Goal: Task Accomplishment & Management: Use online tool/utility

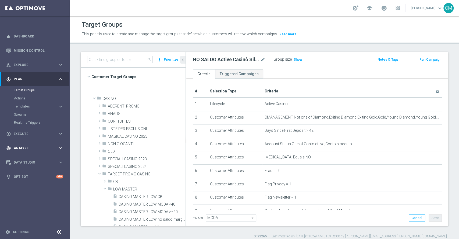
scroll to position [174, 0]
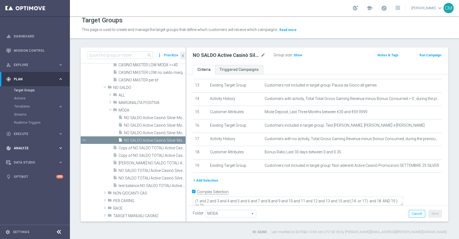
click at [32, 146] on div "track_changes Analyze" at bounding box center [32, 148] width 52 height 5
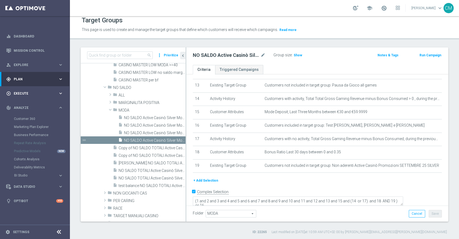
click at [24, 94] on span "Execute" at bounding box center [36, 93] width 44 height 3
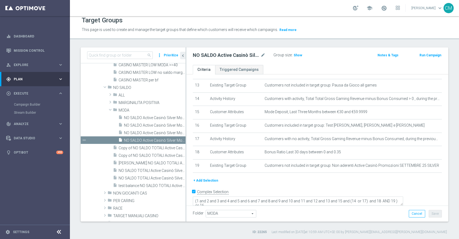
click at [36, 77] on div "gps_fixed Plan" at bounding box center [32, 79] width 52 height 5
click at [32, 104] on button "Templates keyboard_arrow_right" at bounding box center [38, 106] width 49 height 4
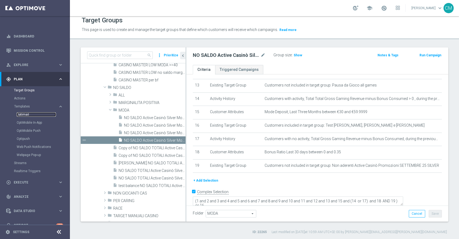
click at [25, 113] on link "Optimail" at bounding box center [36, 114] width 39 height 4
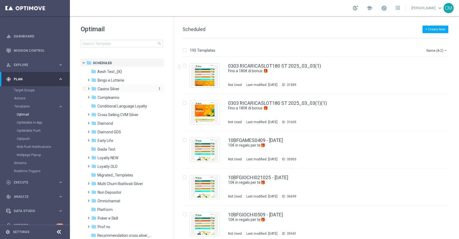
click at [112, 89] on span "Casino Silver" at bounding box center [109, 88] width 22 height 5
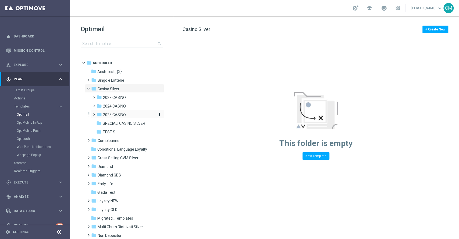
click at [118, 113] on span "2025 CASINO" at bounding box center [114, 114] width 23 height 5
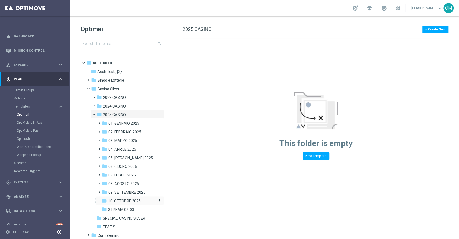
click at [128, 201] on span "10. OTTOBRE 2025" at bounding box center [124, 200] width 33 height 5
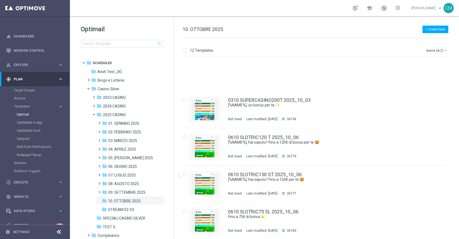
scroll to position [263, 0]
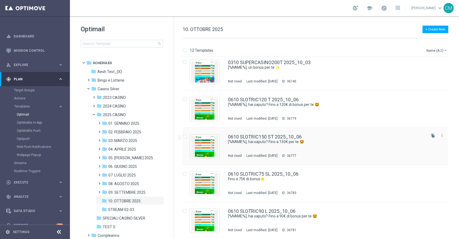
click at [318, 153] on div "0610 SLOTRIC150 ST 2025_10_06 [%NAME%], [PERSON_NAME]? Fino a 150€ per te 🤩 Not…" at bounding box center [326, 145] width 197 height 23
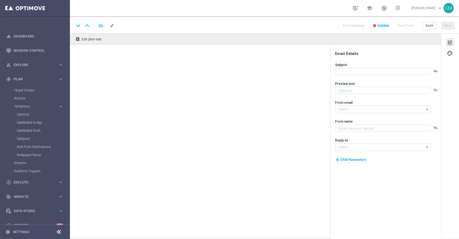
type textarea "Scopri la promozione che ti abbiamo riservato"
type input "[EMAIL_ADDRESS][DOMAIN_NAME]"
type textarea "Sisal"
type input "[EMAIL_ADDRESS][DOMAIN_NAME]"
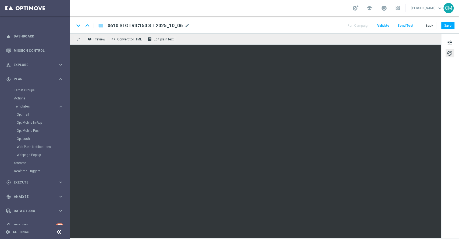
click at [386, 1] on div "school [PERSON_NAME] keyboard_arrow_down CM" at bounding box center [264, 8] width 389 height 16
click at [385, 3] on div "school [PERSON_NAME] keyboard_arrow_down CM" at bounding box center [264, 8] width 389 height 16
click at [387, 13] on div "school [PERSON_NAME] keyboard_arrow_down CM" at bounding box center [264, 8] width 389 height 16
click at [386, 7] on span at bounding box center [384, 8] width 6 height 6
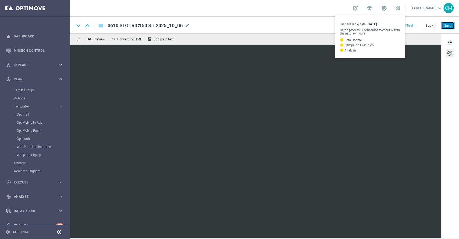
drag, startPoint x: 449, startPoint y: 24, endPoint x: 389, endPoint y: 39, distance: 61.2
click at [449, 24] on button "Save" at bounding box center [447, 26] width 13 height 8
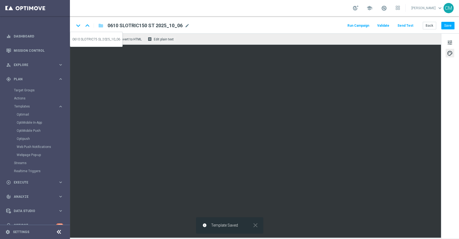
click at [79, 24] on icon "keyboard_arrow_down" at bounding box center [78, 26] width 8 height 8
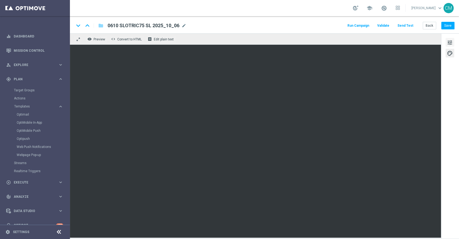
click at [450, 43] on span "tune" at bounding box center [450, 42] width 6 height 7
click at [446, 24] on button "Save" at bounding box center [447, 26] width 13 height 8
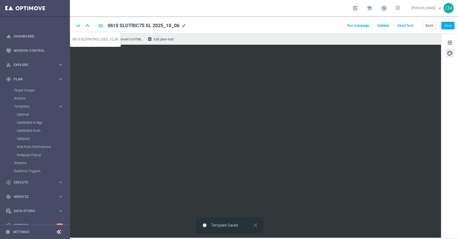
click at [77, 24] on icon "keyboard_arrow_down" at bounding box center [78, 26] width 8 height 8
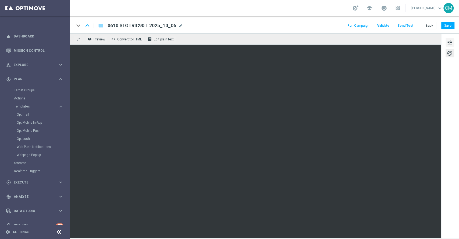
click at [454, 40] on button "tune" at bounding box center [450, 42] width 9 height 9
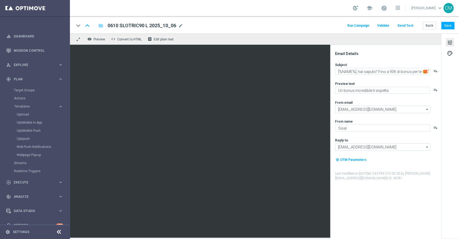
click at [454, 40] on button "tune" at bounding box center [450, 42] width 9 height 9
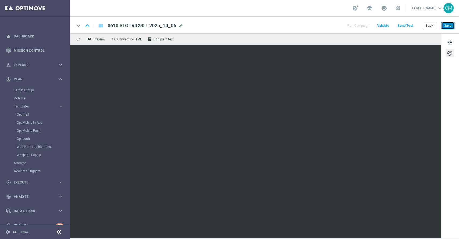
click at [446, 28] on button "Save" at bounding box center [447, 26] width 13 height 8
click at [429, 24] on button "Back" at bounding box center [429, 26] width 13 height 8
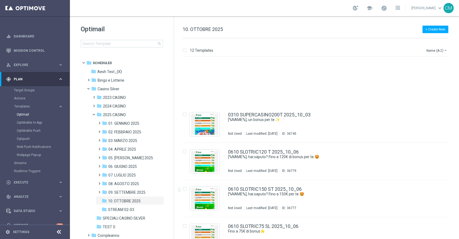
scroll to position [263, 0]
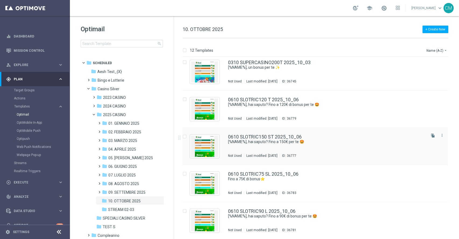
drag, startPoint x: 308, startPoint y: 142, endPoint x: 334, endPoint y: 136, distance: 26.9
click at [334, 136] on div "0610 SLOTRIC150 ST 2025_10_06" at bounding box center [326, 136] width 197 height 5
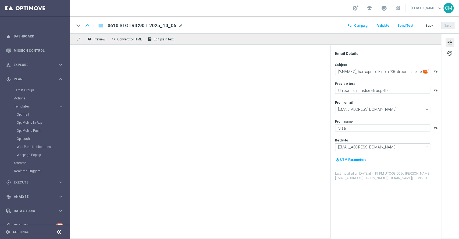
type textarea "[%NAME%], hai saputo? Fino a 150€ per te 🤩"
type textarea "Scopri la promozione che ti abbiamo riservato"
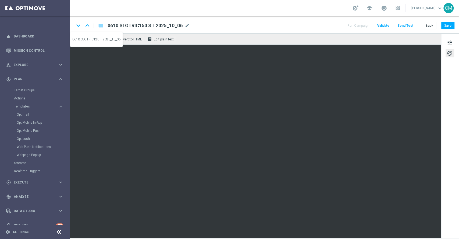
click at [87, 27] on icon "keyboard_arrow_up" at bounding box center [87, 26] width 8 height 8
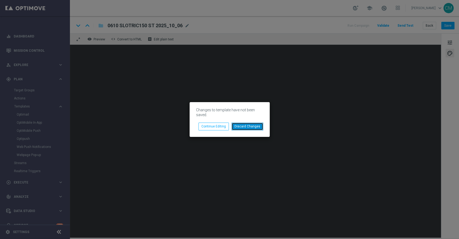
click at [242, 126] on button "Discard Changes" at bounding box center [248, 126] width 32 height 8
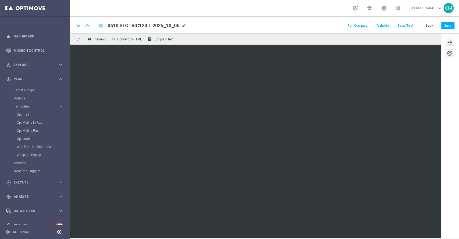
click at [449, 43] on span "tune" at bounding box center [450, 42] width 6 height 7
click at [446, 30] on div "keyboard_arrow_down keyboard_arrow_up folder 0610 SLOTRIC120 T 2025_10_06 0610 …" at bounding box center [264, 24] width 389 height 17
click at [446, 28] on button "Save" at bounding box center [447, 26] width 13 height 8
click at [451, 27] on button "Save" at bounding box center [447, 26] width 13 height 8
click at [76, 27] on icon "keyboard_arrow_down" at bounding box center [78, 26] width 8 height 8
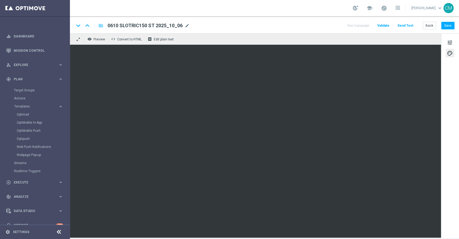
click at [451, 21] on div "keyboard_arrow_down keyboard_arrow_up folder 0610 SLOTRIC150 ST 2025_10_06 0610…" at bounding box center [264, 24] width 389 height 17
click at [452, 22] on button "Save" at bounding box center [447, 26] width 13 height 8
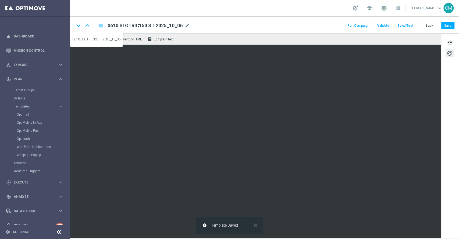
click at [86, 28] on icon "keyboard_arrow_up" at bounding box center [87, 26] width 8 height 8
click at [79, 24] on icon "keyboard_arrow_down" at bounding box center [78, 26] width 8 height 8
click at [77, 25] on icon "keyboard_arrow_down" at bounding box center [78, 26] width 8 height 8
click at [78, 26] on icon "keyboard_arrow_down" at bounding box center [78, 26] width 8 height 8
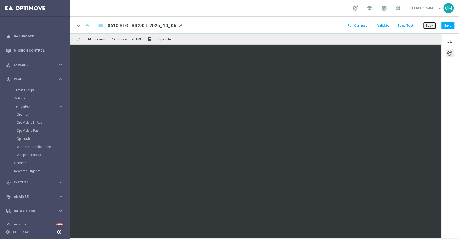
click at [428, 25] on button "Back" at bounding box center [429, 26] width 13 height 8
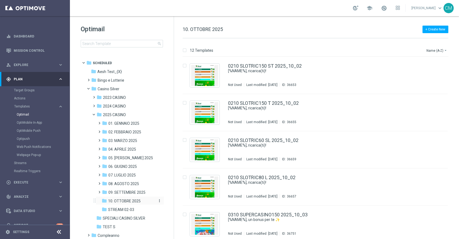
click at [159, 199] on icon "more_vert" at bounding box center [159, 200] width 4 height 4
click at [179, 171] on span "New Folder" at bounding box center [181, 172] width 16 height 4
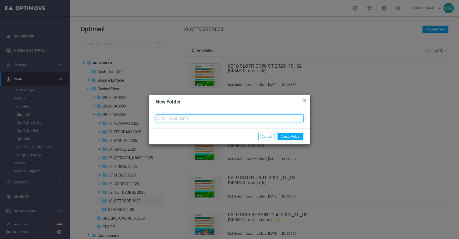
click at [174, 118] on input "text" at bounding box center [230, 118] width 148 height 8
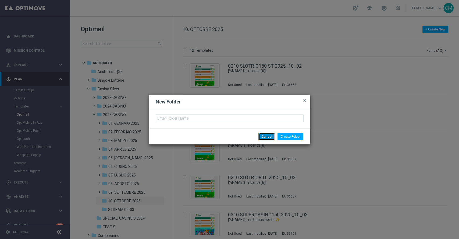
click at [274, 136] on button "Cancel" at bounding box center [266, 137] width 16 height 8
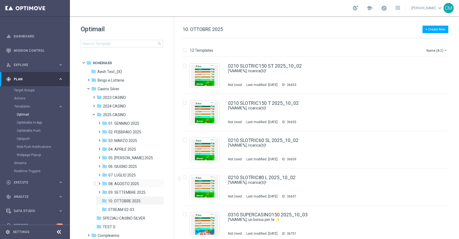
click at [98, 182] on span at bounding box center [98, 181] width 2 height 2
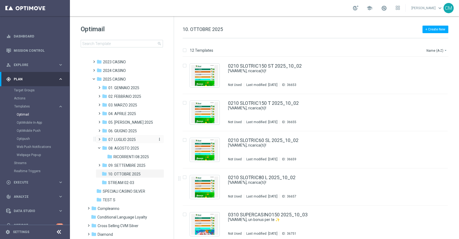
scroll to position [36, 0]
click at [157, 173] on icon "more_vert" at bounding box center [159, 173] width 4 height 4
click at [176, 169] on span "New Folder" at bounding box center [181, 167] width 16 height 4
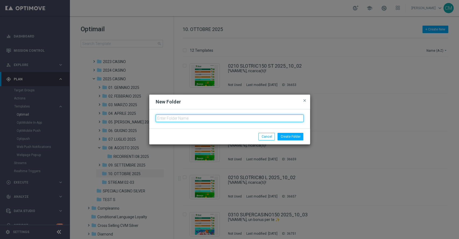
click at [178, 120] on input "text" at bounding box center [230, 118] width 148 height 8
type input "RICORRENTI 10.2025"
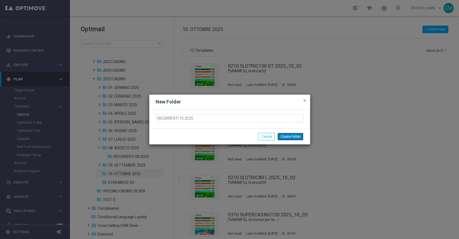
click at [286, 136] on button "Create Folder" at bounding box center [291, 137] width 26 height 8
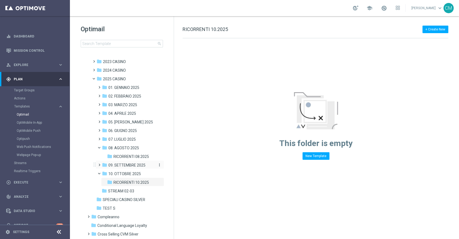
click at [128, 168] on div "folder 09. SETTEMBRE 2025" at bounding box center [128, 165] width 53 height 6
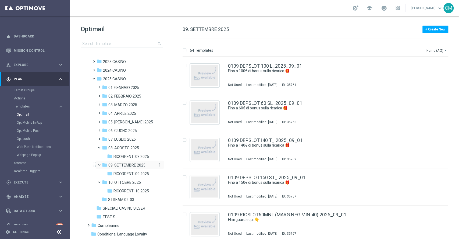
scroll to position [46, 0]
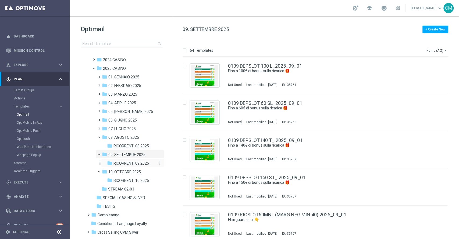
click at [130, 160] on div "folder RICORRENTI 09.2025" at bounding box center [131, 163] width 48 height 6
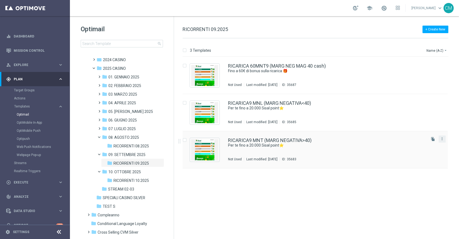
click at [440, 138] on button "more_vert" at bounding box center [442, 138] width 5 height 6
click at [417, 151] on div "Copy To" at bounding box center [421, 152] width 33 height 4
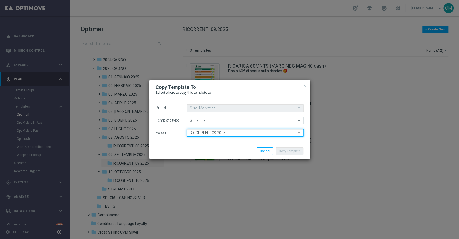
click at [243, 132] on input "RICORRENTI 09.2025" at bounding box center [245, 133] width 117 height 8
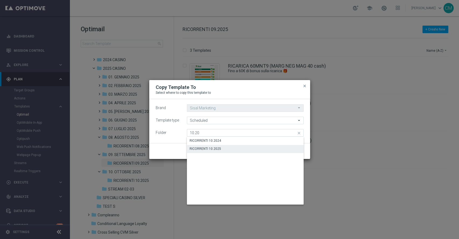
click at [233, 148] on div "RICORRENTI 10.2025" at bounding box center [245, 149] width 117 height 8
type input "RICORRENTI 10.2025"
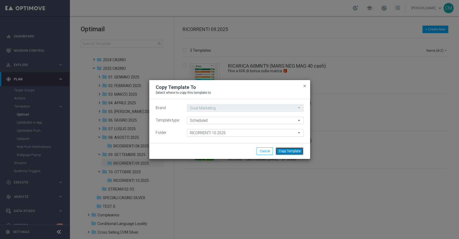
click at [291, 151] on button "Copy Template" at bounding box center [290, 151] width 28 height 8
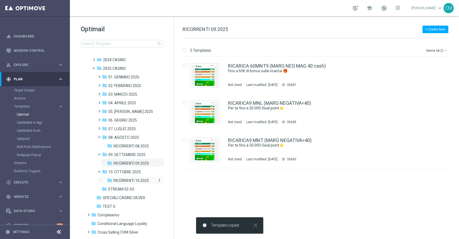
click at [136, 179] on span "RICORRENTI 10.2025" at bounding box center [132, 180] width 36 height 5
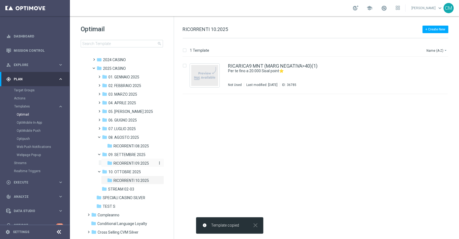
click at [137, 161] on span "RICORRENTI 09.2025" at bounding box center [132, 163] width 36 height 5
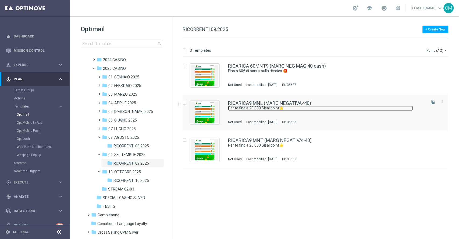
click at [315, 106] on link "Per te fino a 20.000 Sisal point⭐" at bounding box center [320, 107] width 185 height 5
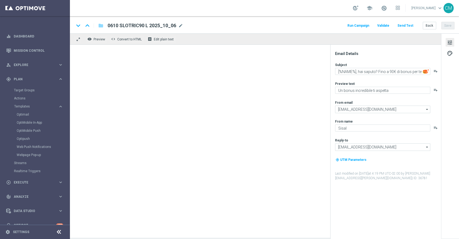
type textarea "Per te fino a 20.000 Sisal point⭐"
type textarea "Scopri la promozione che ti abbiamo riservato!"
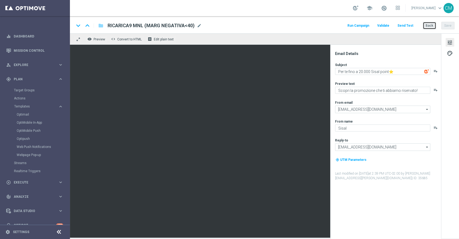
click at [431, 28] on button "Back" at bounding box center [429, 26] width 13 height 8
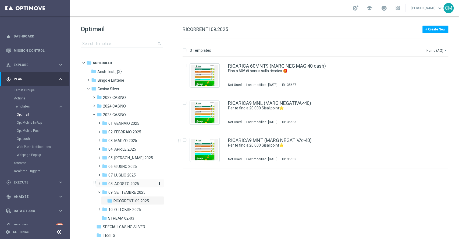
click at [126, 182] on span "08. AGOSTO 2025" at bounding box center [123, 183] width 31 height 5
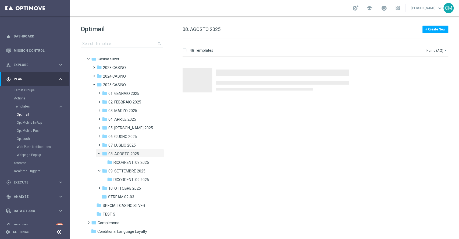
scroll to position [30, 0]
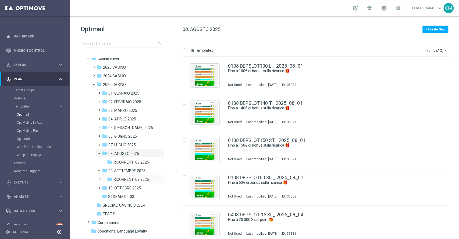
click at [131, 175] on div "folder RICORRENTI 09.2025 more_vert" at bounding box center [132, 178] width 63 height 9
click at [118, 188] on span "10. OTTOBRE 2025" at bounding box center [124, 187] width 33 height 5
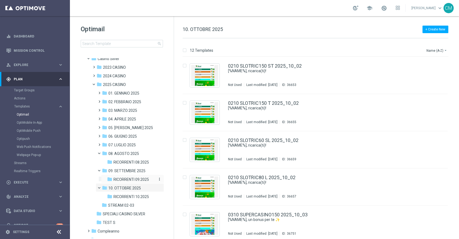
click at [136, 180] on span "RICORRENTI 09.2025" at bounding box center [132, 179] width 36 height 5
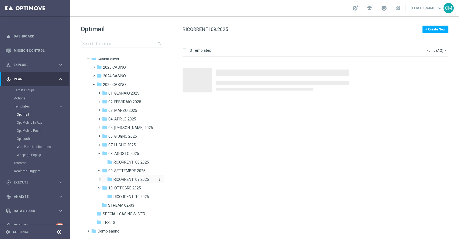
click at [136, 178] on span "RICORRENTI 09.2025" at bounding box center [132, 179] width 36 height 5
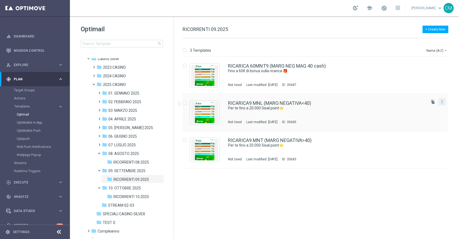
click at [442, 104] on button "more_vert" at bounding box center [442, 101] width 5 height 6
click at [428, 116] on div "Copy To" at bounding box center [421, 115] width 33 height 4
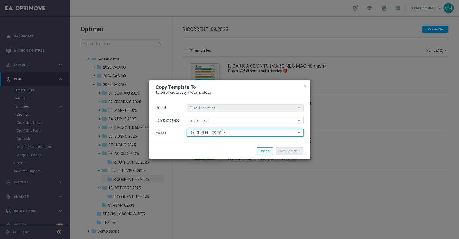
click at [232, 134] on input "RICORRENTI 09.2025" at bounding box center [245, 133] width 117 height 8
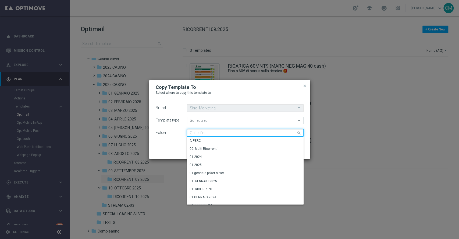
click at [232, 134] on input at bounding box center [245, 133] width 117 height 8
type input "1"
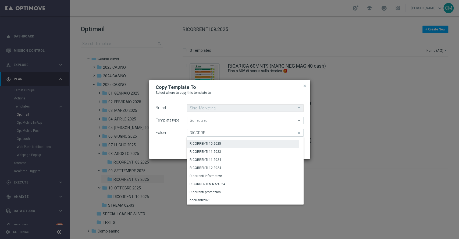
click at [219, 144] on div "RICORRENTI 10.2025" at bounding box center [205, 143] width 31 height 5
type input "RICORRENTI 10.2025"
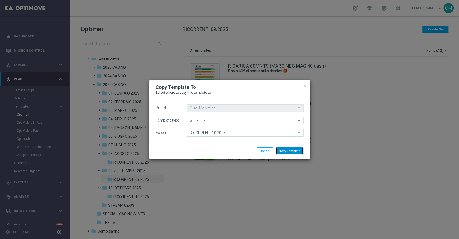
click at [297, 148] on button "Copy Template" at bounding box center [290, 151] width 28 height 8
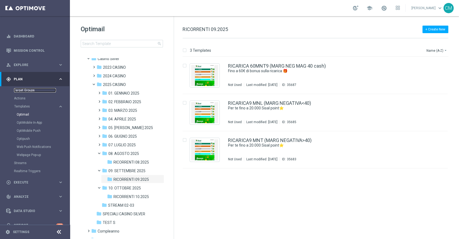
click at [22, 90] on link "Target Groups" at bounding box center [35, 90] width 42 height 4
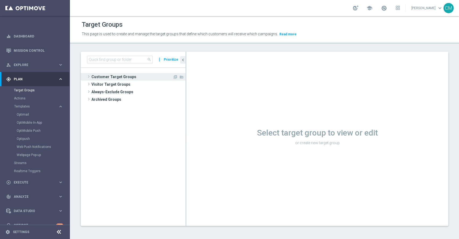
click at [108, 75] on span "Customer Target Groups" at bounding box center [131, 77] width 81 height 8
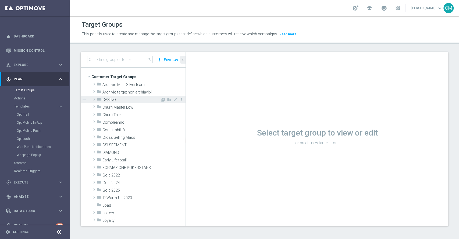
click at [125, 101] on span "CASINO" at bounding box center [131, 99] width 58 height 5
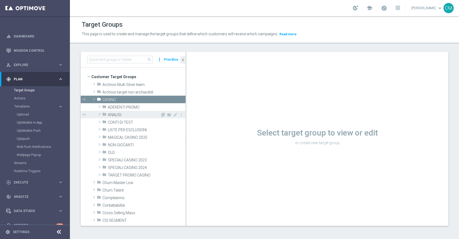
click at [125, 112] on span "ANALISI" at bounding box center [134, 114] width 52 height 5
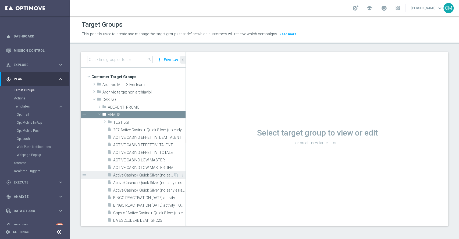
click at [144, 177] on div "insert_drive_file Active Casino+ Quick Silver (no early e risk) CONTA DEM/Marg …" at bounding box center [141, 175] width 66 height 8
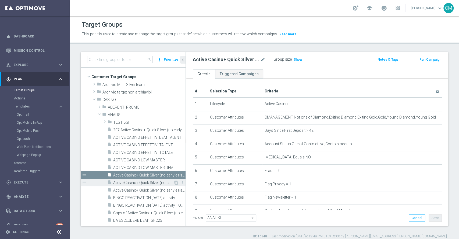
click at [144, 179] on div "insert_drive_file Active Casino+ Quick Silver (no early e risk) CONTA DEM/Margi…" at bounding box center [141, 182] width 66 height 8
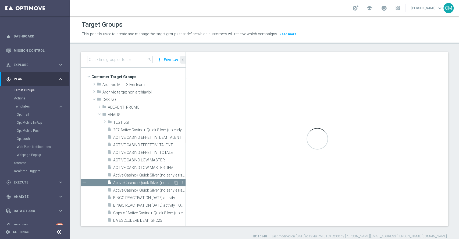
checkbox input "true"
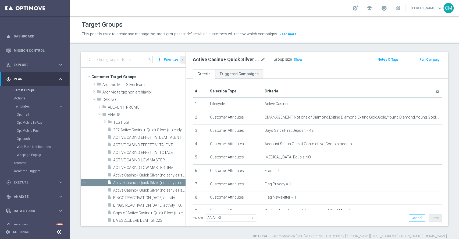
click at [260, 58] on div "Active Casino+ Quick Silver (no early e risk) CONTA DEM/Marginalità NEGATIVA <4…" at bounding box center [229, 59] width 73 height 6
click at [262, 59] on icon "mode_edit" at bounding box center [263, 59] width 5 height 6
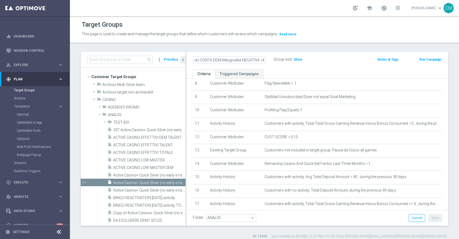
scroll to position [201, 0]
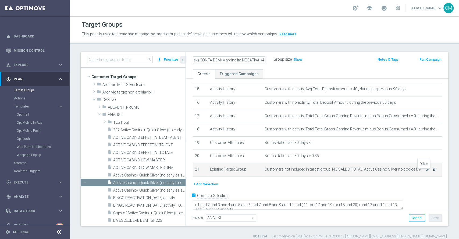
click at [432, 171] on icon "delete_forever" at bounding box center [434, 169] width 4 height 4
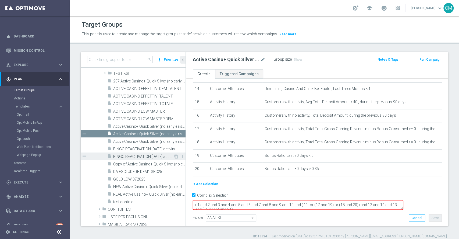
scroll to position [50, 0]
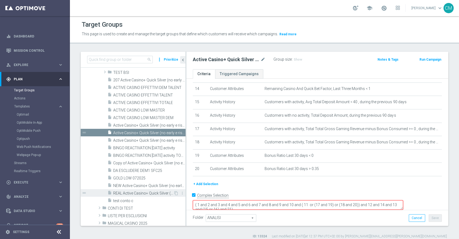
click at [138, 191] on span "REAL Active Casino+ Quick Silver (no early e risk) CONTA SOLO LOGIN" at bounding box center [143, 193] width 60 height 5
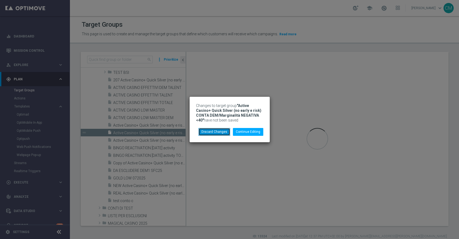
click at [229, 132] on button "Discard Changes" at bounding box center [215, 132] width 32 height 8
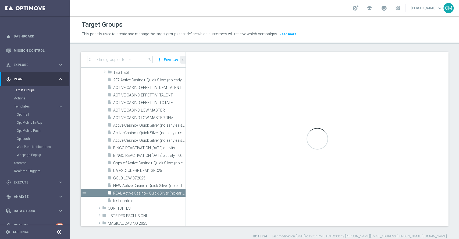
type textarea "(1 and 2 and 3 and 4 and 5 and 6 and 7 and 8 and 9 and 10 and 12 AND 13 AND 14 …"
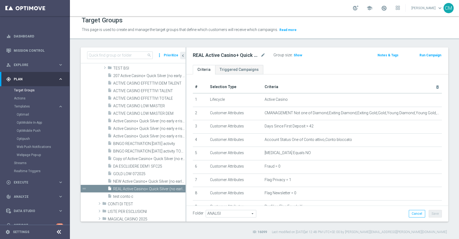
scroll to position [13, 0]
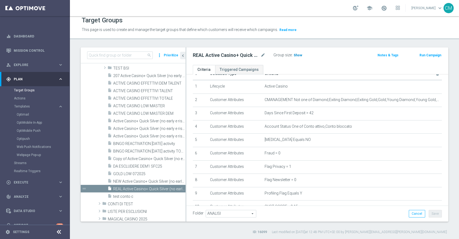
click at [297, 56] on span "Show" at bounding box center [298, 55] width 9 height 4
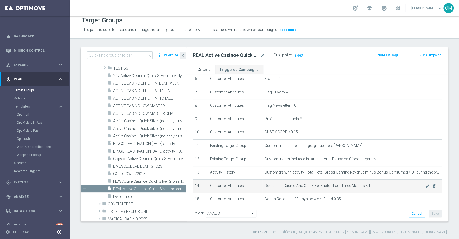
scroll to position [0, 0]
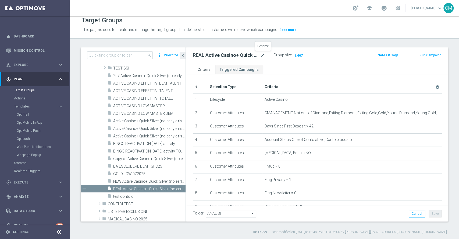
click at [264, 53] on icon "mode_edit" at bounding box center [263, 55] width 5 height 6
click at [44, 182] on span "Execute" at bounding box center [36, 181] width 44 height 3
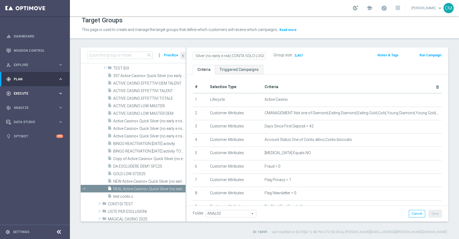
scroll to position [0, 0]
click at [31, 101] on div "Campaign Builder" at bounding box center [41, 104] width 55 height 8
click at [32, 104] on link "Campaign Builder" at bounding box center [35, 104] width 42 height 4
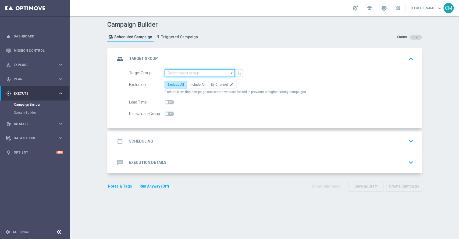
click at [187, 70] on input at bounding box center [200, 73] width 70 height 8
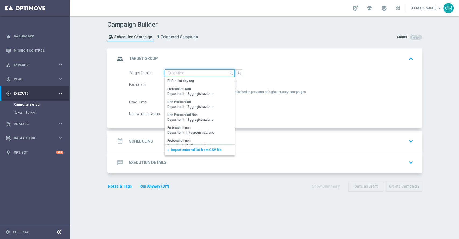
paste input "REAL Active Casino+ Quick Silver (no early e risk) CONTA SOLO LOGIN"
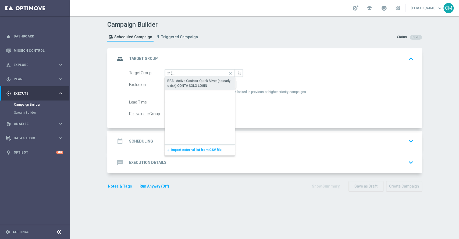
click at [194, 85] on div "REAL Active Casino+ Quick Silver (no early e risk) CONTA SOLO LOGIN" at bounding box center [199, 83] width 65 height 10
type input "REAL Active Casino+ Quick Silver (no early e risk) CONTA SOLO LOGIN"
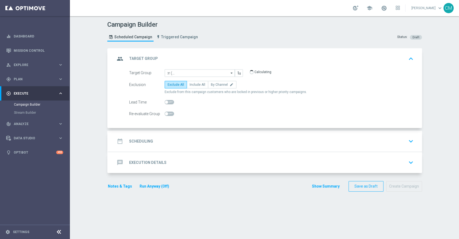
scroll to position [0, 0]
click at [194, 85] on span "Include All" at bounding box center [198, 85] width 16 height 4
click at [193, 85] on input "Include All" at bounding box center [191, 85] width 3 height 3
radio input "true"
click at [180, 139] on div "date_range Scheduling keyboard_arrow_down" at bounding box center [265, 141] width 300 height 10
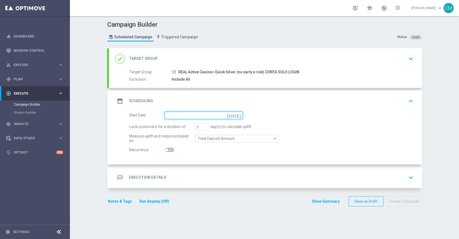
click at [168, 115] on input at bounding box center [204, 115] width 78 height 8
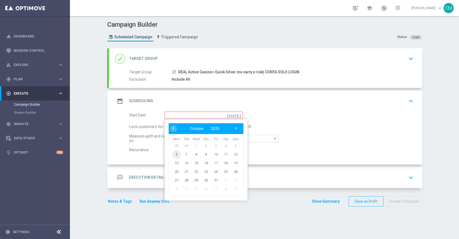
click at [175, 154] on span "6" at bounding box center [176, 154] width 9 height 9
type input "[DATE]"
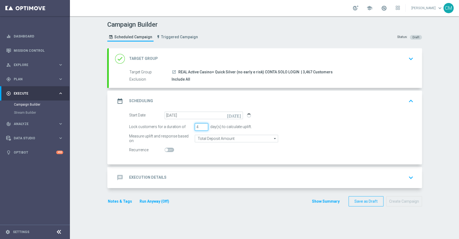
click at [202, 125] on input "4" at bounding box center [201, 127] width 13 height 8
click at [202, 125] on input "5" at bounding box center [201, 127] width 13 height 8
click at [202, 125] on input "6" at bounding box center [201, 127] width 13 height 8
type input "7"
click at [202, 125] on input "7" at bounding box center [201, 127] width 13 height 8
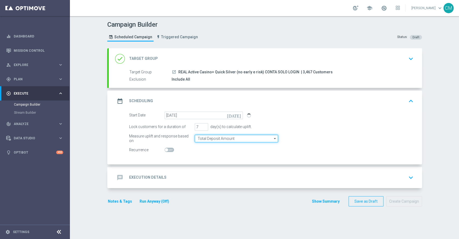
click at [204, 137] on input "Total Deposit Amount" at bounding box center [236, 138] width 83 height 8
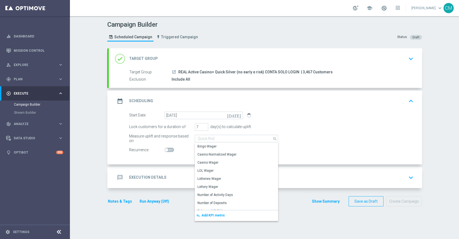
click at [175, 174] on div "message Execution Details keyboard_arrow_down" at bounding box center [265, 177] width 300 height 10
type input "Total Deposit Amount"
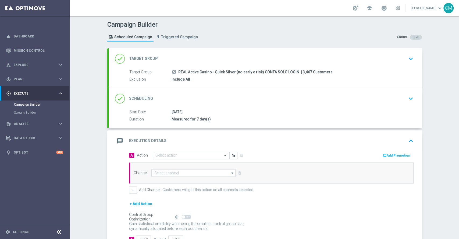
click at [233, 92] on div "done Scheduling keyboard_arrow_down" at bounding box center [265, 98] width 313 height 21
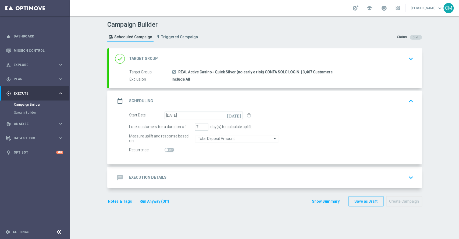
click at [167, 148] on span at bounding box center [169, 149] width 9 height 4
click at [167, 148] on input "checkbox" at bounding box center [169, 149] width 9 height 4
checkbox input "true"
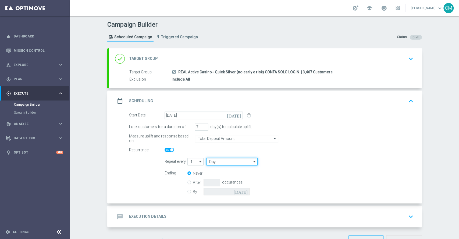
click at [228, 162] on input "Day" at bounding box center [231, 162] width 51 height 8
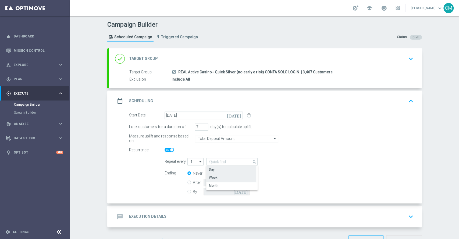
click at [224, 174] on div "Week" at bounding box center [231, 177] width 50 height 8
type input "Week"
click at [187, 191] on input "By" at bounding box center [188, 190] width 3 height 3
radio input "true"
radio input "false"
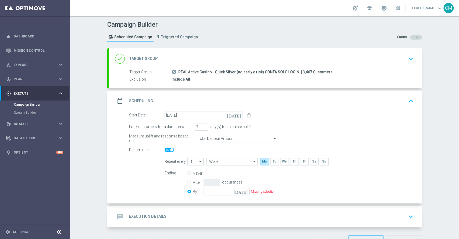
click at [241, 192] on icon "[DATE]" at bounding box center [242, 190] width 16 height 6
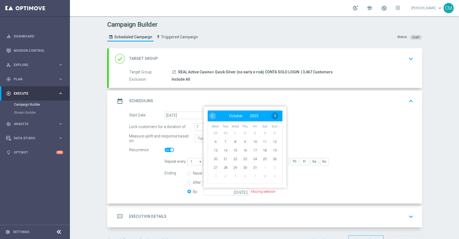
click at [272, 116] on span "›" at bounding box center [275, 115] width 7 height 7
click at [270, 130] on span "2" at bounding box center [274, 132] width 9 height 9
type input "[DATE]"
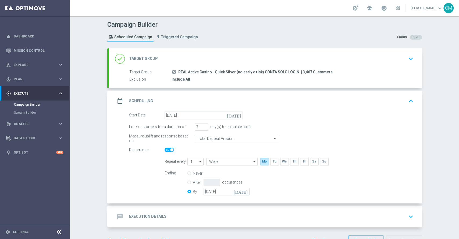
scroll to position [17, 0]
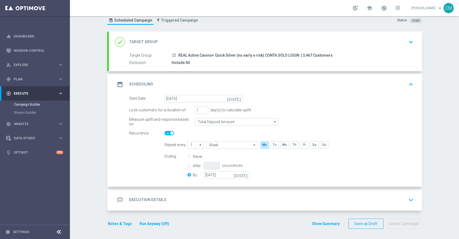
click at [194, 199] on div "message Execution Details keyboard_arrow_down" at bounding box center [265, 199] width 300 height 10
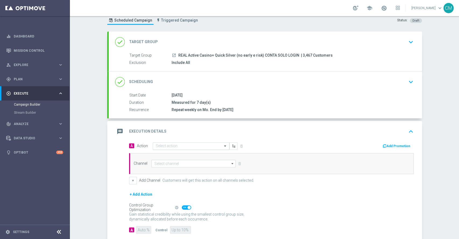
click at [173, 146] on input "text" at bounding box center [186, 146] width 60 height 5
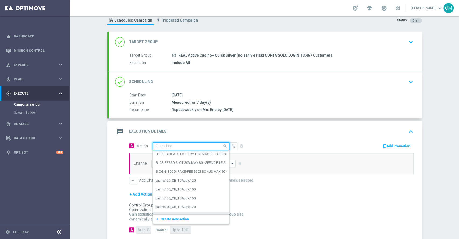
click at [176, 214] on div "add_new Create new action" at bounding box center [191, 218] width 76 height 9
click at [177, 217] on span "Create new action" at bounding box center [175, 219] width 28 height 4
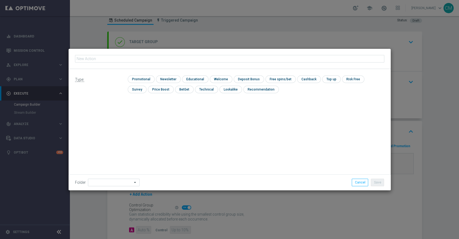
type input "RICORRENTE dep 20€ per 20% fino a 100€"
click at [146, 76] on input "checkbox" at bounding box center [141, 78] width 26 height 7
checkbox input "true"
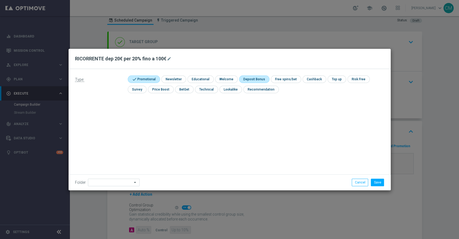
click at [258, 76] on input "checkbox" at bounding box center [253, 78] width 29 height 7
checkbox input "true"
click at [377, 179] on button "Save" at bounding box center [377, 182] width 13 height 8
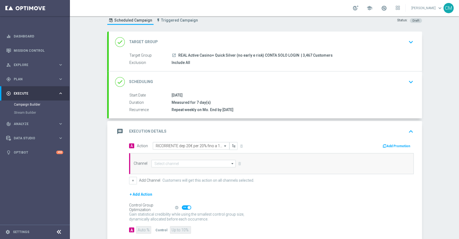
click at [387, 145] on button "Add Promotion" at bounding box center [397, 146] width 30 height 6
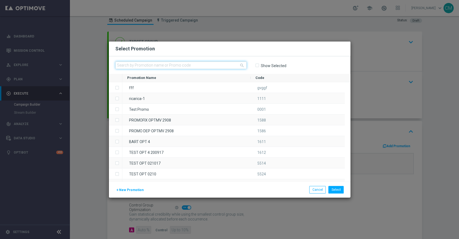
click at [214, 68] on input "text" at bounding box center [180, 65] width 131 height 8
paste input "RICARICASLOT10L"
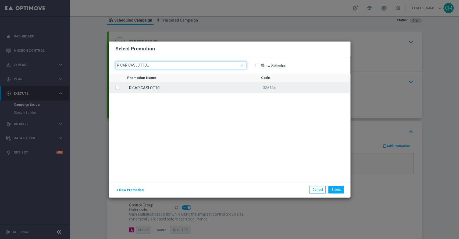
type input "RICARICASLOT10L"
click at [204, 84] on div "RICARICASLOT10L" at bounding box center [189, 87] width 134 height 10
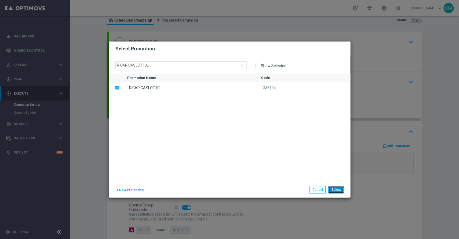
click at [337, 192] on button "Select" at bounding box center [335, 190] width 15 height 8
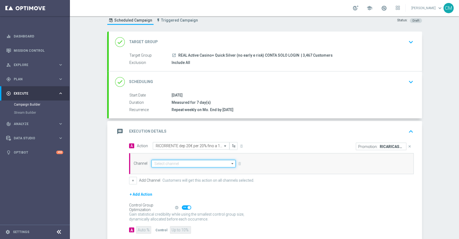
click at [187, 164] on input at bounding box center [193, 164] width 84 height 8
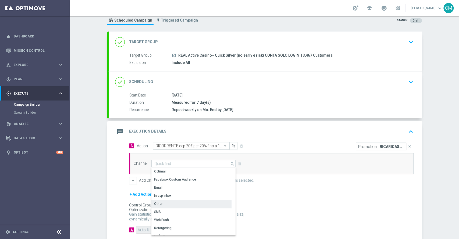
click at [182, 203] on div "Other" at bounding box center [191, 204] width 80 height 8
type input "Other"
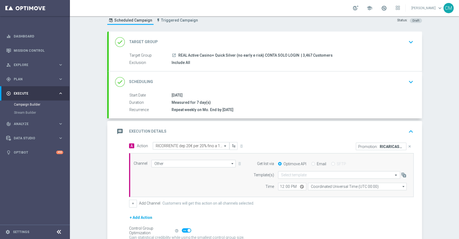
click at [317, 161] on label "Email" at bounding box center [321, 163] width 9 height 5
click at [311, 162] on input "Email" at bounding box center [312, 163] width 3 height 3
radio input "true"
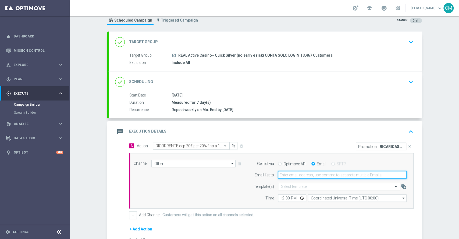
click at [307, 171] on input "email" at bounding box center [342, 175] width 129 height 8
type input "[PERSON_NAME][EMAIL_ADDRESS][PERSON_NAME][DOMAIN_NAME]"
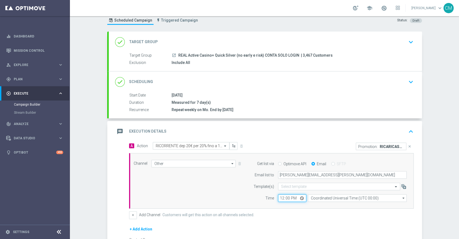
click at [280, 197] on input "12:00" at bounding box center [292, 198] width 28 height 8
type input "17:00"
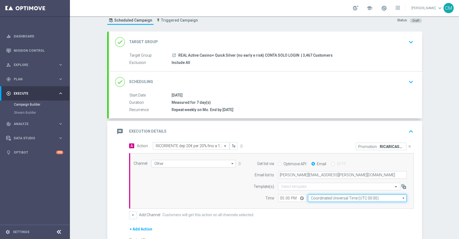
click at [312, 196] on input "Coordinated Universal Time (UTC 00:00)" at bounding box center [357, 198] width 99 height 8
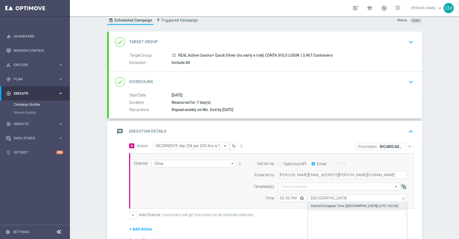
click at [318, 203] on div "Central European Time ([GEOGRAPHIC_DATA]) (UTC +02:00)" at bounding box center [355, 205] width 88 height 5
type input "Central European Time ([GEOGRAPHIC_DATA]) (UTC +02:00)"
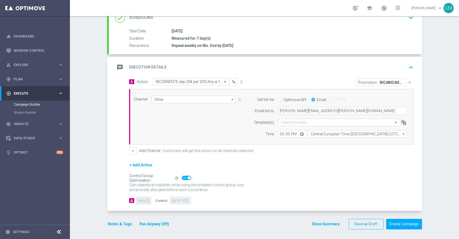
click at [318, 221] on button "Show Summary" at bounding box center [326, 224] width 28 height 6
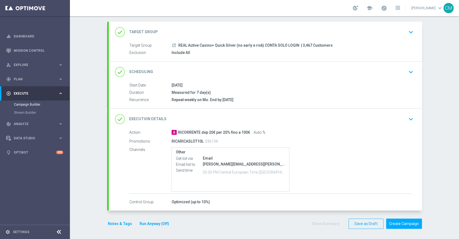
scroll to position [26, 0]
click at [150, 222] on button "Run Anyway (Off)" at bounding box center [154, 223] width 31 height 7
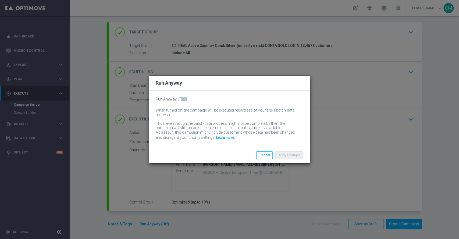
click at [184, 100] on span at bounding box center [182, 99] width 9 height 4
click at [184, 100] on input "checkbox" at bounding box center [182, 99] width 9 height 4
checkbox input "true"
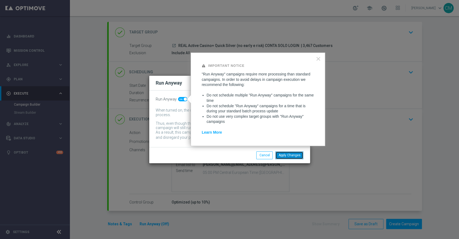
click at [286, 153] on button "Apply Changes" at bounding box center [289, 155] width 28 height 8
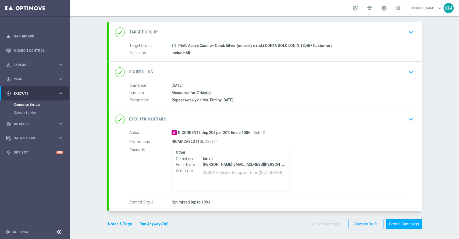
click at [123, 222] on button "Notes & Tags" at bounding box center [119, 223] width 25 height 7
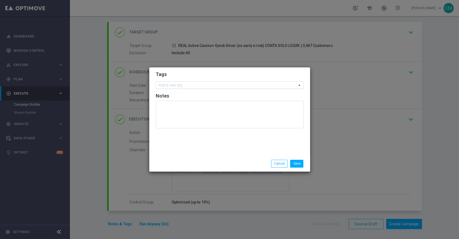
click at [180, 88] on div at bounding box center [227, 85] width 139 height 5
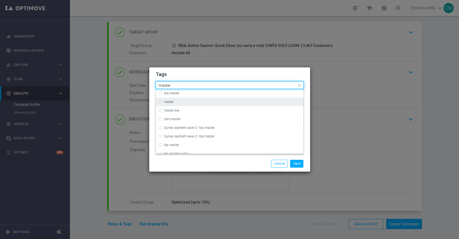
click at [175, 100] on div "master" at bounding box center [232, 101] width 137 height 3
type input "master"
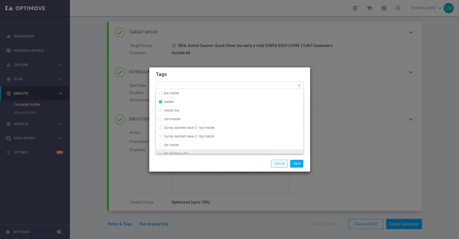
click at [190, 158] on div "Save Cancel" at bounding box center [229, 163] width 161 height 16
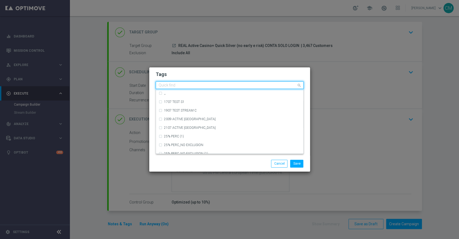
click at [196, 87] on input "text" at bounding box center [228, 85] width 138 height 5
type input "u"
click at [188, 159] on div "Save Cancel" at bounding box center [229, 163] width 161 height 16
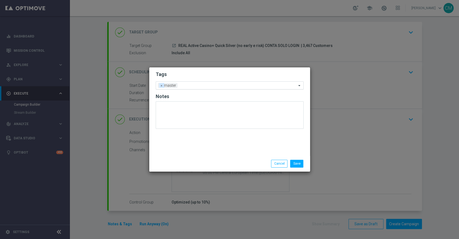
click at [159, 87] on span "×" at bounding box center [161, 85] width 5 height 5
click at [167, 88] on div at bounding box center [227, 85] width 139 height 5
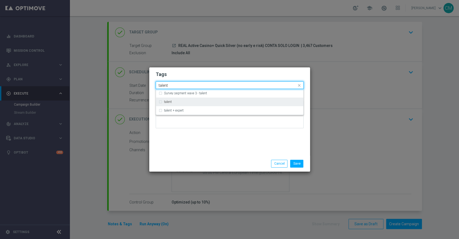
click at [172, 104] on div "talent" at bounding box center [230, 101] width 142 height 9
type input "talent"
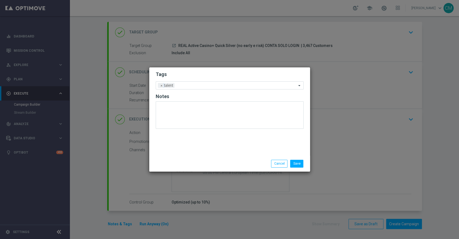
click at [188, 152] on div "Tags Add a new tag × talent Notes" at bounding box center [229, 111] width 161 height 88
click at [189, 84] on input "text" at bounding box center [237, 85] width 120 height 5
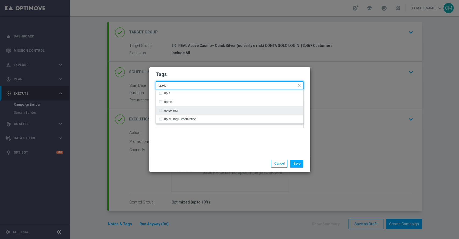
click at [182, 109] on div "up-selling" at bounding box center [232, 110] width 137 height 3
type input "up-s"
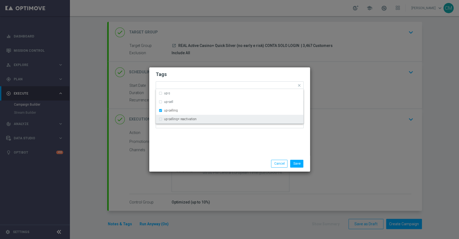
click at [200, 147] on div "Tags Quick find × talent × up-selling up-s up-sell up-selling up-selling+ react…" at bounding box center [229, 111] width 161 height 88
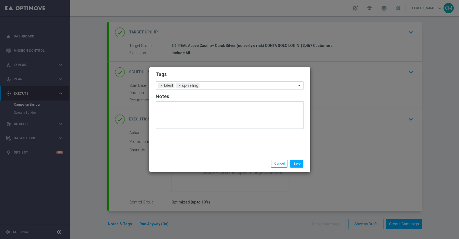
click at [211, 84] on input "text" at bounding box center [249, 85] width 95 height 5
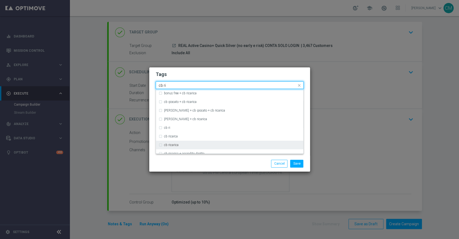
click at [192, 144] on div "cb ricarica" at bounding box center [232, 144] width 137 height 3
type input "cb ri"
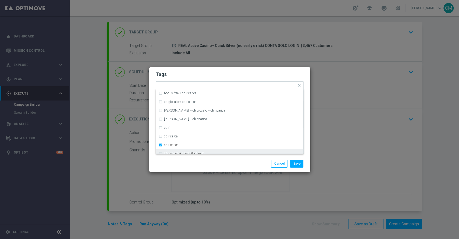
click at [201, 166] on div "Save Cancel" at bounding box center [230, 164] width 156 height 8
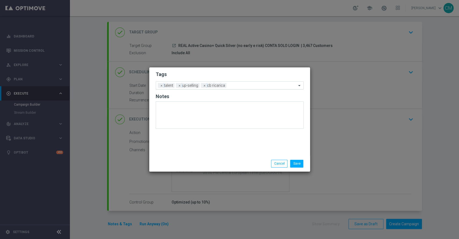
click at [241, 85] on input "text" at bounding box center [263, 85] width 68 height 5
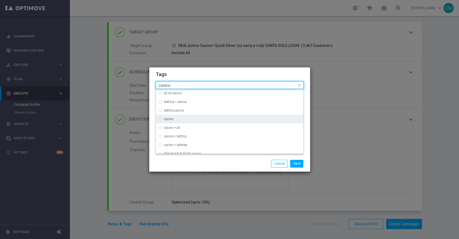
click at [201, 119] on div "casino" at bounding box center [232, 118] width 137 height 3
type input "casino"
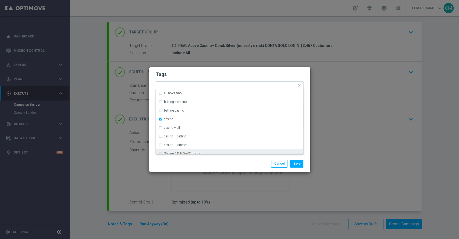
click at [209, 160] on div "Save Cancel" at bounding box center [256, 164] width 104 height 8
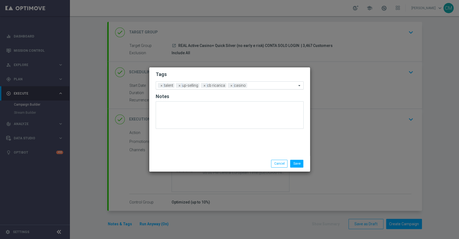
click at [256, 85] on input "text" at bounding box center [272, 85] width 47 height 5
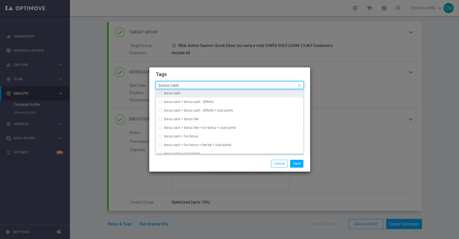
click at [235, 92] on div "bonus cash" at bounding box center [232, 92] width 137 height 3
type input "bonus cash"
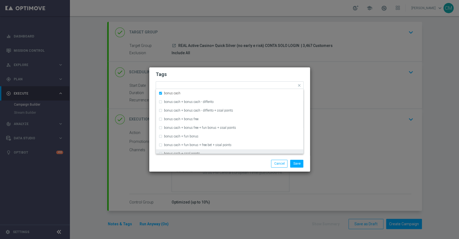
click at [226, 160] on div "Save Cancel" at bounding box center [256, 164] width 104 height 8
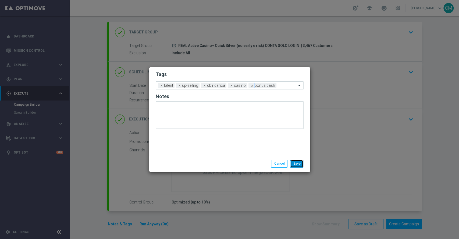
click at [298, 164] on button "Save" at bounding box center [296, 164] width 13 height 8
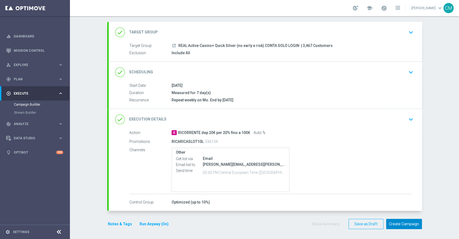
click at [396, 226] on button "Create Campaign" at bounding box center [404, 223] width 36 height 10
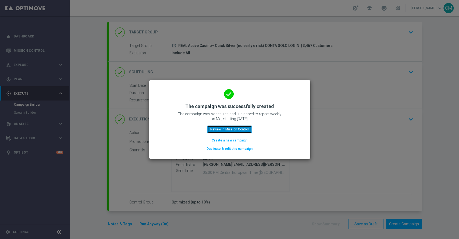
click at [238, 130] on button "Review in Mission Control" at bounding box center [229, 129] width 44 height 8
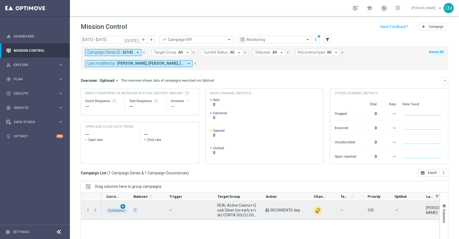
click at [125, 205] on div "play_arrow" at bounding box center [123, 206] width 6 height 6
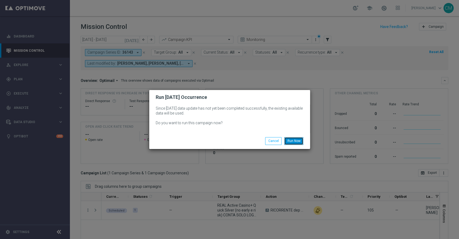
click at [295, 141] on button "Run Now" at bounding box center [293, 141] width 19 height 8
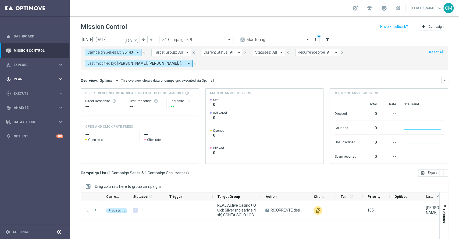
click at [34, 77] on div "gps_fixed Plan" at bounding box center [32, 79] width 52 height 5
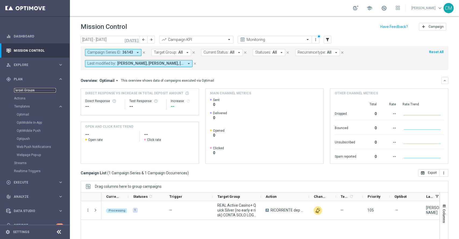
click at [27, 88] on link "Target Groups" at bounding box center [35, 90] width 42 height 4
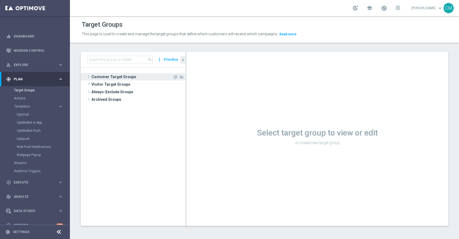
click at [98, 78] on span "Customer Target Groups" at bounding box center [131, 77] width 81 height 8
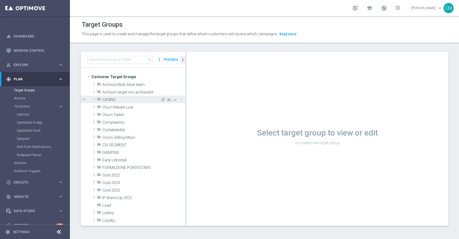
click at [108, 96] on div "folder CASINO" at bounding box center [128, 99] width 63 height 8
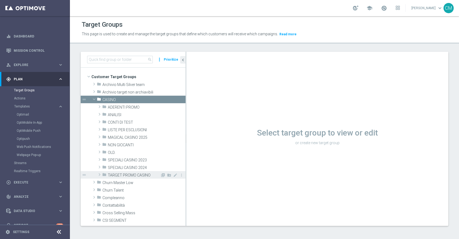
click at [131, 174] on span "TARGET PROMO CASINO" at bounding box center [134, 175] width 52 height 5
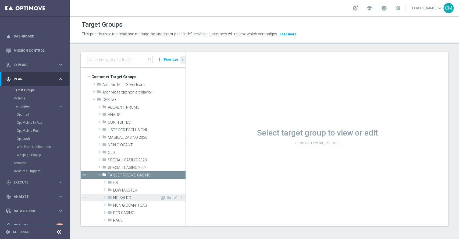
click at [132, 196] on span "NO SALDO" at bounding box center [136, 197] width 47 height 5
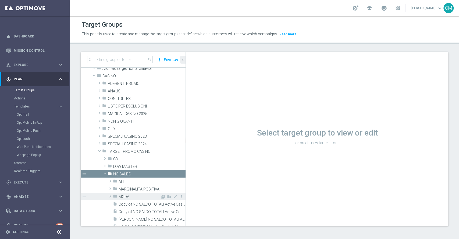
click at [131, 195] on span "MODA" at bounding box center [140, 196] width 42 height 5
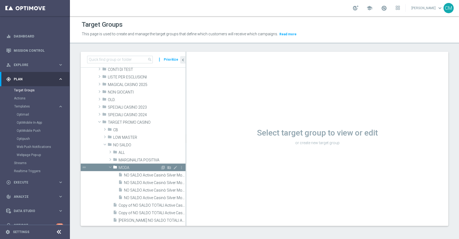
scroll to position [54, 0]
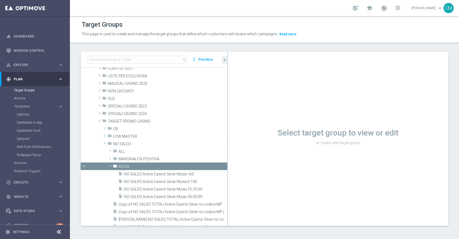
drag, startPoint x: 186, startPoint y: 170, endPoint x: 238, endPoint y: 169, distance: 52.2
click at [238, 169] on as-split "search more_vert Prioritize Customer Target Groups library_add create_new_folder" at bounding box center [265, 139] width 368 height 174
click at [172, 187] on span "NO SALDO Active Casinò Silver Moda 15-29,99" at bounding box center [169, 189] width 90 height 5
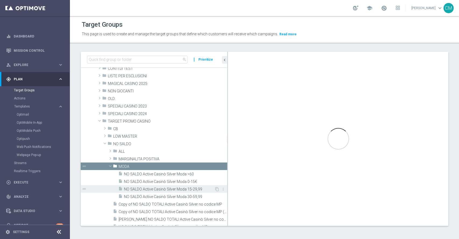
click at [175, 188] on span "NO SALDO Active Casinò Silver Moda 15-29,99" at bounding box center [169, 189] width 90 height 5
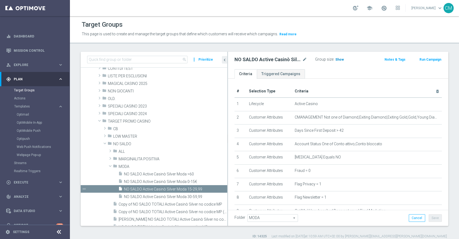
click at [340, 58] on span "Show" at bounding box center [339, 60] width 9 height 4
click at [179, 180] on span "NO SALDO Active Casinò Silver Moda 0-15€" at bounding box center [169, 181] width 90 height 5
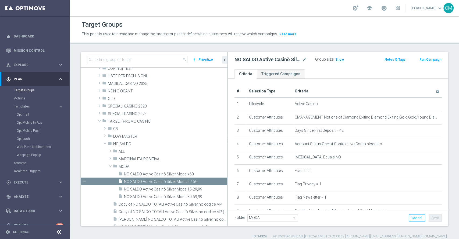
click at [339, 59] on span "Show" at bounding box center [339, 60] width 9 height 4
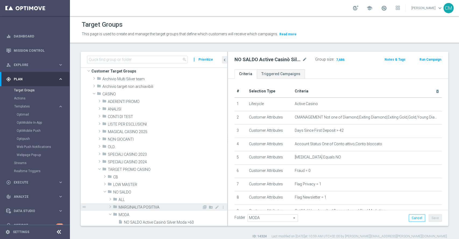
scroll to position [5, 0]
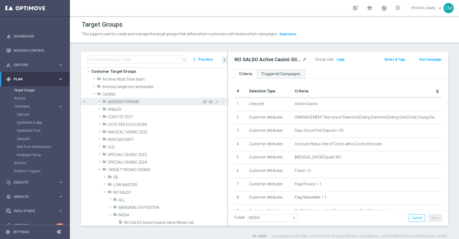
click at [122, 102] on span "ADERENTI PROMO" at bounding box center [155, 102] width 94 height 5
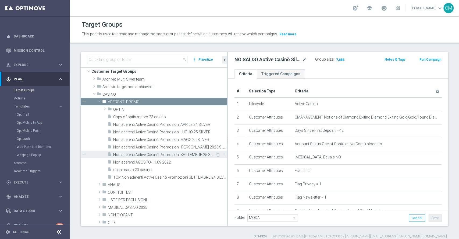
click at [178, 153] on span "Non aderenti Active Casinò Promozioni SETTEMBRE 25 SILVER" at bounding box center [164, 154] width 102 height 5
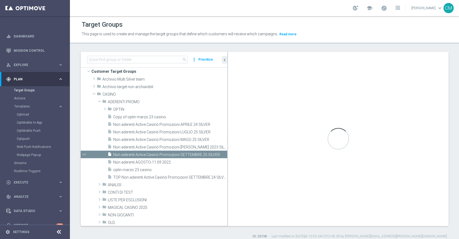
type textarea "(1 AND 2 AND 3 AND 4 AND 5 AND 6 AND 7 AND 8 AND 9 AND 10 AND 11 AND 13 AND 14 …"
type input "ADERENTI PROMO"
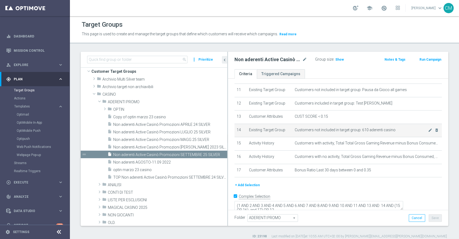
scroll to position [4, 0]
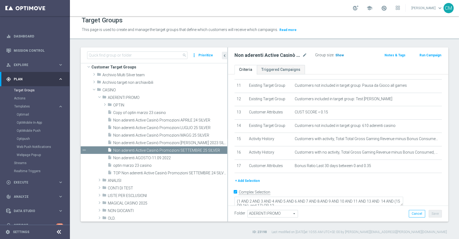
click at [340, 55] on span "Show" at bounding box center [339, 55] width 9 height 4
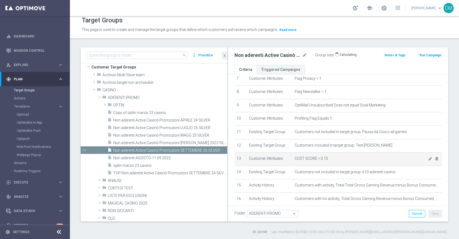
scroll to position [100, 0]
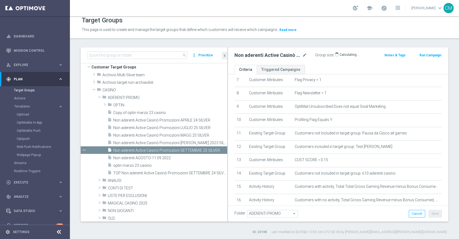
click at [302, 55] on div "Non aderenti Active Casinò Promozioni SETTEMBRE 25 SILVER mode_edit" at bounding box center [271, 55] width 73 height 6
click at [304, 55] on icon "mode_edit" at bounding box center [304, 55] width 5 height 6
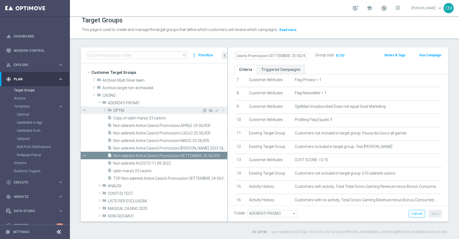
scroll to position [0, 0]
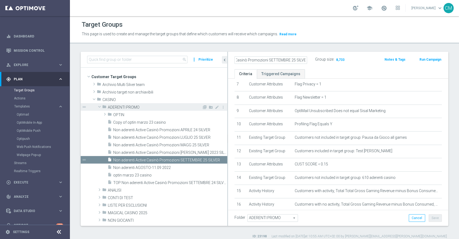
click at [125, 105] on span "ADERENTI PROMO" at bounding box center [155, 107] width 94 height 5
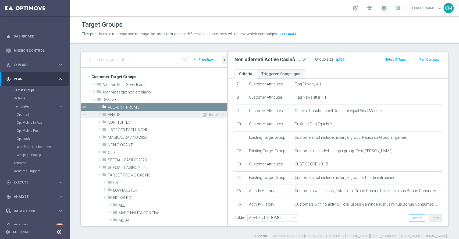
click at [130, 112] on span "ANALISI" at bounding box center [155, 114] width 94 height 5
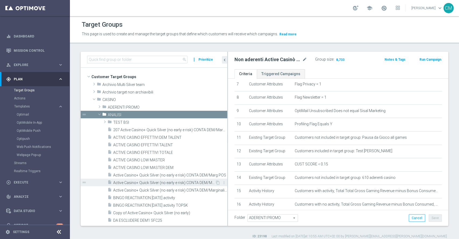
click at [163, 180] on span "Active Casino+ Quick Silver (no early e risk) CONTA DEM/Marginalità NEGATIVA <40" at bounding box center [164, 182] width 102 height 5
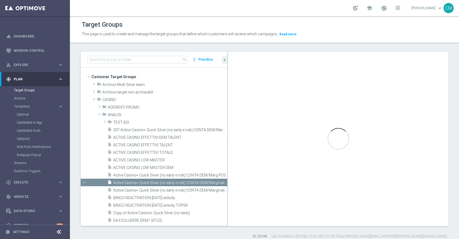
type textarea "( 1 and 2 and 3 and 4 and 5 and 6 and 7 and 8 and 9 and 10 and ( 11 or (17 and …"
type input "ANALISI"
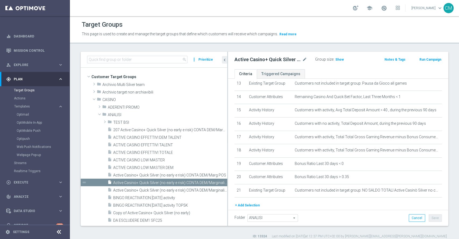
scroll to position [201, 0]
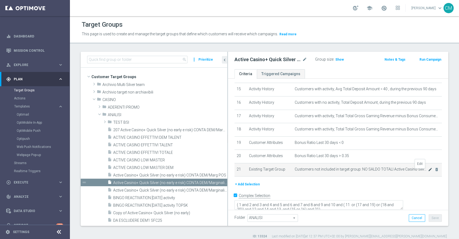
click at [428, 170] on icon "mode_edit" at bounding box center [430, 169] width 4 height 4
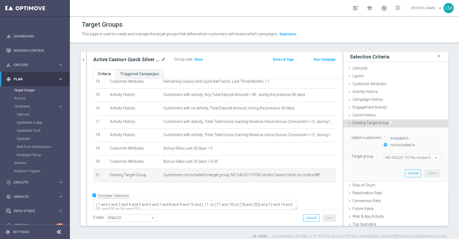
click at [384, 139] on input "included in" at bounding box center [385, 137] width 3 height 3
radio input "true"
click at [388, 151] on div "Select customers included in not included in Target group NO SALDO TOTALI Activ…" at bounding box center [396, 147] width 89 height 27
click at [387, 156] on span "NO SALDO TOTALI Active Casinò Silver no codice MP" at bounding box center [412, 157] width 56 height 7
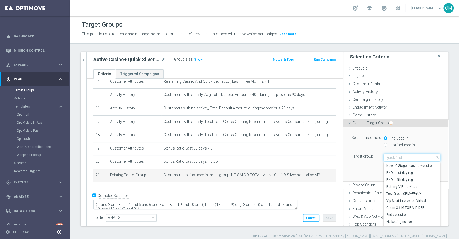
click at [387, 156] on input "search" at bounding box center [412, 158] width 56 height 8
paste input "Non aderenti Active Casinò Promozioni SETTEMBRE 25 SILVER"
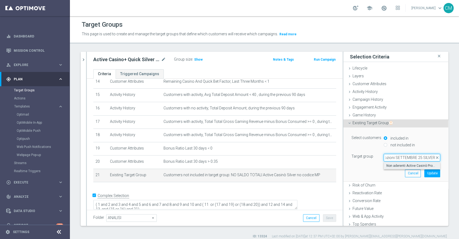
type input "Non aderenti Active Casinò Promozioni SETTEMBRE 25 SILVER"
click at [409, 166] on span "Non aderenti Active Casinò Promozioni SETTEMBRE 25 SILVER" at bounding box center [412, 165] width 51 height 4
type input "Non aderenti Active Casinò Promozioni SETTEMBRE 25 SILVER"
click at [424, 172] on button "Update" at bounding box center [432, 173] width 16 height 8
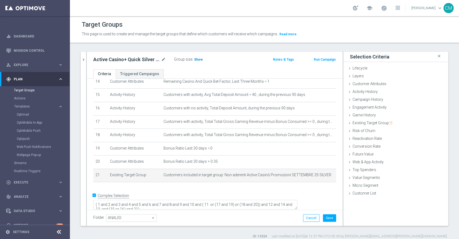
click at [200, 59] on span "Show" at bounding box center [198, 60] width 9 height 4
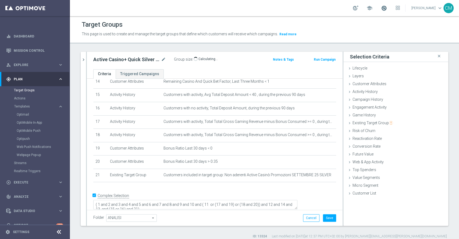
click at [386, 10] on span at bounding box center [384, 8] width 6 height 6
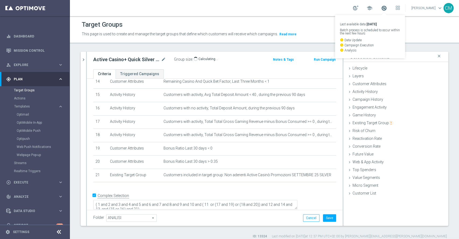
click at [386, 10] on span at bounding box center [384, 8] width 6 height 6
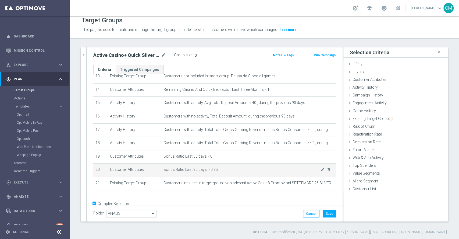
scroll to position [196, 0]
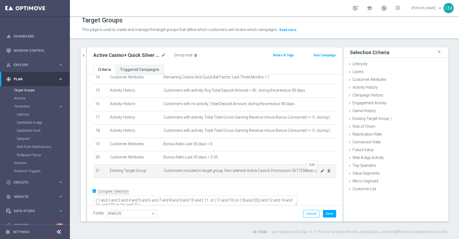
click at [320, 173] on icon "mode_edit" at bounding box center [322, 170] width 4 height 4
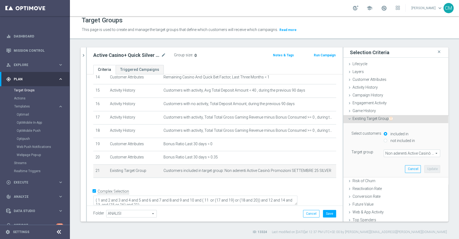
click at [389, 138] on label "not included in" at bounding box center [402, 140] width 26 height 5
click at [384, 139] on input "not included in" at bounding box center [385, 140] width 3 height 3
radio input "true"
click at [384, 153] on span "Non aderenti Active Casinò Promozioni SETTEMBRE 25 SILVER" at bounding box center [412, 153] width 56 height 7
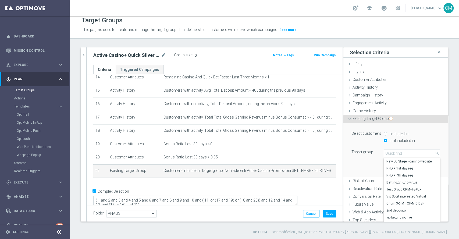
click at [383, 147] on div "Select customers included in not included in Target group Non aderenti Active C…" at bounding box center [396, 143] width 89 height 27
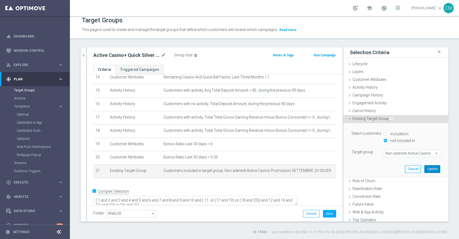
click at [424, 165] on button "Update" at bounding box center [432, 169] width 16 height 8
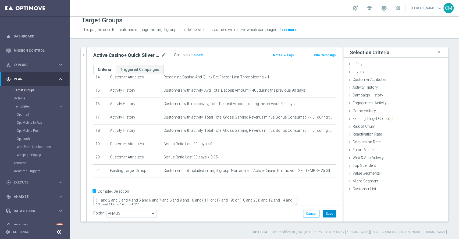
click at [328, 213] on button "Save" at bounding box center [329, 214] width 13 height 8
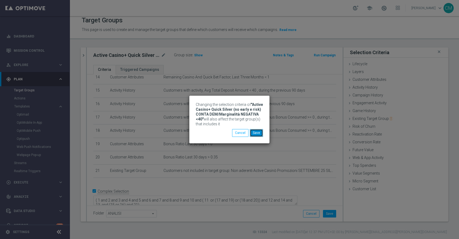
click at [258, 129] on button "Save" at bounding box center [256, 133] width 13 height 8
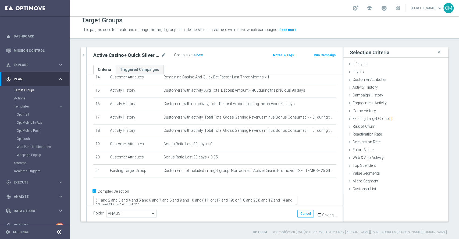
click at [197, 55] on span "Show" at bounding box center [198, 55] width 9 height 4
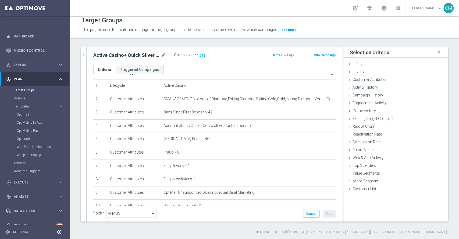
scroll to position [0, 0]
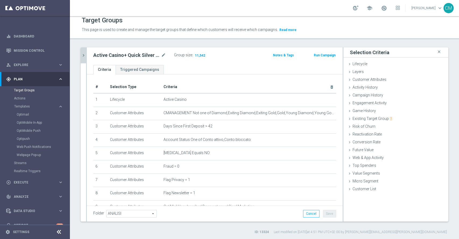
click at [83, 54] on icon "chevron_right" at bounding box center [83, 55] width 5 height 5
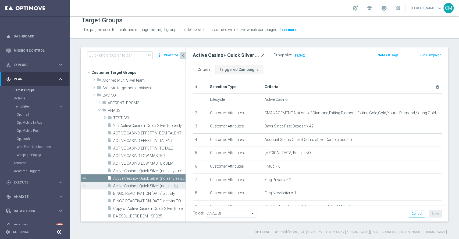
click at [144, 183] on span "Active Casino+ Quick Silver (no early e risk) CONTA DEM/Marginalità NEGATIVA >40" at bounding box center [143, 185] width 60 height 5
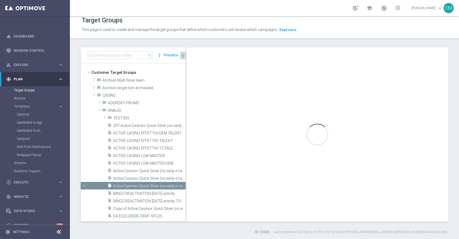
type textarea "(1 and 2 and 3 and 4 and 5 and 6 and 7 and 8 and 9 and 10 and (11 or (17 and 19…"
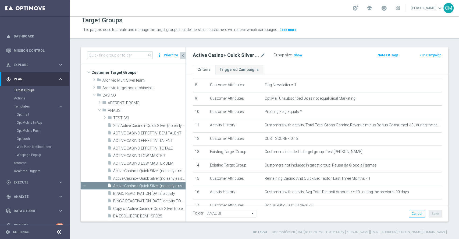
scroll to position [201, 0]
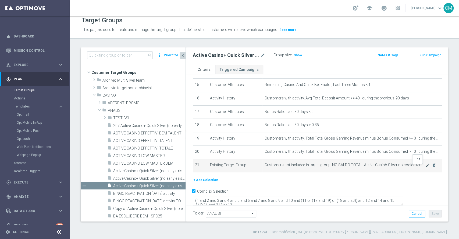
click at [426, 165] on icon "mode_edit" at bounding box center [428, 165] width 4 height 4
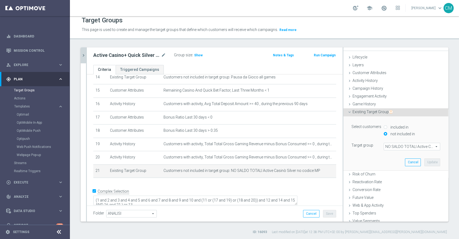
scroll to position [8, 0]
click at [384, 123] on div "included in" at bounding box center [412, 126] width 56 height 7
click at [384, 124] on input "included in" at bounding box center [385, 125] width 3 height 3
radio input "true"
click at [387, 144] on span "NO SALDO TOTALI Active Casinò Silver no codice MP" at bounding box center [412, 145] width 56 height 7
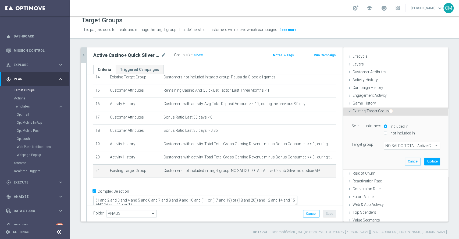
click at [0, 0] on input "search" at bounding box center [0, 0] width 0 height 0
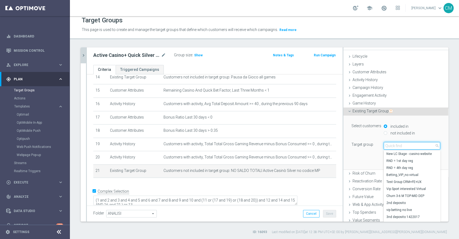
click at [387, 144] on input "search" at bounding box center [412, 146] width 56 height 8
paste input "Non aderenti Active Casinò Promozioni SETTEMBRE 25 SILVER"
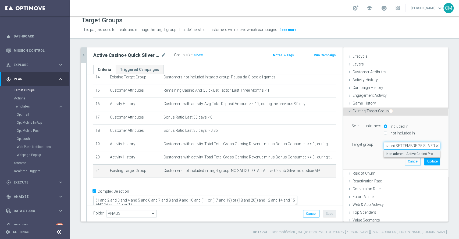
type input "Non aderenti Active Casinò Promozioni SETTEMBRE 25 SILVER"
click at [395, 150] on label "Non aderenti Active Casinò Promozioni SETTEMBRE 25 SILVER" at bounding box center [412, 153] width 56 height 7
type input "Non aderenti Active Casinò Promozioni SETTEMBRE 25 SILVER"
click at [424, 158] on button "Update" at bounding box center [432, 161] width 16 height 8
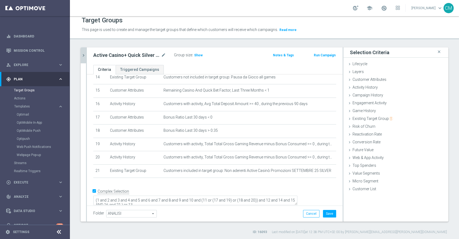
click at [202, 56] on div "Group size : Show" at bounding box center [201, 54] width 54 height 6
click at [200, 55] on span "Show" at bounding box center [198, 55] width 9 height 4
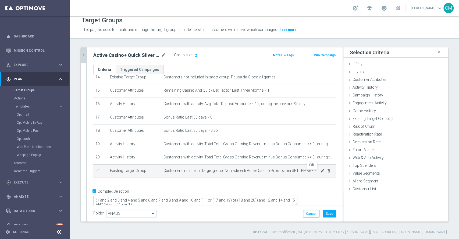
click at [320, 170] on icon "mode_edit" at bounding box center [322, 170] width 4 height 4
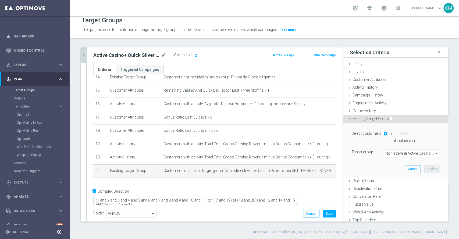
click at [384, 140] on div "not included in" at bounding box center [412, 140] width 56 height 7
click at [384, 139] on div "not included in" at bounding box center [412, 140] width 56 height 7
click at [384, 140] on input "not included in" at bounding box center [385, 140] width 3 height 3
radio input "true"
click at [424, 167] on button "Update" at bounding box center [432, 169] width 16 height 8
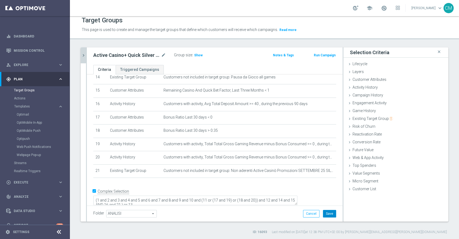
click at [328, 210] on button "Save" at bounding box center [329, 214] width 13 height 8
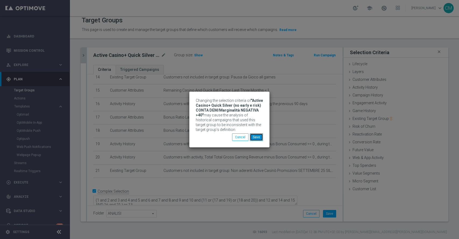
click at [258, 140] on button "Save" at bounding box center [256, 137] width 13 height 8
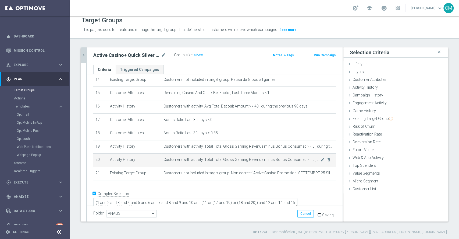
scroll to position [194, 0]
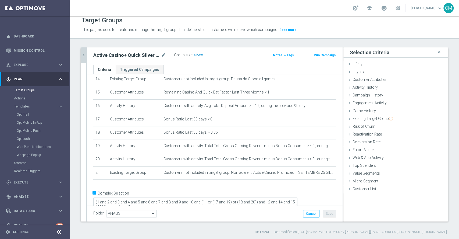
click at [200, 56] on span "Show" at bounding box center [198, 55] width 9 height 4
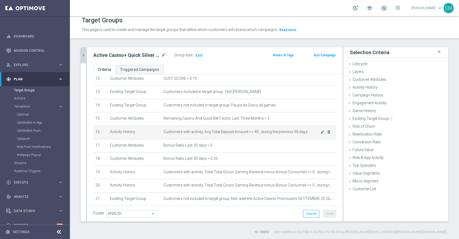
scroll to position [196, 0]
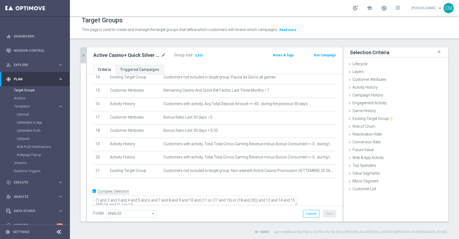
click at [83, 54] on icon "chevron_right" at bounding box center [83, 55] width 5 height 5
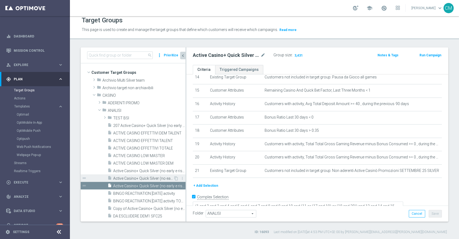
click at [141, 179] on span "Active Casino+ Quick Silver (no early e risk) CONTA DEM/Marginalità NEGATIVA <40" at bounding box center [143, 178] width 60 height 5
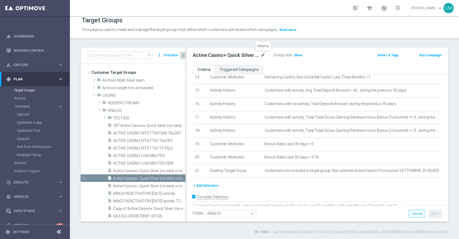
click at [265, 54] on icon "mode_edit" at bounding box center [263, 55] width 5 height 6
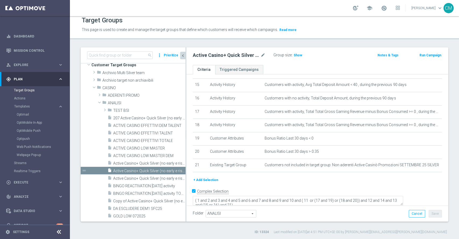
scroll to position [7, 0]
click at [117, 94] on span "ADERENTI PROMO" at bounding box center [134, 96] width 52 height 5
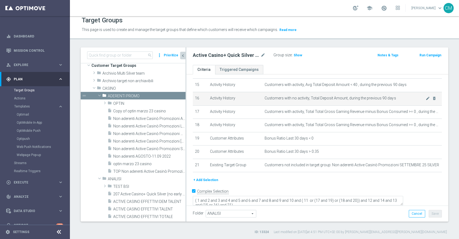
drag, startPoint x: 185, startPoint y: 108, endPoint x: 203, endPoint y: 98, distance: 20.7
click at [203, 98] on as-split "search more_vert Prioritize Customer Target Groups library_add create_new_folder" at bounding box center [265, 134] width 368 height 174
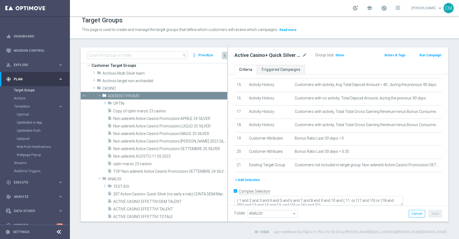
drag, startPoint x: 186, startPoint y: 99, endPoint x: 233, endPoint y: 105, distance: 48.0
click at [238, 100] on as-split "search more_vert Prioritize Customer Target Groups library_add create_new_folder" at bounding box center [265, 134] width 368 height 174
click at [186, 148] on span "Non aderenti Active Casinò Promozioni SETTEMBRE 25 SILVER" at bounding box center [164, 148] width 102 height 5
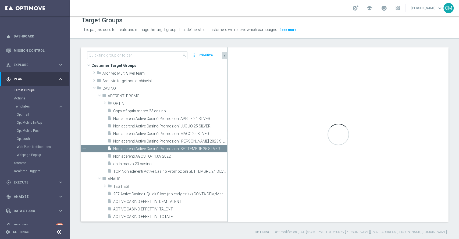
type textarea "(1 AND 2 AND 3 AND 4 AND 5 AND 6 AND 7 AND 8 AND 9 AND 10 AND 11 AND 13 AND 14 …"
type input "ADERENTI PROMO"
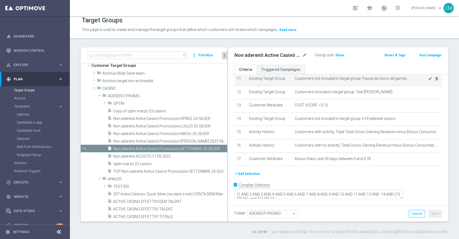
scroll to position [148, 0]
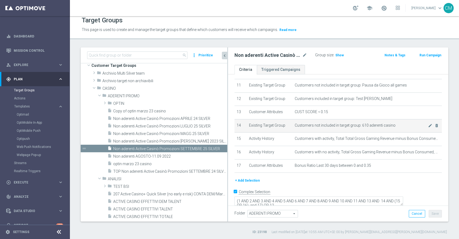
click at [323, 128] on td "Customers not included in target group: 610 aderenti casino mode_edit delete_fo…" at bounding box center [367, 125] width 149 height 13
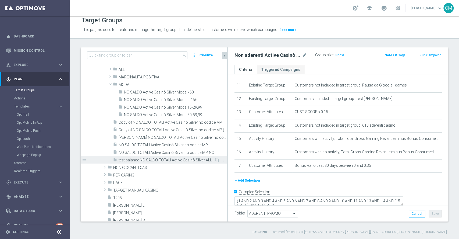
scroll to position [342, 0]
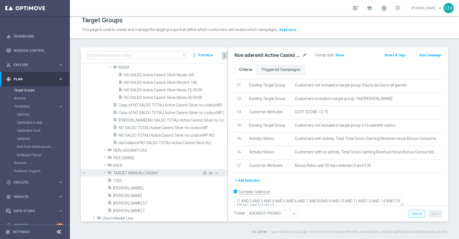
click at [143, 171] on span "TARGET MANUALI CASINO" at bounding box center [157, 173] width 89 height 5
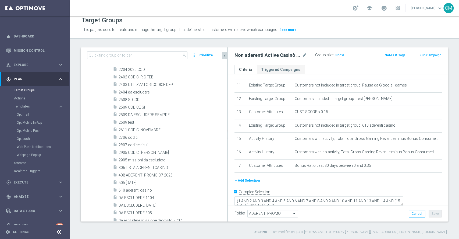
scroll to position [498, 0]
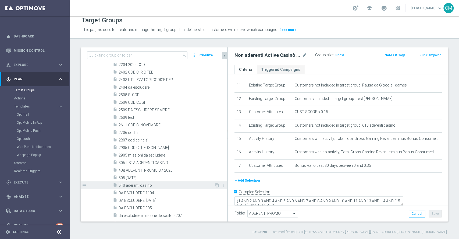
click at [148, 185] on span "610 aderenti casino" at bounding box center [167, 185] width 96 height 5
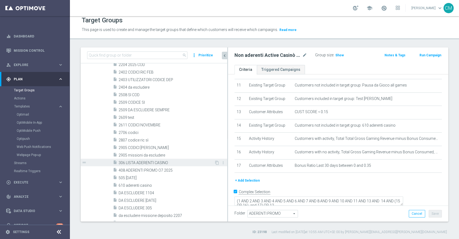
type textarea "1 or 2"
type input "TARGET MANUALI CASINO"
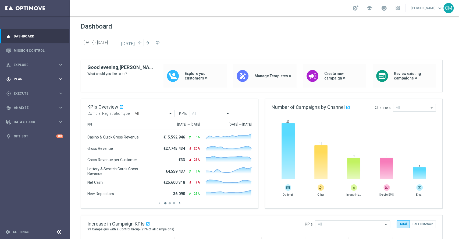
click at [28, 77] on span "Plan" at bounding box center [36, 78] width 44 height 3
click at [28, 89] on link "Target Groups" at bounding box center [35, 90] width 42 height 4
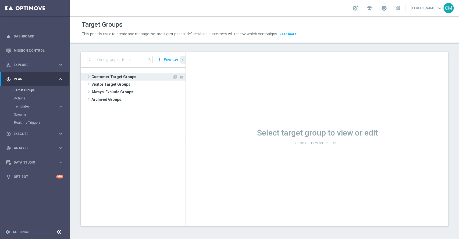
click at [113, 79] on span "Customer Target Groups" at bounding box center [131, 77] width 81 height 8
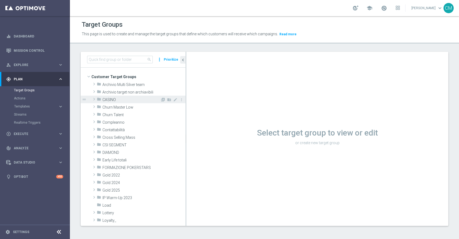
click at [110, 98] on span "CASINO" at bounding box center [131, 99] width 58 height 5
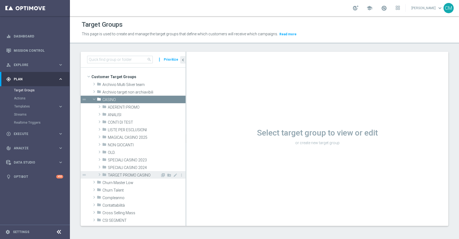
click at [123, 173] on span "TARGET PROMO CASINO" at bounding box center [134, 175] width 52 height 5
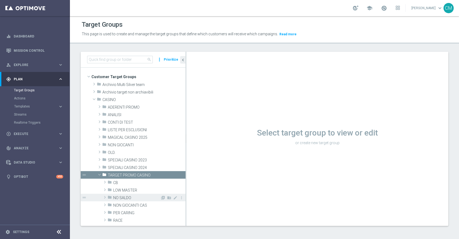
click at [133, 193] on div "folder NO SALDO" at bounding box center [134, 197] width 53 height 8
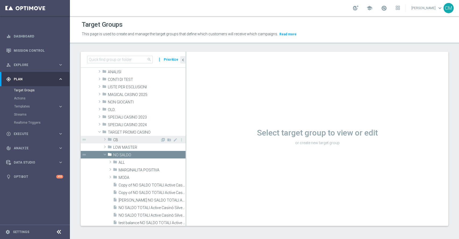
scroll to position [43, 0]
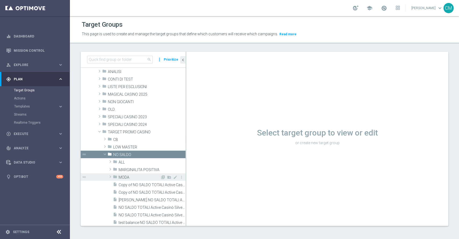
click at [130, 175] on span "MODA" at bounding box center [140, 177] width 42 height 5
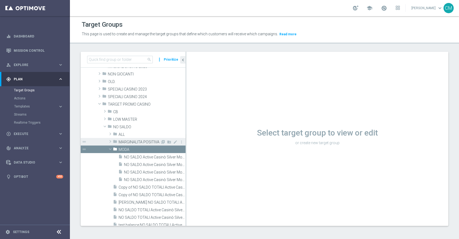
scroll to position [71, 0]
click at [139, 158] on span "NO SALDO Active Casinò Silver Moda >60" at bounding box center [148, 156] width 49 height 5
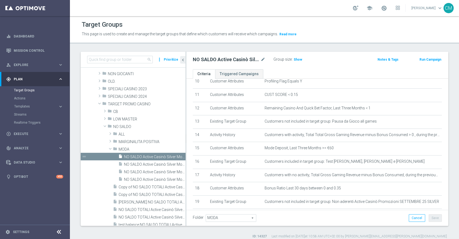
scroll to position [174, 0]
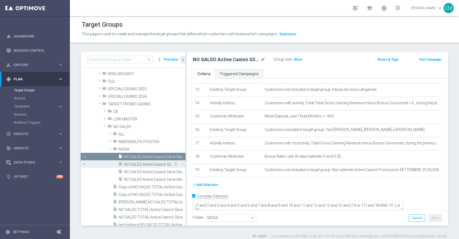
click at [143, 161] on div "insert_drive_file NO SALDO Active Casinò Silver Moda 0-15€" at bounding box center [145, 164] width 55 height 8
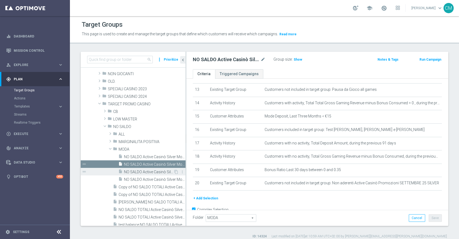
click at [160, 173] on span "NO SALDO Active Casinò Silver Moda 15-29,99" at bounding box center [148, 171] width 49 height 5
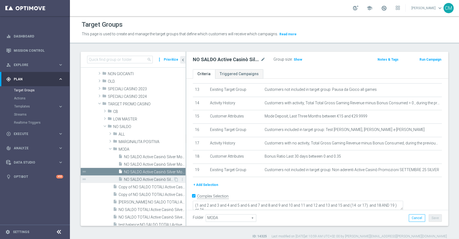
click at [157, 180] on span "NO SALDO Active Casinò Silver Moda 30-59,99" at bounding box center [148, 179] width 49 height 5
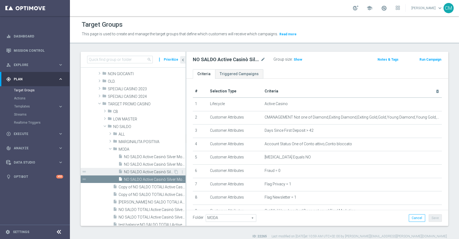
click at [152, 168] on div "insert_drive_file NO SALDO Active Casinò Silver Moda 15-29,99" at bounding box center [145, 172] width 55 height 8
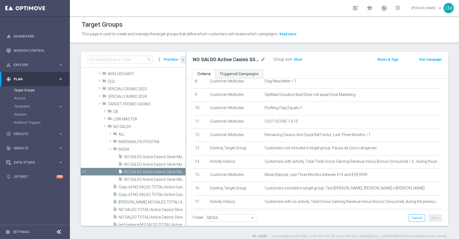
scroll to position [117, 0]
click at [159, 164] on span "NO SALDO Active Casinò Silver Moda 0-15€" at bounding box center [148, 164] width 49 height 5
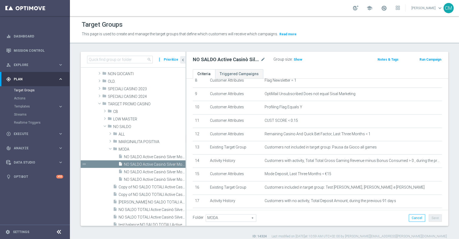
scroll to position [188, 0]
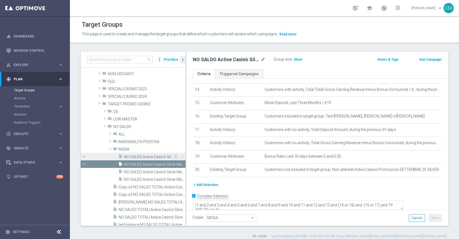
click at [144, 156] on span "NO SALDO Active Casinò Silver Moda >60" at bounding box center [148, 156] width 49 height 5
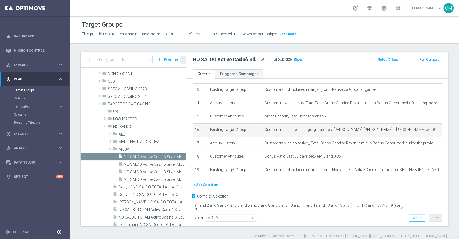
scroll to position [4, 0]
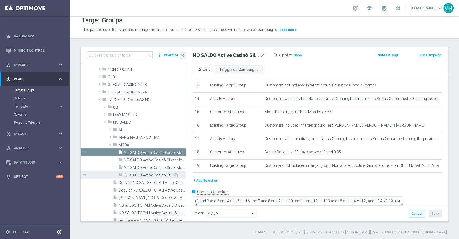
click at [153, 173] on span "NO SALDO Active Casinò Silver Moda 30-59,99" at bounding box center [148, 175] width 49 height 5
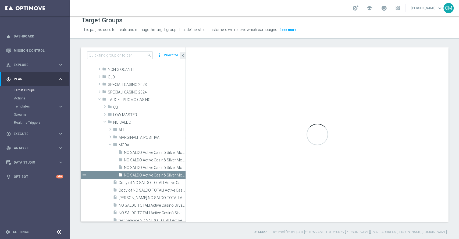
type textarea "(1 and 2 and 3 and 4 and 5 and 6 and 7 and 8 and 9 and 10 and 11 and 12 and 13 …"
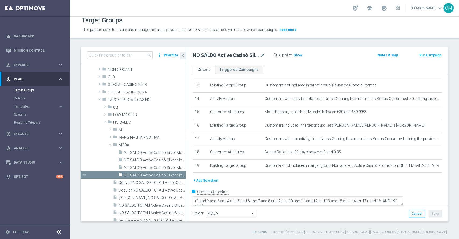
click at [294, 57] on h3 "Show" at bounding box center [298, 55] width 10 height 6
click at [35, 104] on button "Templates keyboard_arrow_right" at bounding box center [38, 106] width 49 height 4
click at [27, 112] on link "Optimail" at bounding box center [36, 114] width 39 height 4
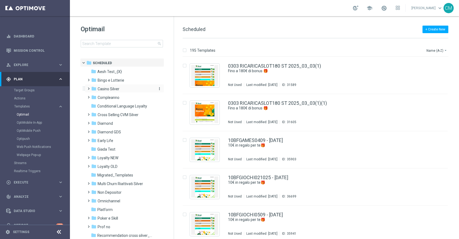
click at [110, 89] on span "Casino Silver" at bounding box center [109, 88] width 22 height 5
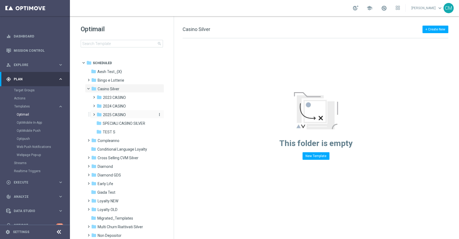
click at [114, 116] on span "2025 CASINO" at bounding box center [114, 114] width 23 height 5
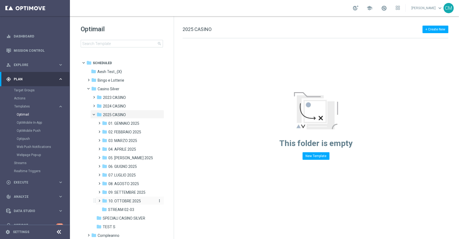
click at [132, 198] on div "folder 10. OTTOBRE 2025" at bounding box center [128, 201] width 53 height 6
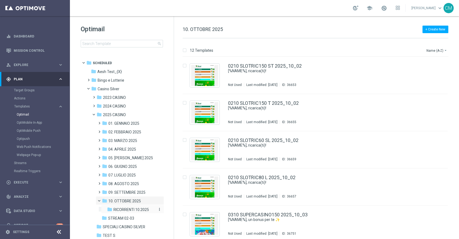
click at [130, 210] on span "RICORRENTI 10.2025" at bounding box center [132, 209] width 36 height 5
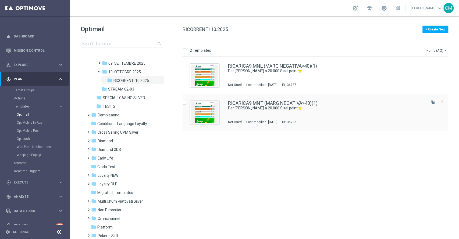
scroll to position [138, 0]
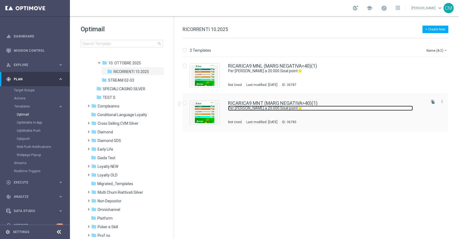
click at [288, 108] on link "Per te fino a 20.000 Sisal point⭐" at bounding box center [320, 107] width 185 height 5
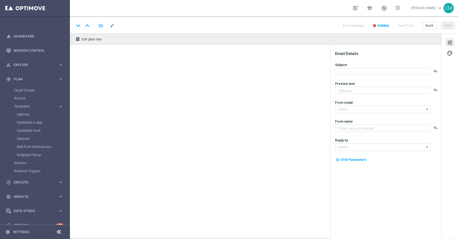
type textarea "Scopri la promozione che ti abbiamo riservato!"
type input "[EMAIL_ADDRESS][DOMAIN_NAME]"
type textarea "Sisal"
type input "[EMAIL_ADDRESS][DOMAIN_NAME]"
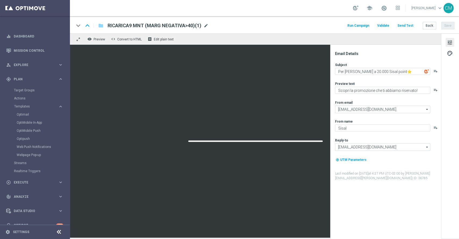
click at [207, 24] on span "mode_edit" at bounding box center [206, 25] width 5 height 5
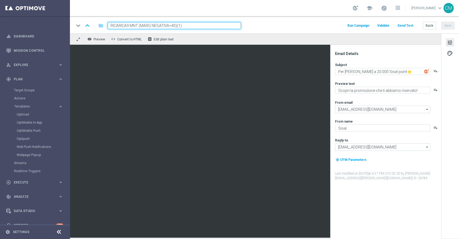
drag, startPoint x: 138, startPoint y: 25, endPoint x: 106, endPoint y: 24, distance: 31.5
click at [106, 24] on div "RICARICA9 MNT (MARG NEGATIVA>40)(1)" at bounding box center [172, 25] width 138 height 7
paste input
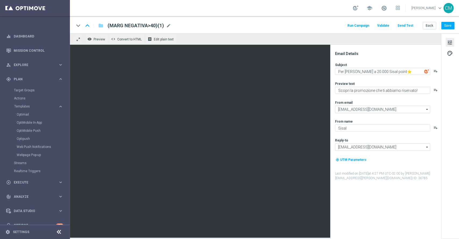
click at [107, 24] on div "(MARG NEGATIVA>40)(1) (MARG NEGATIVA>40)(1) mode_edit" at bounding box center [137, 25] width 68 height 7
click at [168, 25] on span "mode_edit" at bounding box center [168, 25] width 5 height 5
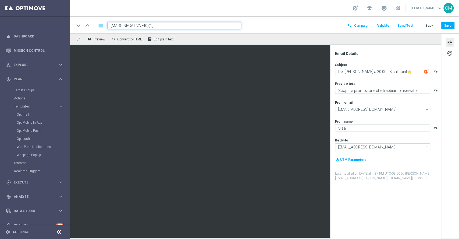
paste input "RICARICA10 MNT"
click at [199, 26] on input "RICARICA10 MNT (MARG NEGATIVA>40)(1)" at bounding box center [174, 25] width 133 height 7
type input "RICARICA10 MNT (MARG NEGATIVA>40)"
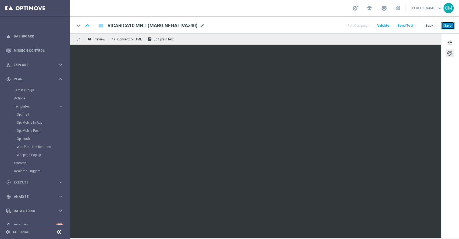
click at [453, 24] on button "Save" at bounding box center [447, 26] width 13 height 8
click at [430, 26] on button "Back" at bounding box center [429, 26] width 13 height 8
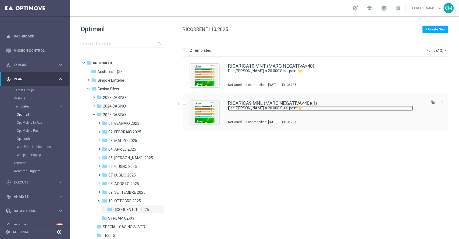
click at [309, 110] on link "Per te fino a 20.000 Sisal point⭐" at bounding box center [320, 107] width 185 height 5
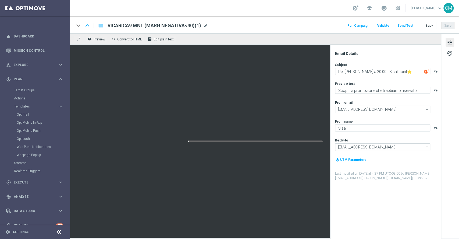
click at [206, 25] on span "mode_edit" at bounding box center [205, 25] width 5 height 5
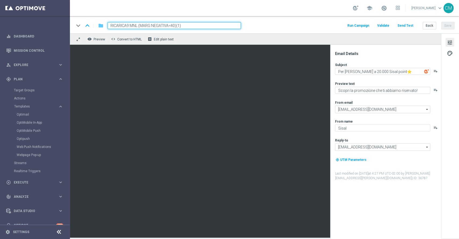
drag, startPoint x: 138, startPoint y: 25, endPoint x: 100, endPoint y: 23, distance: 38.0
click at [100, 23] on div "keyboard_arrow_down keyboard_arrow_up folder RICARICA9 MNL (MARG NEGATIVA<40)(1)" at bounding box center [157, 25] width 167 height 7
paste input "10"
click at [190, 27] on input "RICARICA10 MNL (MARG NEGATIVA<40)(1)" at bounding box center [174, 25] width 133 height 7
type input "RICARICA10 MNL (MARG NEGATIVA<40)"
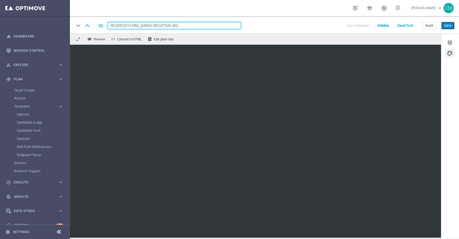
click at [445, 25] on button "Save" at bounding box center [447, 26] width 13 height 8
click at [432, 25] on button "Back" at bounding box center [429, 26] width 13 height 8
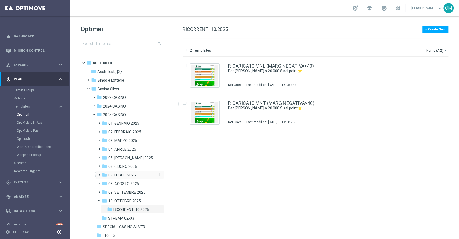
click at [120, 173] on span "07. LUGLIO 2025" at bounding box center [121, 174] width 27 height 5
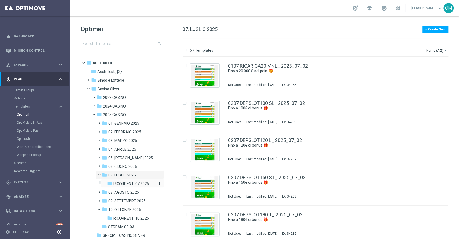
click at [127, 184] on span "RICORRENTI 07.2025" at bounding box center [132, 183] width 36 height 5
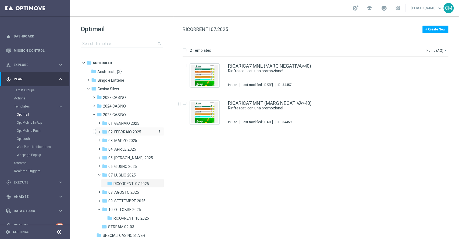
click at [122, 130] on span "02. FEBBRAIO 2025" at bounding box center [124, 131] width 33 height 5
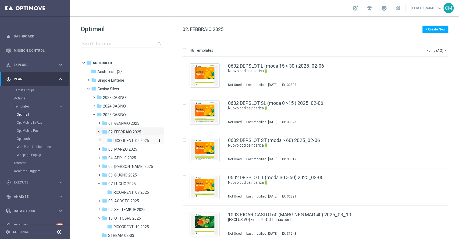
click at [128, 138] on span "RICORRENTI 02.2025" at bounding box center [132, 140] width 36 height 5
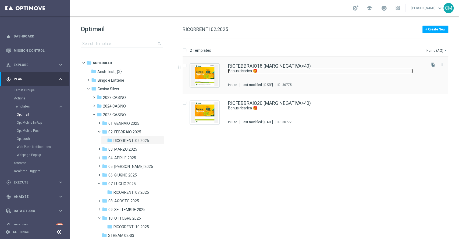
click at [267, 73] on link "Bonus ricarica 🎁" at bounding box center [320, 70] width 185 height 5
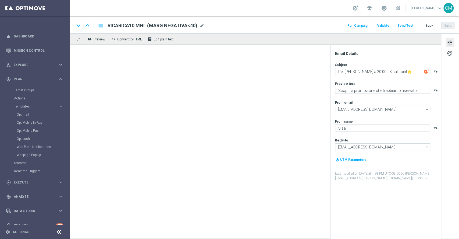
type textarea "Bonus ricarica 🎁"
type textarea "Per te fino a 18.000 Sisal point"
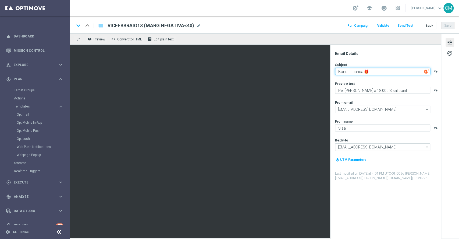
drag, startPoint x: 383, startPoint y: 72, endPoint x: 334, endPoint y: 72, distance: 49.5
click at [334, 72] on div "Email Details Subject Bonus ricarica 🎁 playlist_add Preview text Per te fino a …" at bounding box center [387, 144] width 107 height 187
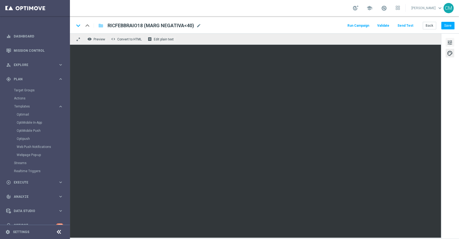
click at [448, 39] on span "tune" at bounding box center [450, 42] width 6 height 7
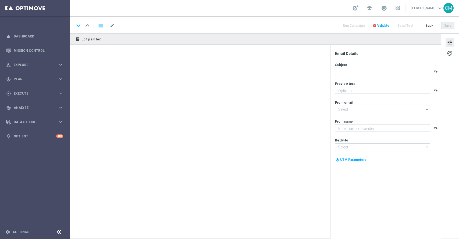
type textarea "Scopri la promozione che ti abbiamo riservato!"
type textarea "Sisal"
type input "[EMAIL_ADDRESS][DOMAIN_NAME]"
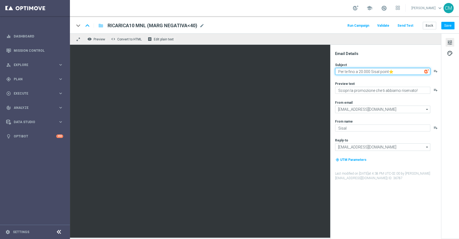
drag, startPoint x: 399, startPoint y: 73, endPoint x: 335, endPoint y: 72, distance: 64.6
click at [335, 72] on div "Email Details Subject Per te fino a 20.000 Sisal point⭐ playlist_add Preview te…" at bounding box center [387, 144] width 107 height 187
paste textarea "Bonus ricarica 🎁"
type textarea "Bonus ricarica 🎁"
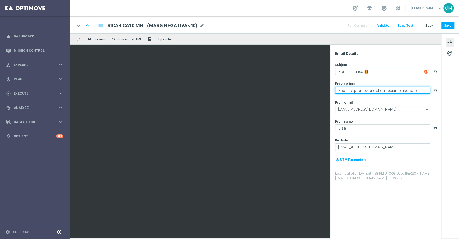
paste textarea "Per te fino a 18.000 Sisal point"
click at [364, 90] on textarea "Per te fino a 18.000 Sisal point" at bounding box center [382, 90] width 95 height 7
type textarea "Per te fino a 25.000 Sisal point"
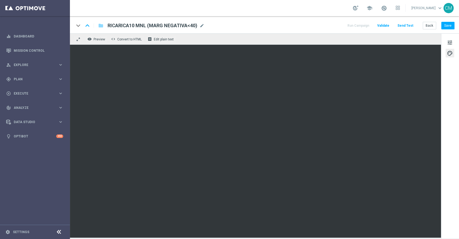
click at [454, 25] on div "keyboard_arrow_down keyboard_arrow_up folder RICARICA10 MNL (MARG NEGATIVA<40) …" at bounding box center [264, 24] width 389 height 17
click at [452, 24] on button "Save" at bounding box center [447, 26] width 13 height 8
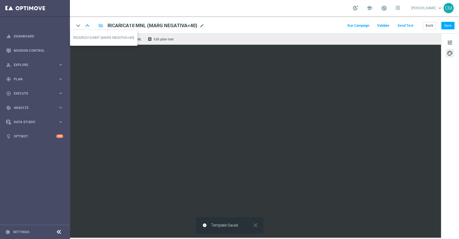
click at [84, 26] on icon "keyboard_arrow_up" at bounding box center [87, 26] width 8 height 8
click at [453, 41] on button "tune" at bounding box center [450, 42] width 9 height 9
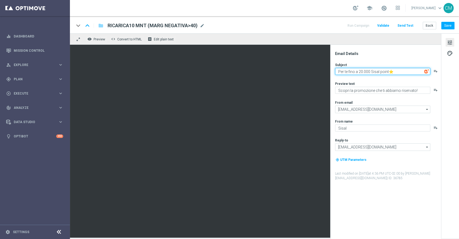
paste textarea "Bonus ricarica 🎁"
type textarea "Bonus ricarica 🎁"
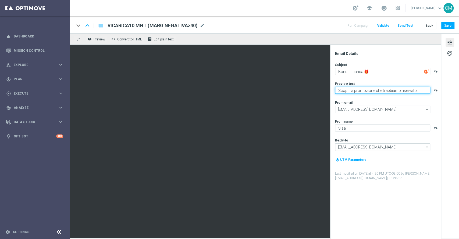
paste textarea "Per te fino a 18.000 Sisal point"
click at [362, 90] on textarea "Per te fino a 18.000 Sisal point" at bounding box center [382, 90] width 95 height 7
type textarea "Per te fino a 30.000 Sisal point"
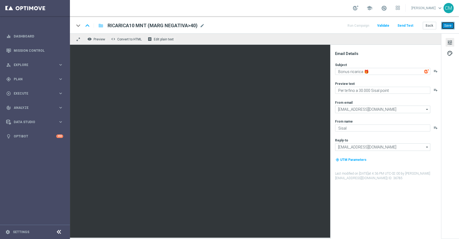
click at [445, 26] on button "Save" at bounding box center [447, 26] width 13 height 8
click at [200, 25] on span "mode_edit" at bounding box center [202, 25] width 5 height 5
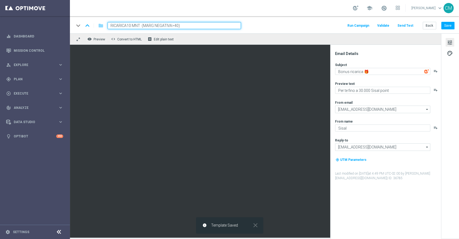
drag, startPoint x: 200, startPoint y: 25, endPoint x: 94, endPoint y: 21, distance: 106.9
click at [94, 21] on div "keyboard_arrow_down keyboard_arrow_up folder RICARICA10 MNT (MARG NEGATIVA>40) …" at bounding box center [264, 24] width 389 height 17
click at [88, 25] on icon "keyboard_arrow_up" at bounding box center [87, 26] width 8 height 8
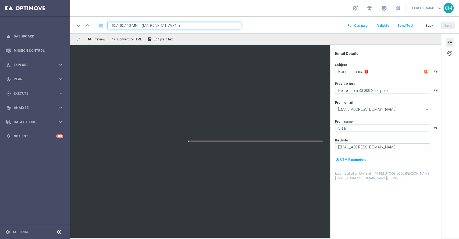
type input "RICARICA10 MNL (MARG NEGATIVA<40)"
type textarea "Per te fino a 25.000 Sisal point"
type textarea "Bonus ricarica 🎁"
drag, startPoint x: 187, startPoint y: 26, endPoint x: 88, endPoint y: 24, distance: 99.8
click at [88, 24] on div "keyboard_arrow_down keyboard_arrow_up folder RICARICA10 MNL (MARG NEGATIVA<40)" at bounding box center [157, 25] width 167 height 7
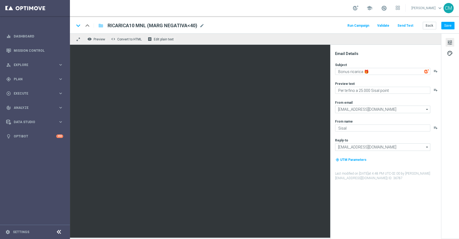
click at [422, 23] on div "Run Campaign Validate Send Test Back Save" at bounding box center [401, 25] width 108 height 7
click at [425, 24] on button "Back" at bounding box center [429, 26] width 13 height 8
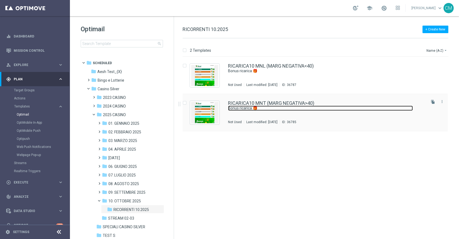
click at [293, 107] on link "Bonus ricarica 🎁" at bounding box center [320, 107] width 185 height 5
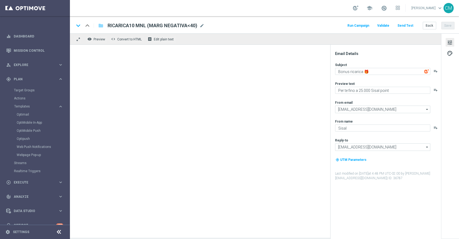
type textarea "Bonus ricarica 🎁"
type textarea "Per te fino a 30.000 Sisal point"
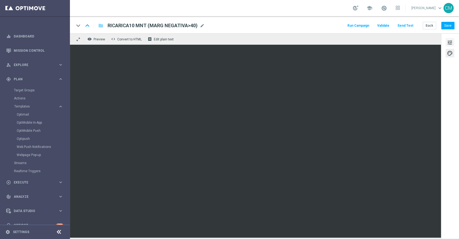
click at [449, 41] on span "tune" at bounding box center [450, 42] width 6 height 7
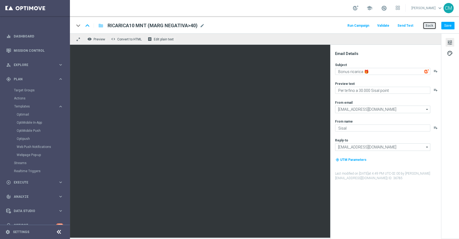
click at [428, 25] on button "Back" at bounding box center [429, 26] width 13 height 8
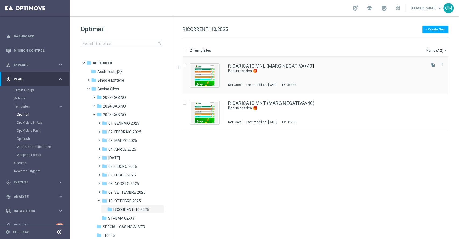
click at [302, 68] on link "RICARICA10 MNL (MARG NEGATIVA<40)" at bounding box center [271, 65] width 86 height 5
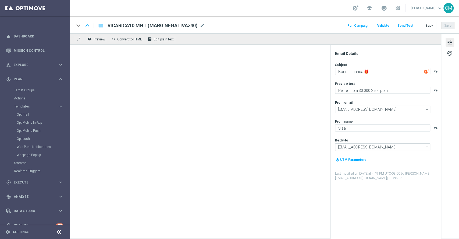
type textarea "Bonus ricarica 🎁"
type textarea "Per te fino a 25.000 Sisal point"
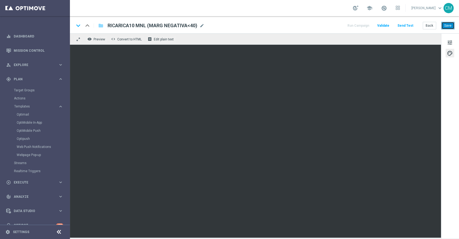
click at [450, 23] on button "Save" at bounding box center [447, 26] width 13 height 8
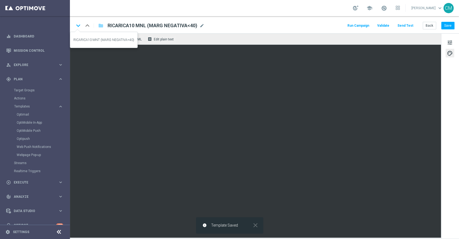
click at [77, 25] on icon "keyboard_arrow_down" at bounding box center [78, 26] width 8 height 8
click at [89, 23] on icon "keyboard_arrow_up" at bounding box center [87, 26] width 8 height 8
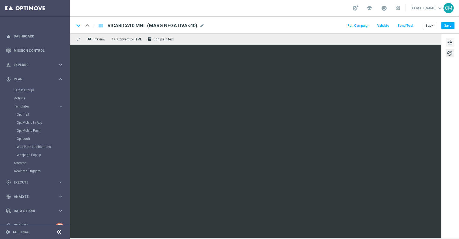
click at [452, 40] on span "tune" at bounding box center [450, 42] width 6 height 7
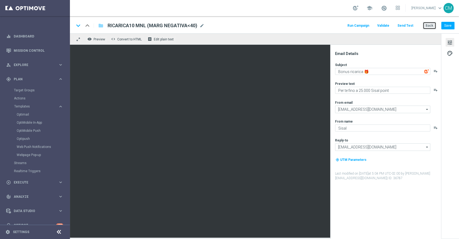
click at [428, 22] on button "Back" at bounding box center [429, 26] width 13 height 8
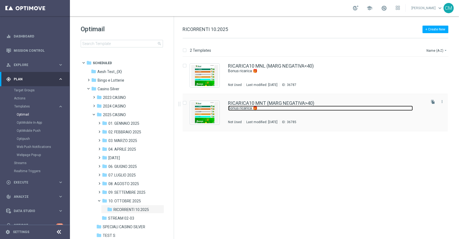
click at [269, 109] on link "Bonus ricarica 🎁" at bounding box center [320, 107] width 185 height 5
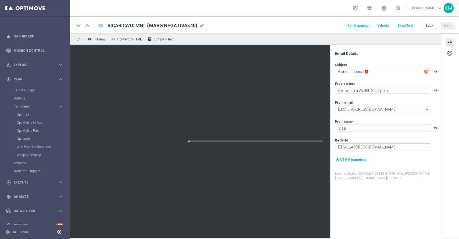
type textarea "Bonus ricarica 🎁"
type textarea "Per te fino a 30.000 Sisal point"
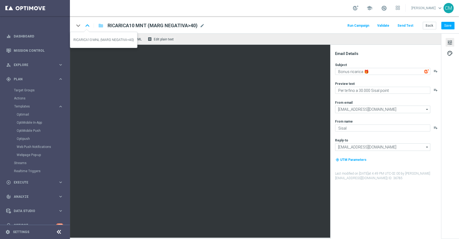
click at [88, 26] on icon "keyboard_arrow_up" at bounding box center [87, 26] width 8 height 8
type textarea "Bonus ricarica 🎁"
type textarea "Per te fino a 25.000 Sisal point"
click at [430, 26] on button "Back" at bounding box center [429, 26] width 13 height 8
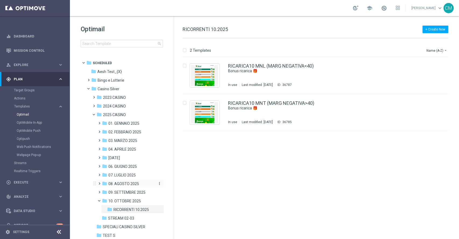
click at [121, 183] on span "08. AGOSTO 2025" at bounding box center [123, 183] width 31 height 5
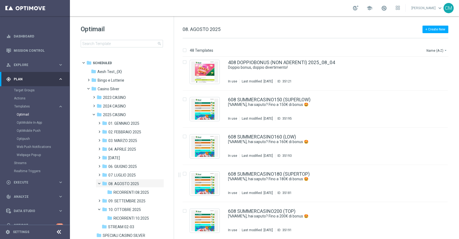
scroll to position [1545, 0]
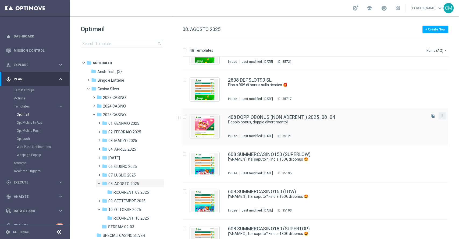
click at [440, 117] on icon "more_vert" at bounding box center [442, 115] width 4 height 4
click at [432, 129] on div "Copy To" at bounding box center [419, 129] width 33 height 4
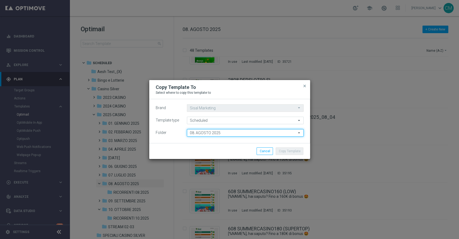
click at [240, 131] on input "08. AGOSTO 2025" at bounding box center [245, 133] width 117 height 8
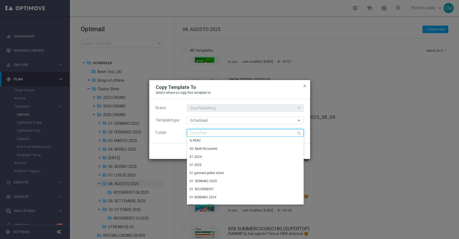
click at [240, 131] on input at bounding box center [245, 133] width 117 height 8
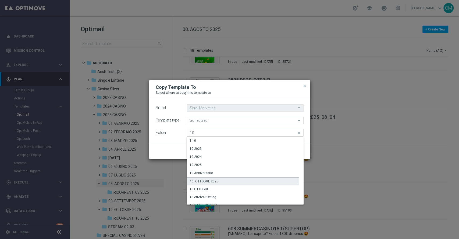
click at [234, 179] on div "10. OTTOBRE 2025" at bounding box center [243, 181] width 112 height 8
type input "10. OTTOBRE 2025"
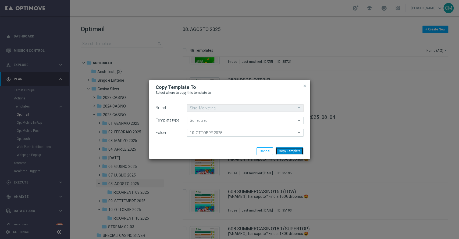
click at [293, 153] on button "Copy Template" at bounding box center [290, 151] width 28 height 8
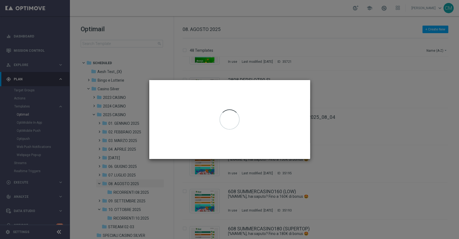
scroll to position [0, 0]
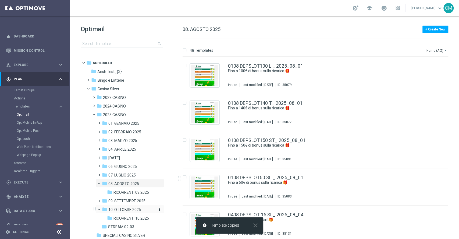
click at [129, 208] on span "10. OTTOBRE 2025" at bounding box center [124, 209] width 33 height 5
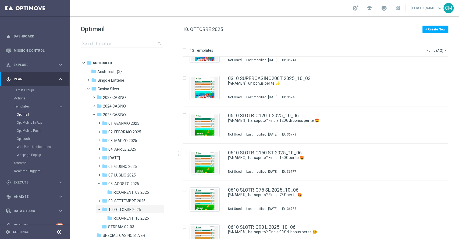
scroll to position [300, 0]
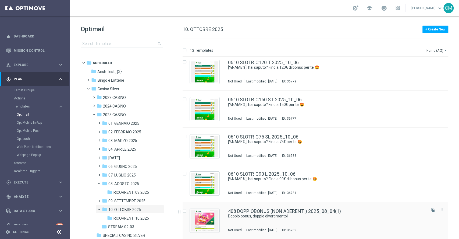
click at [275, 222] on div "408 DOPPIOBONUS (NON ADERENTI) 2025_08_04(1) Doppio bonus, doppio divertimento!…" at bounding box center [326, 219] width 197 height 23
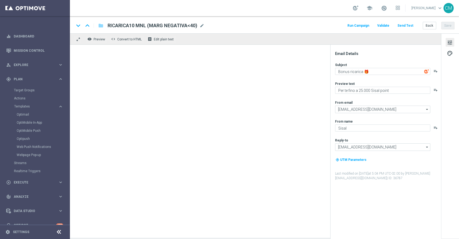
type textarea "Doppio bonus, doppio divertimento!"
type textarea "subito 10€ di Fun bonus e.."
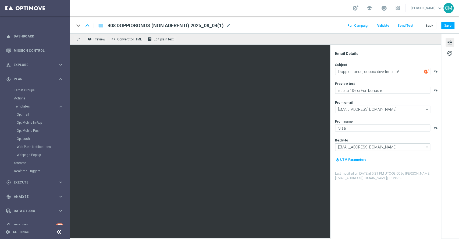
click at [231, 24] on div "keyboard_arrow_down keyboard_arrow_up folder 408 DOPPIOBONUS (NON ADERENTI) 202…" at bounding box center [264, 25] width 380 height 7
click at [226, 25] on span "mode_edit" at bounding box center [228, 25] width 5 height 5
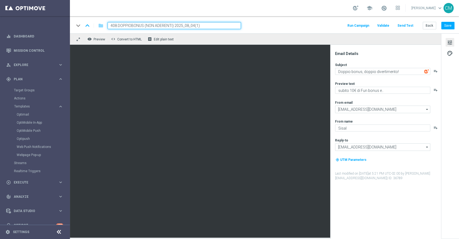
drag, startPoint x: 144, startPoint y: 25, endPoint x: 88, endPoint y: 23, distance: 55.2
click at [88, 23] on div "keyboard_arrow_down keyboard_arrow_up folder 408 DOPPIOBONUS (NON ADERENTI) 202…" at bounding box center [157, 25] width 167 height 7
paste input "610 DOPPIOBONUS F"
click at [208, 27] on input "610 DOPPIOBONUS F (NON ADERENTI) 2025_08_04(1)" at bounding box center [174, 25] width 133 height 7
type input "610 DOPPIOBONUS F (NON ADERENTI) 2025_10_06"
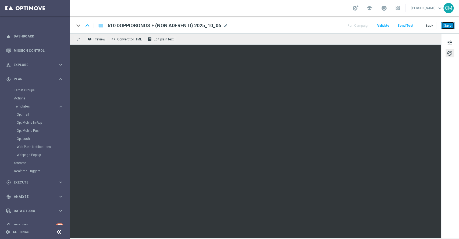
click at [449, 25] on button "Save" at bounding box center [447, 26] width 13 height 8
click at [447, 24] on button "Save" at bounding box center [447, 26] width 13 height 8
click at [448, 24] on button "Save" at bounding box center [447, 26] width 13 height 8
click at [453, 41] on button "tune" at bounding box center [450, 42] width 9 height 9
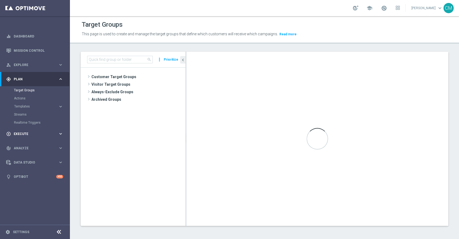
click at [38, 134] on span "Execute" at bounding box center [36, 133] width 44 height 3
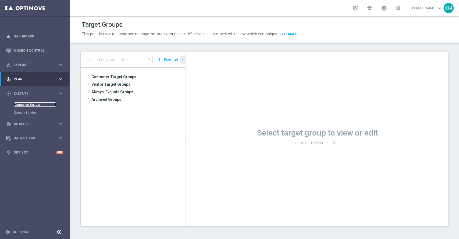
click at [26, 104] on link "Campaign Builder" at bounding box center [35, 104] width 42 height 4
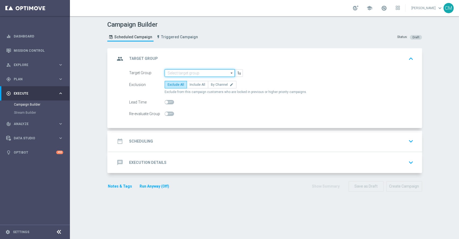
click at [189, 72] on input at bounding box center [200, 73] width 70 height 8
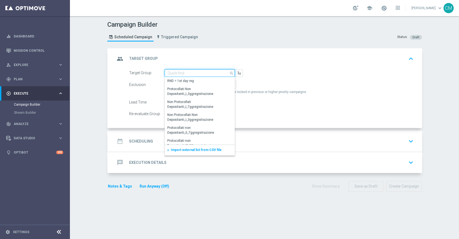
paste input "Active Casino+ Quick Silver (no early e risk) CONTA DEM/Marginalità NEGATIVA >40"
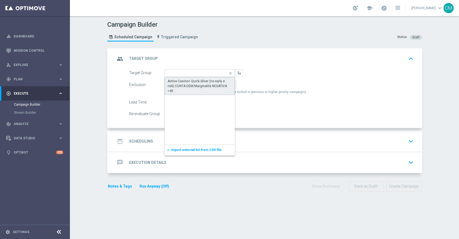
click at [195, 83] on div "Active Casino+ Quick Silver (no early e risk) CONTA DEM/Marginalità NEGATIVA >40" at bounding box center [200, 86] width 65 height 15
type input "Active Casino+ Quick Silver (no early e risk) CONTA DEM/Marginalità NEGATIVA >40"
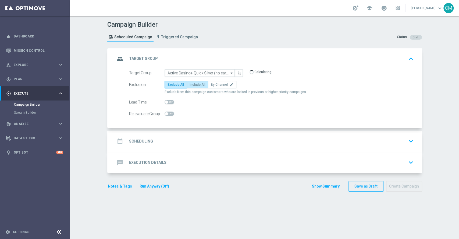
click at [194, 84] on span "Include All" at bounding box center [198, 85] width 16 height 4
click at [193, 84] on input "Include All" at bounding box center [191, 85] width 3 height 3
radio input "true"
click at [195, 139] on div "date_range Scheduling keyboard_arrow_down" at bounding box center [265, 141] width 300 height 10
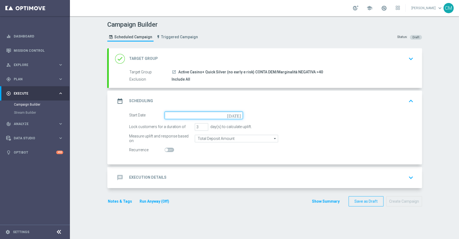
click at [175, 115] on input at bounding box center [204, 115] width 78 height 8
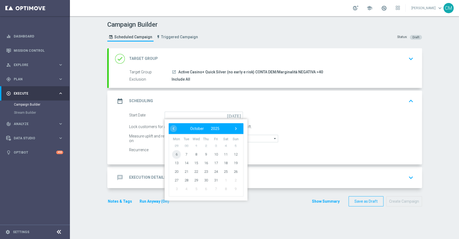
click at [175, 155] on span "6" at bounding box center [176, 154] width 9 height 9
type input "[DATE]"
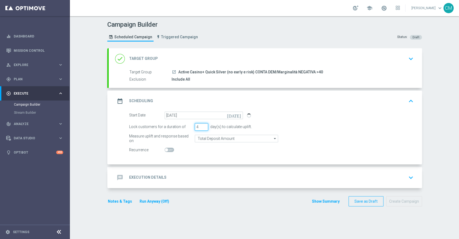
click at [202, 124] on input "4" at bounding box center [201, 127] width 13 height 8
click at [202, 124] on input "5" at bounding box center [201, 127] width 13 height 8
click at [202, 124] on input "6" at bounding box center [201, 127] width 13 height 8
type input "7"
click at [202, 124] on input "7" at bounding box center [201, 127] width 13 height 8
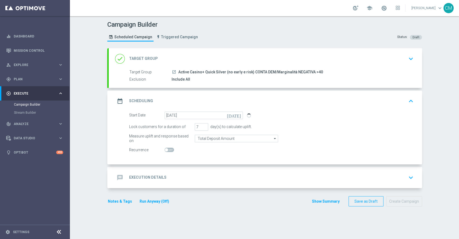
click at [165, 151] on span at bounding box center [169, 149] width 9 height 4
click at [165, 151] on input "checkbox" at bounding box center [169, 149] width 9 height 4
checkbox input "true"
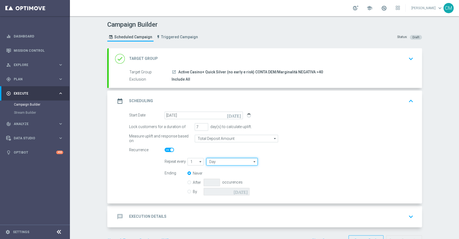
click at [219, 163] on input "Day" at bounding box center [231, 162] width 51 height 8
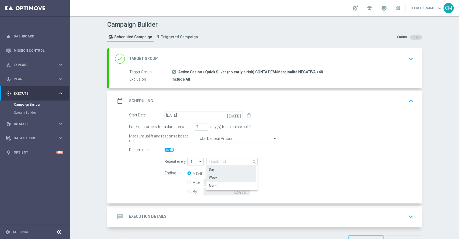
click at [215, 175] on div "Week" at bounding box center [231, 177] width 50 height 8
type input "Week"
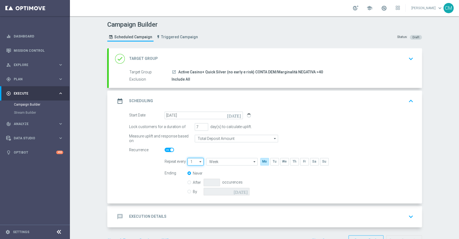
click at [189, 160] on input "1" at bounding box center [195, 162] width 16 height 8
click at [230, 171] on div "Never" at bounding box center [221, 173] width 69 height 8
type input "1"
click at [187, 190] on input "By" at bounding box center [188, 190] width 3 height 3
radio input "true"
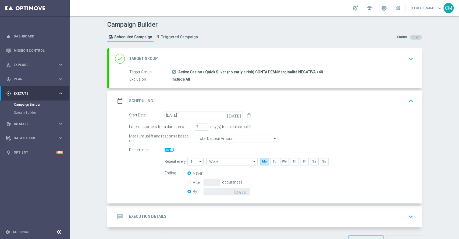
radio input "false"
click at [242, 191] on icon "[DATE]" at bounding box center [242, 190] width 16 height 6
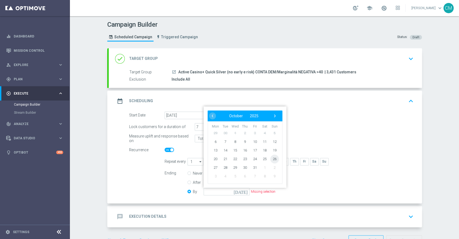
click at [272, 156] on span "26" at bounding box center [274, 158] width 9 height 9
type input "26 Oct 2025"
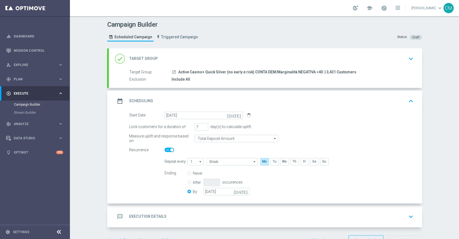
scroll to position [17, 0]
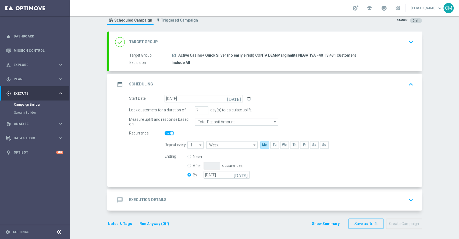
click at [213, 190] on div "message Execution Details keyboard_arrow_down" at bounding box center [265, 199] width 313 height 21
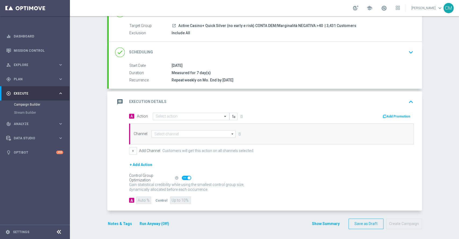
scroll to position [46, 0]
click at [157, 116] on input "text" at bounding box center [186, 116] width 60 height 5
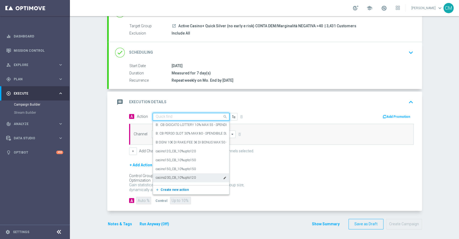
click at [176, 189] on span "Create new action" at bounding box center [175, 189] width 28 height 4
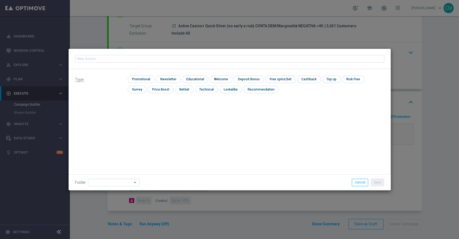
click at [128, 55] on input "text" at bounding box center [229, 59] width 309 height 8
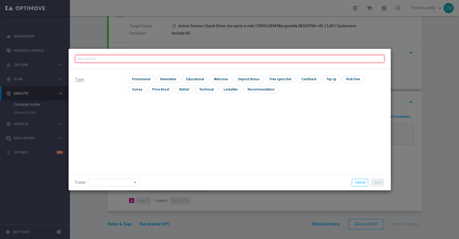
paste input "RICORRENTE DEP fasce up to 30.000"
type input "RICORRENTE DEP fasce up to 30.000"
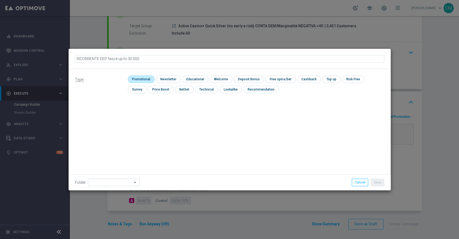
click at [145, 77] on input "checkbox" at bounding box center [141, 78] width 26 height 7
checkbox input "true"
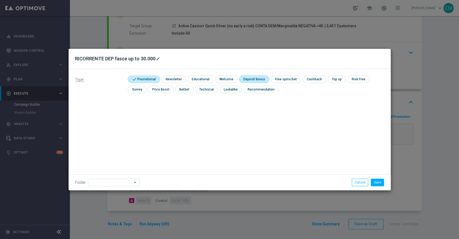
click at [258, 78] on input "checkbox" at bounding box center [253, 78] width 29 height 7
checkbox input "true"
click at [374, 184] on button "Save" at bounding box center [377, 182] width 13 height 8
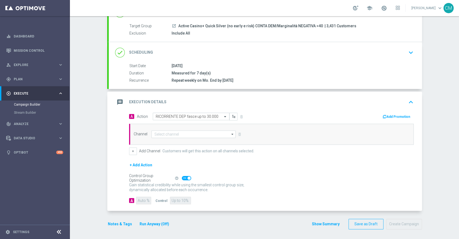
click at [398, 116] on button "Add Promotion" at bounding box center [397, 117] width 30 height 6
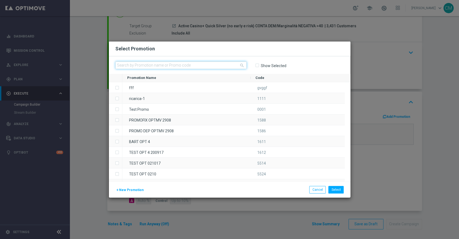
click at [201, 61] on input "text" at bounding box center [180, 65] width 131 height 8
paste input "RICARICA10 MNT"
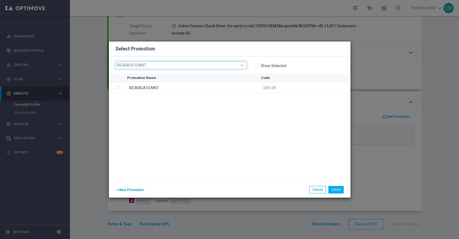
type input "RICARICA10 MNT"
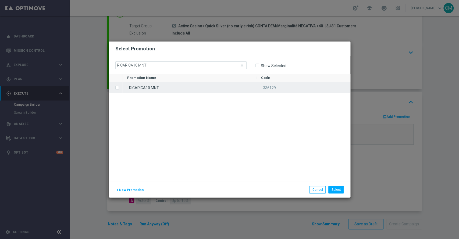
click at [158, 90] on div "RICARICA10 MNT" at bounding box center [189, 87] width 134 height 10
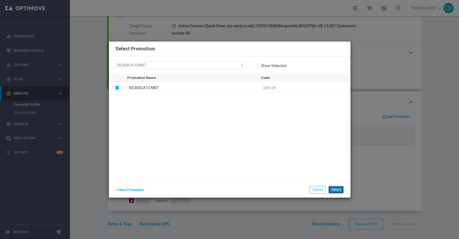
click at [332, 188] on button "Select" at bounding box center [335, 190] width 15 height 8
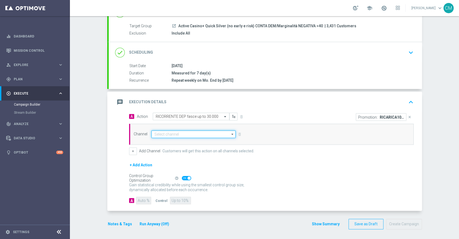
click at [192, 133] on input at bounding box center [193, 134] width 84 height 8
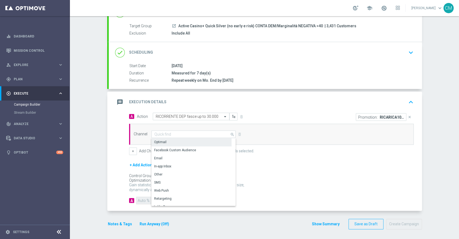
click at [178, 141] on div "Optimail" at bounding box center [191, 142] width 80 height 8
type input "Optimail"
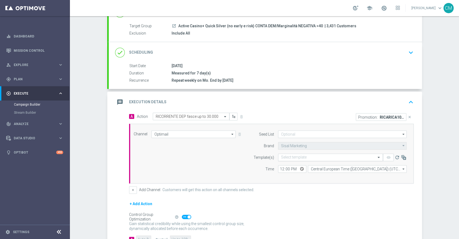
click at [300, 157] on input "text" at bounding box center [325, 157] width 88 height 5
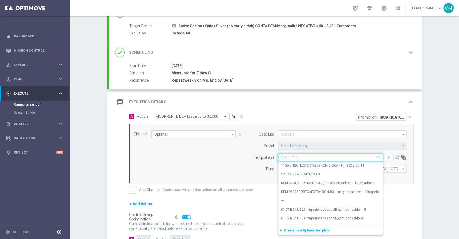
paste input "RICARICA10 MNT"
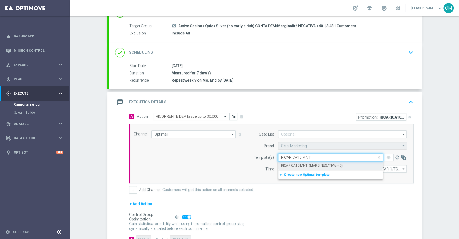
click at [312, 165] on label "RICARICA10 MNT (MARG NEGATIVA>40)" at bounding box center [312, 165] width 62 height 5
type input "RICARICA10 MNT"
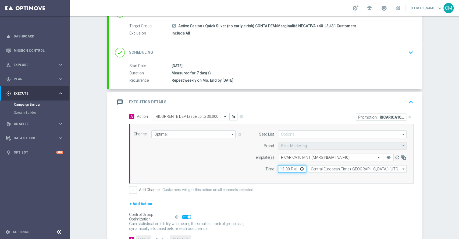
click at [278, 167] on input "12:00" at bounding box center [292, 169] width 28 height 8
type input "17:45"
click at [320, 169] on input "Central European Time (Berlin) (UTC +02:00)" at bounding box center [357, 169] width 99 height 8
click at [325, 174] on div "Central European Time ([GEOGRAPHIC_DATA]) (UTC +02:00)" at bounding box center [355, 176] width 88 height 5
type input "Central European Time ([GEOGRAPHIC_DATA]) (UTC +02:00)"
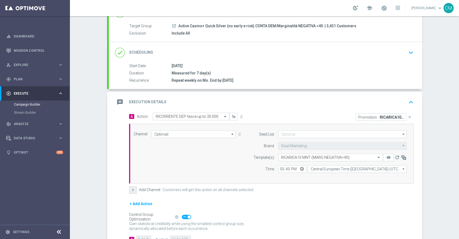
click at [132, 186] on button "+" at bounding box center [133, 190] width 8 height 8
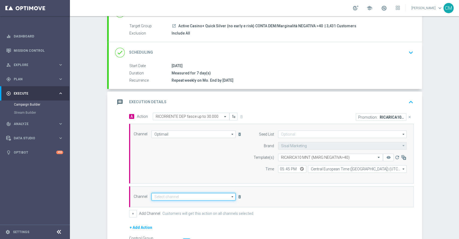
click at [172, 196] on input at bounding box center [193, 197] width 84 height 8
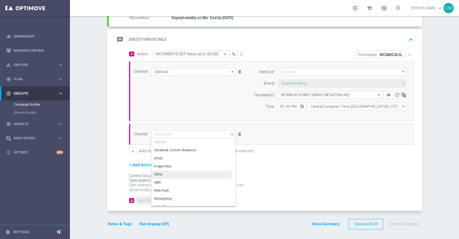
click at [161, 173] on div "Other" at bounding box center [191, 174] width 80 height 8
type input "Other"
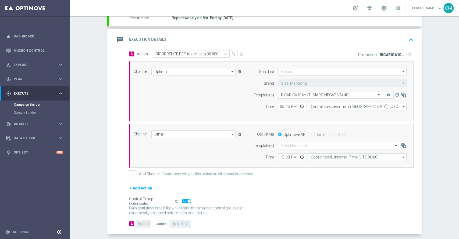
click at [311, 133] on input "Email" at bounding box center [312, 134] width 3 height 3
radio input "true"
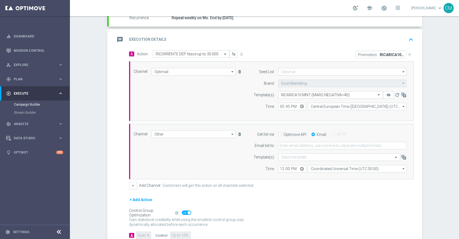
click at [294, 140] on form "Get list via Optimove API Email SFTP Email list to Template(s) Select template …" at bounding box center [329, 151] width 156 height 42
click at [291, 144] on input "email" at bounding box center [342, 145] width 129 height 8
type input "[PERSON_NAME][EMAIL_ADDRESS][PERSON_NAME][DOMAIN_NAME]"
click at [280, 169] on input "12:00" at bounding box center [292, 169] width 28 height 8
type input "17:45"
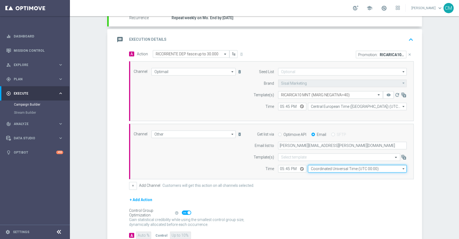
click at [316, 169] on input "Coordinated Universal Time (UTC 00:00)" at bounding box center [357, 169] width 99 height 8
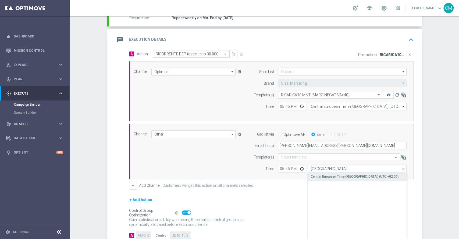
click at [323, 178] on div "Central European Time ([GEOGRAPHIC_DATA]) (UTC +02:00)" at bounding box center [355, 176] width 88 height 5
type input "Central European Time ([GEOGRAPHIC_DATA]) (UTC +02:00)"
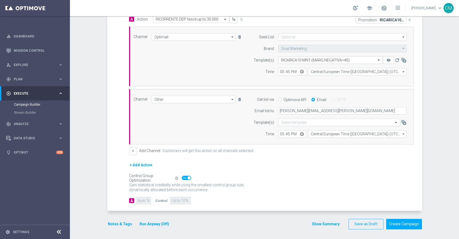
click at [327, 221] on button "Show Summary" at bounding box center [326, 224] width 28 height 6
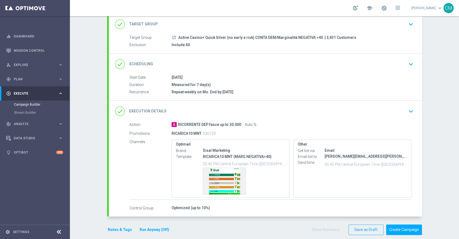
scroll to position [34, 0]
click at [153, 229] on button "Run Anyway (Off)" at bounding box center [154, 229] width 31 height 7
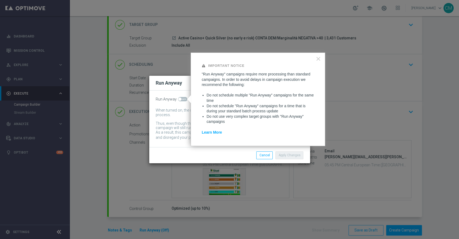
click at [180, 99] on span at bounding box center [179, 98] width 3 height 3
click at [180, 99] on input "checkbox" at bounding box center [182, 99] width 9 height 4
checkbox input "true"
click at [296, 158] on button "Apply Changes" at bounding box center [289, 155] width 28 height 8
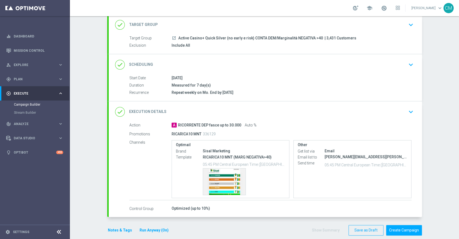
click at [116, 228] on button "Notes & Tags" at bounding box center [119, 229] width 25 height 7
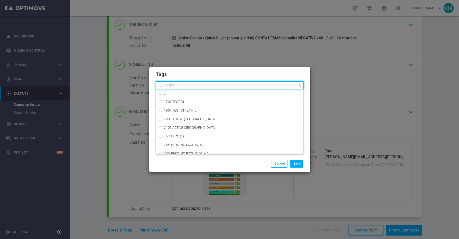
click at [165, 84] on input "text" at bounding box center [228, 85] width 138 height 5
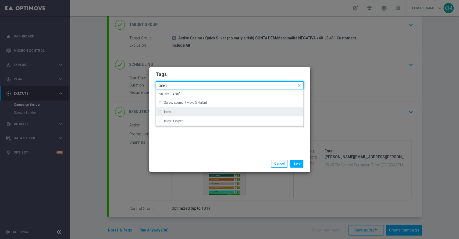
click at [179, 110] on div "talent" at bounding box center [232, 111] width 137 height 3
type input "talen"
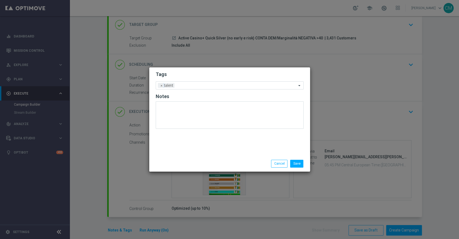
click at [187, 146] on div "Tags Add a new tag × talent Notes" at bounding box center [229, 111] width 161 height 88
click at [191, 88] on div "Add a new tag × talent" at bounding box center [230, 85] width 148 height 8
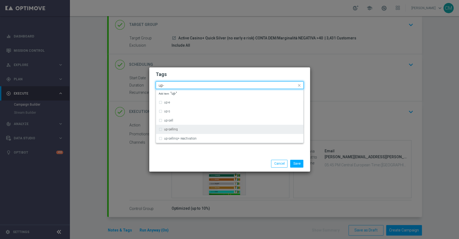
click at [190, 127] on div "up-selling" at bounding box center [230, 129] width 142 height 9
type input "up-"
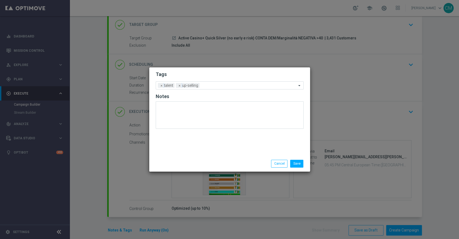
click at [168, 162] on div "Save Cancel" at bounding box center [230, 164] width 156 height 8
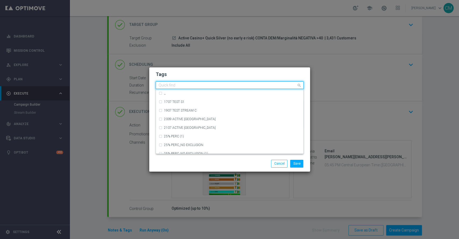
click at [203, 88] on div at bounding box center [227, 85] width 139 height 5
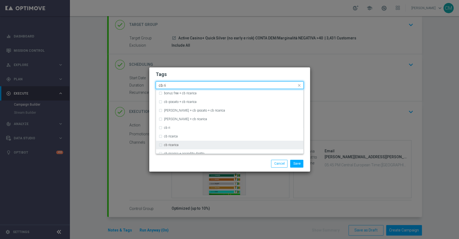
click at [191, 143] on div "cb ricarica" at bounding box center [232, 144] width 137 height 3
type input "cb ri"
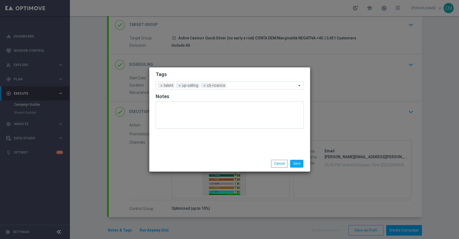
click at [199, 168] on div "Save Cancel" at bounding box center [229, 163] width 161 height 16
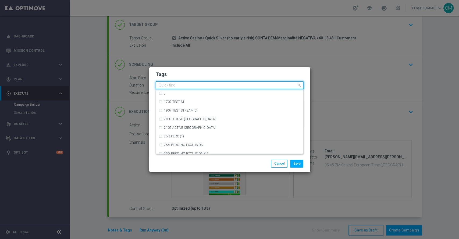
click at [237, 87] on input "text" at bounding box center [228, 85] width 138 height 5
click at [196, 136] on div "casino" at bounding box center [232, 135] width 137 height 3
type input "casin"
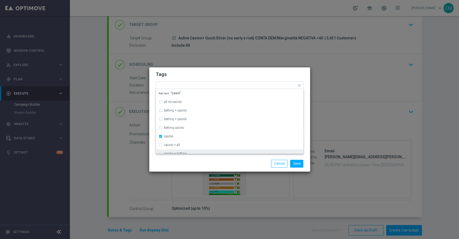
click at [212, 160] on div "Save Cancel" at bounding box center [256, 164] width 104 height 8
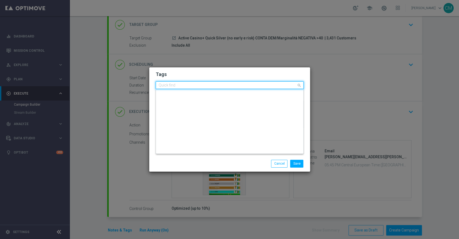
click at [259, 86] on input "text" at bounding box center [228, 85] width 138 height 5
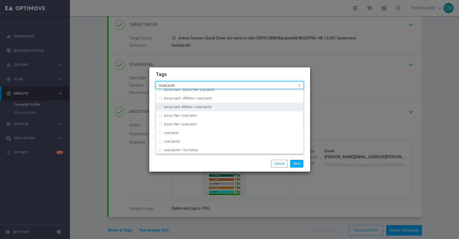
scroll to position [56, 0]
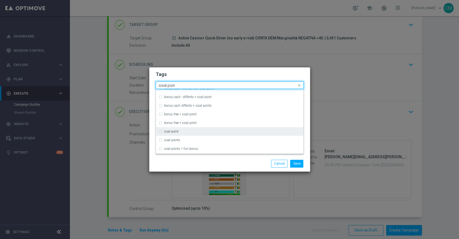
click at [201, 132] on div "sisal point" at bounding box center [232, 131] width 137 height 3
type input "sisal poin"
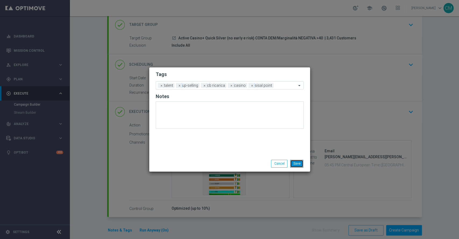
click at [297, 162] on button "Save" at bounding box center [296, 164] width 13 height 8
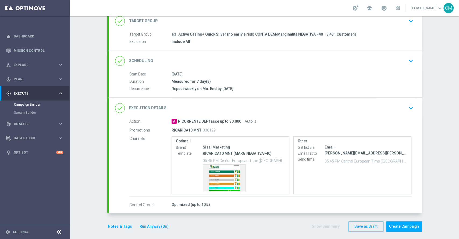
scroll to position [38, 0]
click at [220, 162] on div "RICARICA10 MNT (MARG NEGATIVA>40) 05:45 PM Central European Time (Paris) (UTC +…" at bounding box center [244, 170] width 83 height 41
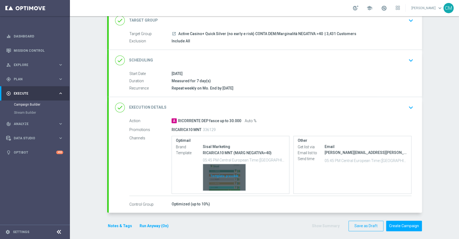
click at [219, 176] on div "Template preview" at bounding box center [224, 177] width 43 height 26
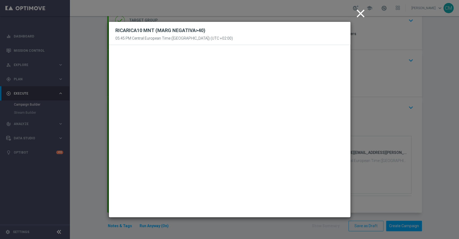
click at [362, 14] on icon "close" at bounding box center [360, 13] width 13 height 13
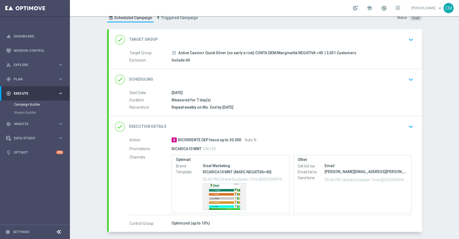
scroll to position [40, 0]
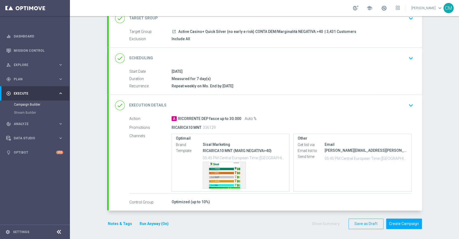
drag, startPoint x: 198, startPoint y: 126, endPoint x: 168, endPoint y: 126, distance: 29.9
click at [168, 126] on div "Promotions RICARICA10 MNT 336129" at bounding box center [270, 127] width 282 height 9
copy div "RICARICA10 MNT"
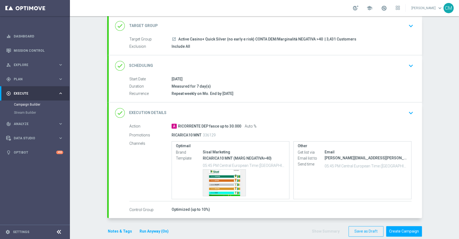
scroll to position [37, 0]
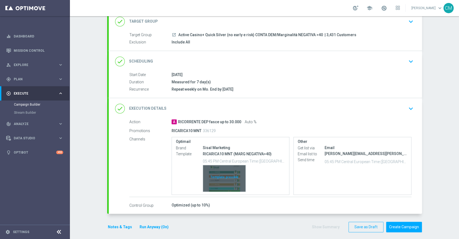
click at [217, 175] on div "Template preview" at bounding box center [224, 178] width 43 height 26
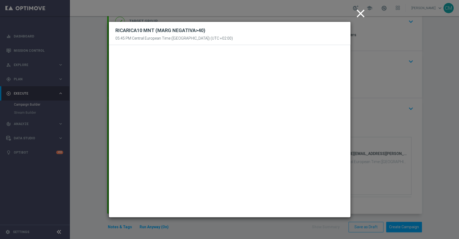
click at [360, 10] on icon "close" at bounding box center [360, 13] width 13 height 13
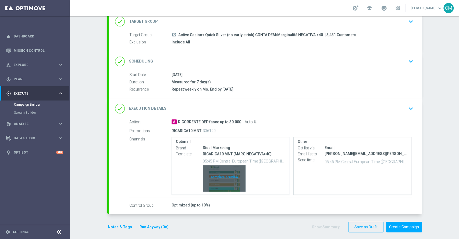
click at [217, 178] on div "Template preview" at bounding box center [224, 178] width 43 height 26
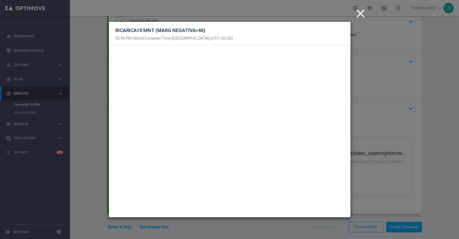
click at [357, 18] on icon "close" at bounding box center [360, 13] width 13 height 13
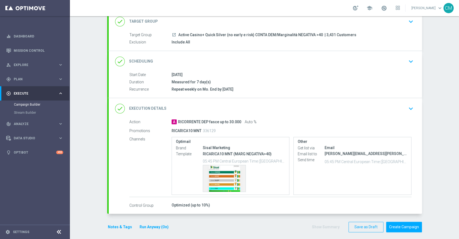
scroll to position [24, 0]
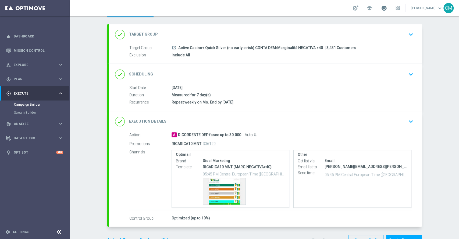
click at [385, 9] on span at bounding box center [384, 8] width 6 height 6
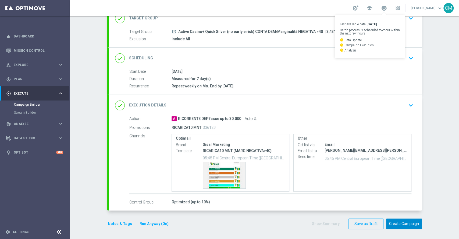
click at [400, 224] on button "Create Campaign" at bounding box center [404, 223] width 36 height 10
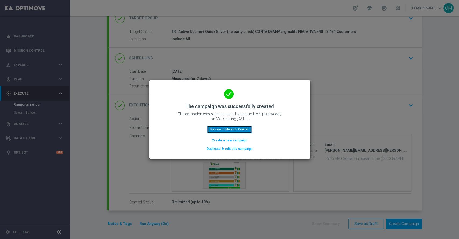
click at [217, 127] on button "Review in Mission Control" at bounding box center [229, 129] width 44 height 8
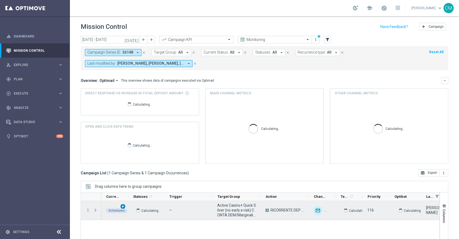
click at [120, 206] on div "play_arrow" at bounding box center [123, 206] width 6 height 6
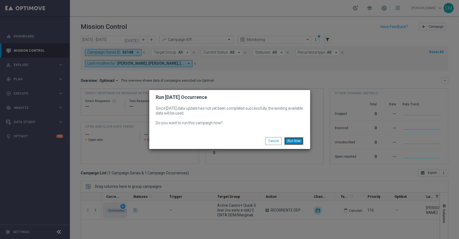
click at [292, 139] on button "Run Now" at bounding box center [293, 141] width 19 height 8
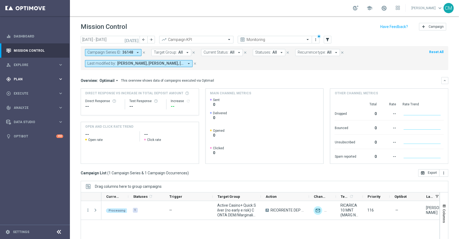
click at [30, 82] on div "gps_fixed Plan keyboard_arrow_right" at bounding box center [34, 79] width 69 height 14
click at [32, 133] on span "Execute" at bounding box center [36, 133] width 44 height 3
click at [30, 105] on link "Campaign Builder" at bounding box center [35, 104] width 42 height 4
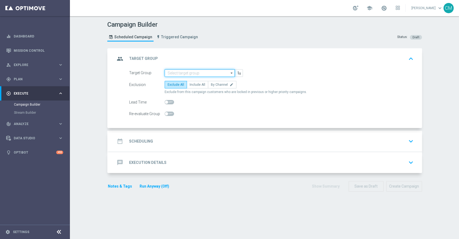
click at [184, 69] on input at bounding box center [200, 73] width 70 height 8
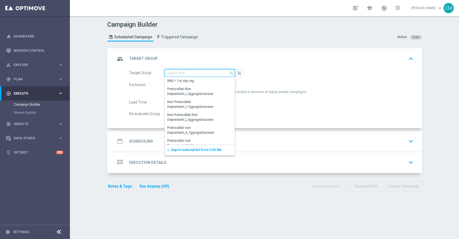
paste input "Active Casino+ Quick Silver (no early e risk) CONTA DEM/Marginalità NEGATIVA <40"
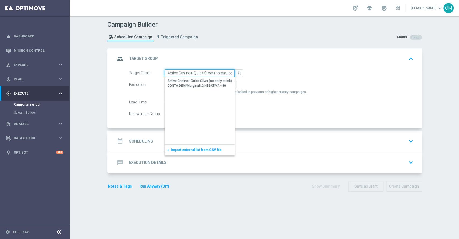
scroll to position [0, 75]
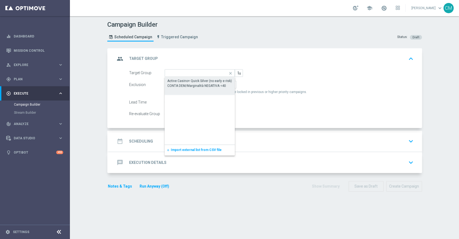
click at [195, 80] on div "Active Casino+ Quick Silver (no early e risk) CONTA DEM/Marginalità NEGATIVA <40" at bounding box center [199, 83] width 65 height 10
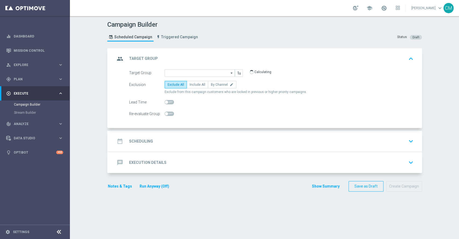
type input "Active Casino+ Quick Silver (no early e risk) CONTA DEM/Marginalità NEGATIVA <40"
click at [195, 83] on span "Include All" at bounding box center [198, 85] width 16 height 4
click at [193, 84] on input "Include All" at bounding box center [191, 85] width 3 height 3
radio input "true"
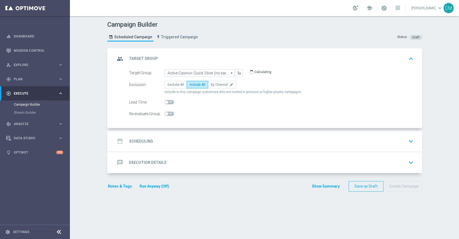
click at [195, 140] on div "date_range Scheduling keyboard_arrow_down" at bounding box center [265, 141] width 300 height 10
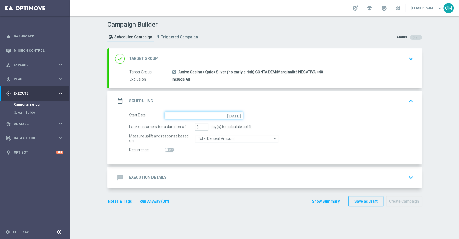
click at [166, 115] on input at bounding box center [204, 115] width 78 height 8
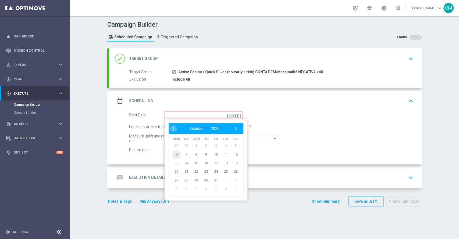
click at [172, 155] on span "6" at bounding box center [176, 154] width 9 height 9
type input "[DATE]"
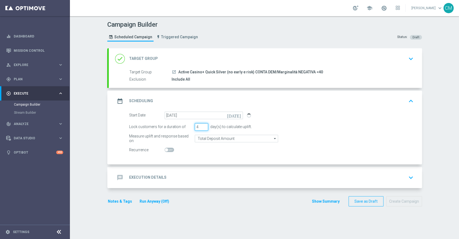
click at [201, 126] on input "4" at bounding box center [201, 127] width 13 height 8
click at [201, 126] on input "5" at bounding box center [201, 127] width 13 height 8
click at [201, 126] on input "6" at bounding box center [201, 127] width 13 height 8
type input "7"
click at [201, 126] on input "7" at bounding box center [201, 127] width 13 height 8
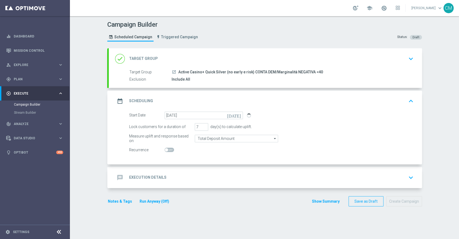
click at [165, 151] on span at bounding box center [169, 149] width 9 height 4
click at [165, 151] on input "checkbox" at bounding box center [169, 149] width 9 height 4
checkbox input "true"
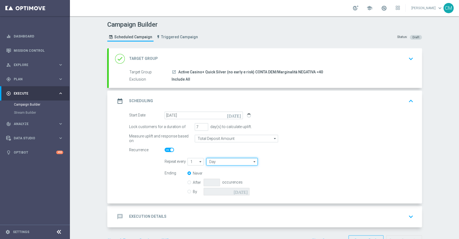
click at [216, 161] on input "Day" at bounding box center [231, 162] width 51 height 8
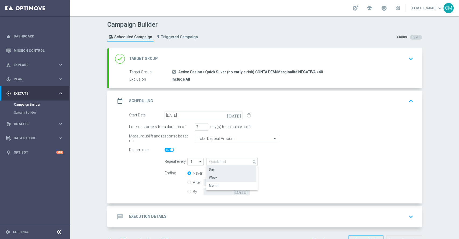
click at [215, 174] on div "Week" at bounding box center [231, 177] width 50 height 8
type input "Week"
click at [188, 191] on div "By today" at bounding box center [221, 191] width 69 height 8
click at [187, 191] on input "By" at bounding box center [188, 190] width 3 height 3
radio input "true"
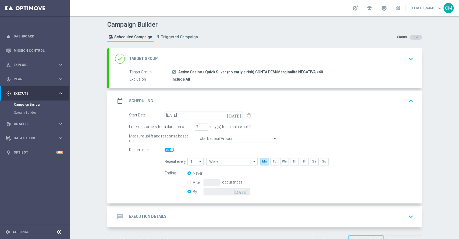
radio input "false"
click at [242, 190] on icon "[DATE]" at bounding box center [242, 190] width 16 height 6
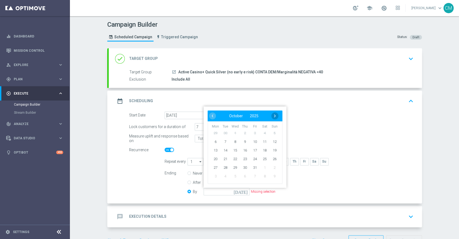
click at [274, 113] on span "›" at bounding box center [274, 115] width 7 height 7
click at [272, 131] on span "2" at bounding box center [274, 132] width 9 height 9
type input "[DATE]"
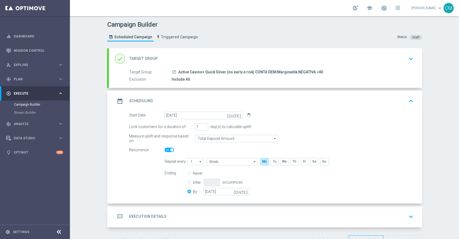
scroll to position [17, 0]
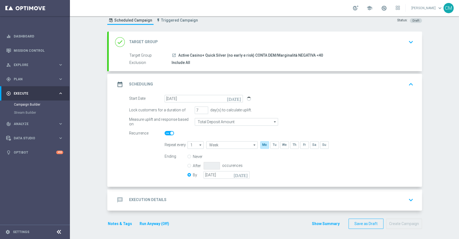
click at [165, 190] on div "message Execution Details keyboard_arrow_down" at bounding box center [265, 199] width 313 height 21
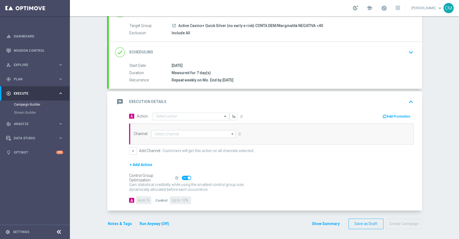
scroll to position [46, 0]
click at [196, 114] on input "text" at bounding box center [186, 116] width 60 height 5
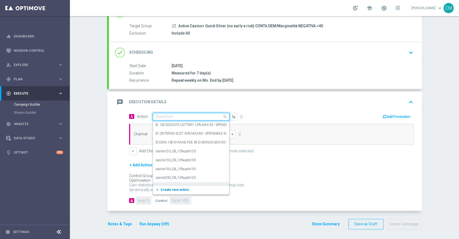
click at [182, 188] on span "Create new action" at bounding box center [175, 189] width 28 height 4
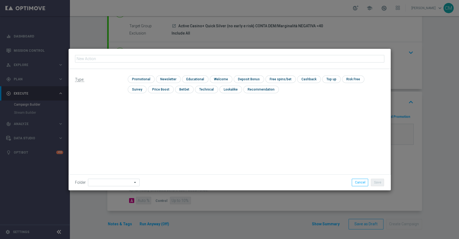
type input "RICORRENTE DEP fasce up to 25000"
click at [146, 78] on input "checkbox" at bounding box center [141, 78] width 26 height 7
checkbox input "true"
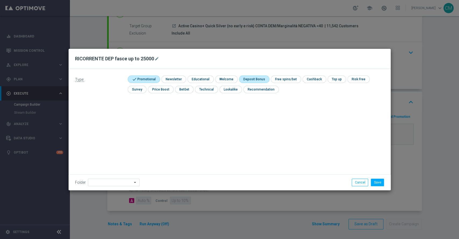
click at [253, 81] on input "checkbox" at bounding box center [253, 78] width 29 height 7
checkbox input "true"
click at [377, 180] on button "Save" at bounding box center [377, 182] width 13 height 8
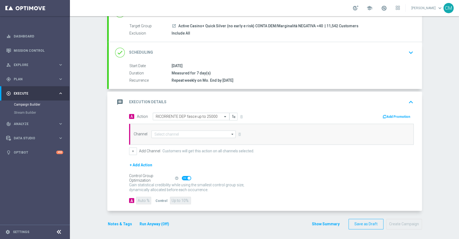
click at [399, 117] on button "Add Promotion" at bounding box center [397, 117] width 30 height 6
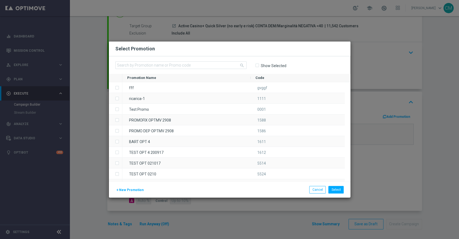
click at [190, 69] on div "search Show Selected" at bounding box center [230, 64] width 242 height 17
click at [184, 66] on input "text" at bounding box center [180, 65] width 131 height 8
paste input "RICARICA10 MNL"
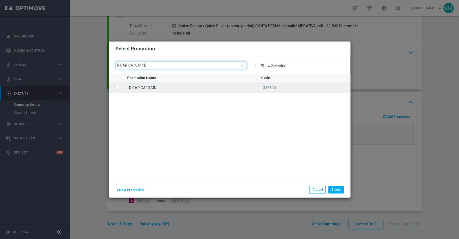
type input "RICARICA10 MNL"
click at [191, 86] on div "RICARICA10 MNL" at bounding box center [189, 87] width 134 height 10
click at [186, 88] on div "RICARICA10 MNL" at bounding box center [189, 87] width 134 height 10
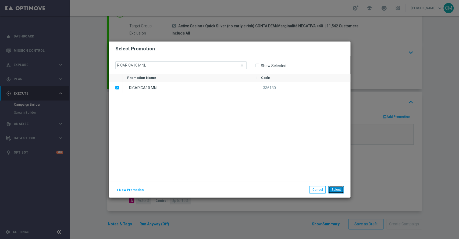
click at [338, 192] on button "Select" at bounding box center [335, 190] width 15 height 8
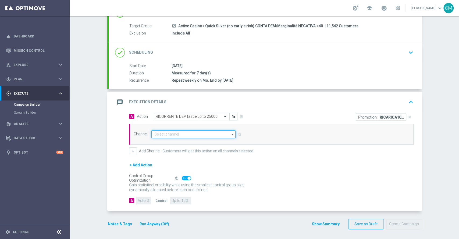
click at [181, 131] on input at bounding box center [193, 134] width 84 height 8
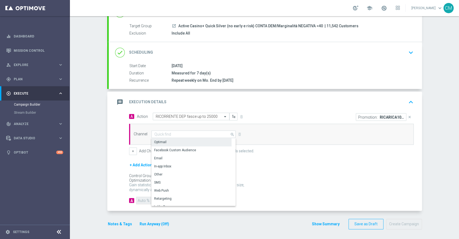
click at [170, 139] on div "Optimail" at bounding box center [191, 142] width 80 height 8
type input "Optimail"
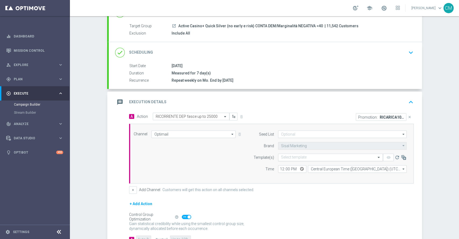
click at [314, 156] on input "text" at bounding box center [325, 157] width 88 height 5
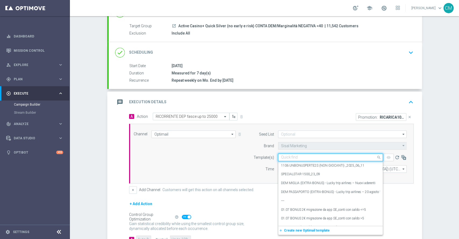
paste input "RICARICA10 MNL"
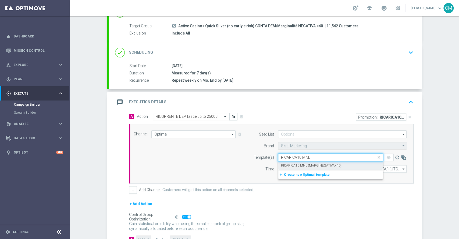
click at [314, 163] on label "RICARICA10 MNL (MARG NEGATIVA<40)" at bounding box center [311, 165] width 61 height 5
type input "RICARICA10 MNL"
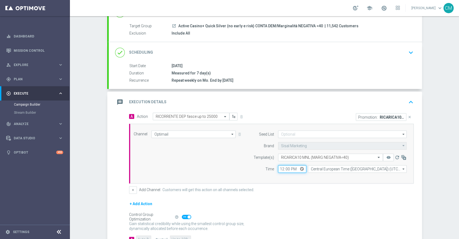
click at [279, 167] on input "12:00" at bounding box center [292, 169] width 28 height 8
click at [279, 167] on input "01:00" at bounding box center [292, 169] width 28 height 8
type input "17:45"
click at [330, 169] on input "Central European Time (Berlin) (UTC +02:00)" at bounding box center [357, 169] width 99 height 8
click at [331, 175] on div "Central European Time ([GEOGRAPHIC_DATA]) (UTC +02:00)" at bounding box center [355, 176] width 88 height 5
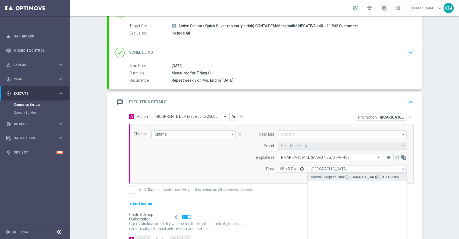
type input "Central European Time ([GEOGRAPHIC_DATA]) (UTC +02:00)"
click at [133, 189] on button "+" at bounding box center [133, 190] width 8 height 8
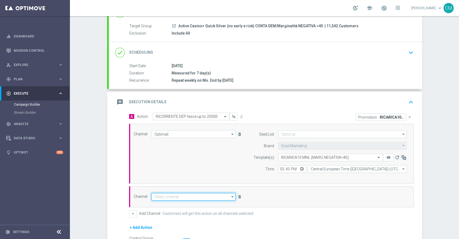
click at [185, 194] on input at bounding box center [193, 197] width 84 height 8
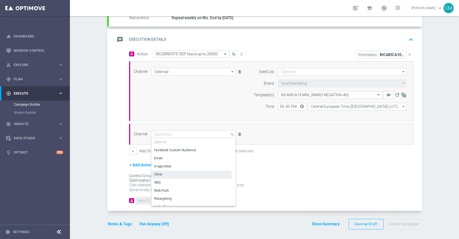
click at [175, 174] on div "Other" at bounding box center [191, 174] width 80 height 8
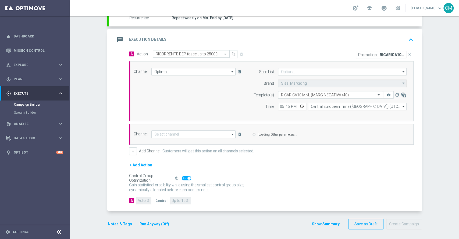
type input "Other"
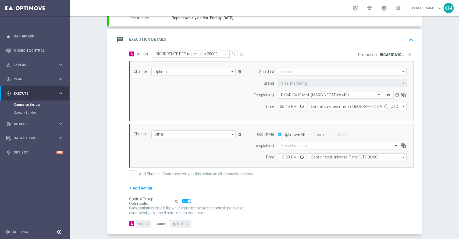
click at [312, 132] on div "Email" at bounding box center [318, 134] width 15 height 5
click at [311, 133] on input "Email" at bounding box center [312, 134] width 3 height 3
radio input "true"
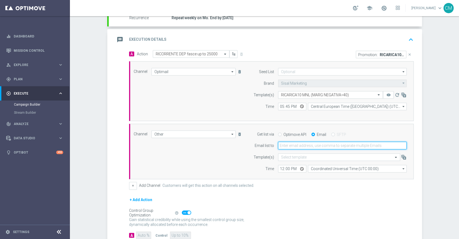
click at [294, 143] on input "email" at bounding box center [342, 145] width 129 height 8
type input "[PERSON_NAME][EMAIL_ADDRESS][PERSON_NAME][DOMAIN_NAME]"
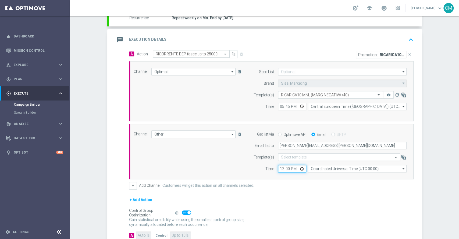
click at [278, 168] on input "12:00" at bounding box center [292, 169] width 28 height 8
type input "17:45"
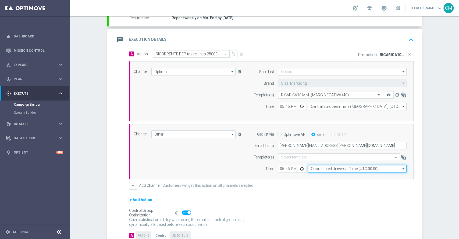
click at [315, 169] on input "Coordinated Universal Time (UTC 00:00)" at bounding box center [357, 169] width 99 height 8
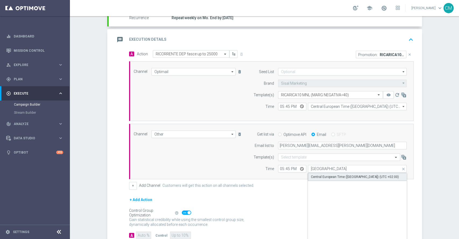
click at [323, 179] on div "Central European Time ([GEOGRAPHIC_DATA]) (UTC +02:00)" at bounding box center [357, 176] width 99 height 8
type input "Central European Time ([GEOGRAPHIC_DATA]) (UTC +02:00)"
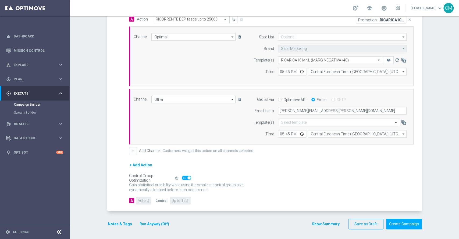
click at [319, 225] on button "Show Summary" at bounding box center [326, 224] width 28 height 6
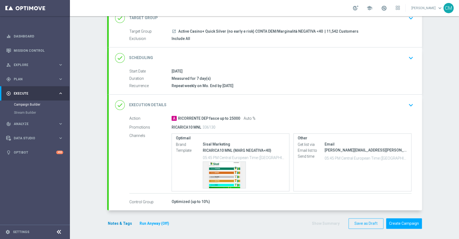
scroll to position [40, 0]
click at [122, 221] on button "Notes & Tags" at bounding box center [119, 223] width 25 height 7
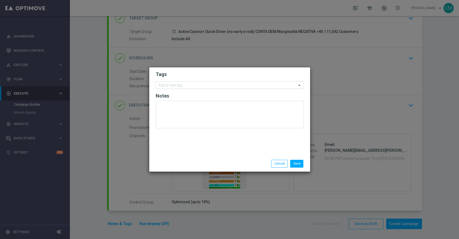
click at [179, 84] on input "text" at bounding box center [228, 85] width 138 height 5
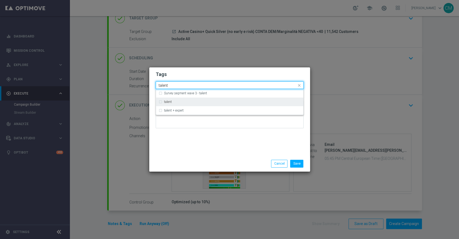
click at [181, 104] on div "talent" at bounding box center [230, 101] width 142 height 9
type input "talent"
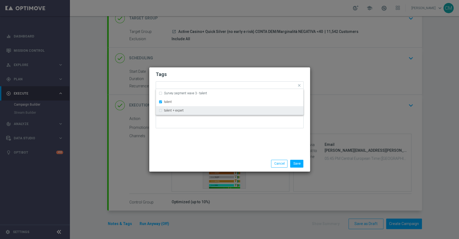
click at [190, 143] on div "Tags Quick find × talent Survey segment wave 3 - talent talent talent + expert …" at bounding box center [229, 111] width 161 height 88
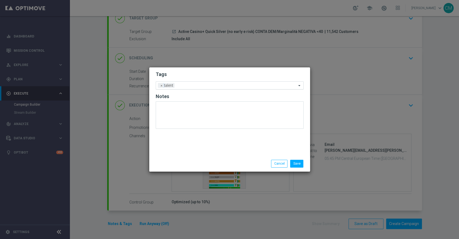
click at [187, 83] on input "text" at bounding box center [237, 85] width 120 height 5
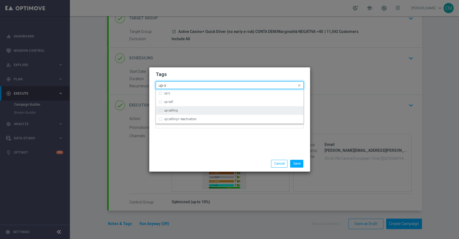
click at [189, 112] on div "up-selling" at bounding box center [230, 110] width 142 height 9
type input "up-s"
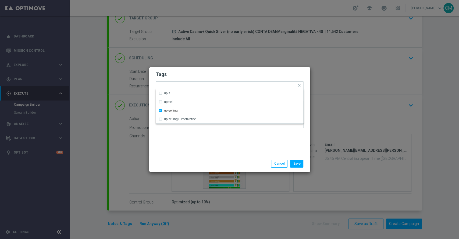
click at [197, 149] on div "Tags Quick find × talent × up-selling up-s up-sell up-selling up-selling+ react…" at bounding box center [229, 111] width 161 height 88
click at [212, 88] on div at bounding box center [249, 85] width 96 height 5
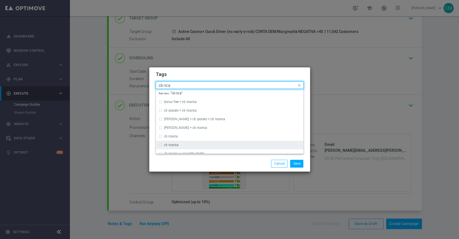
click at [189, 141] on div "cb ricarica" at bounding box center [230, 144] width 142 height 9
type input "cb rica"
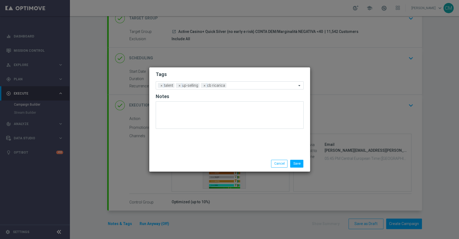
click at [202, 165] on div "Save Cancel" at bounding box center [230, 164] width 156 height 8
click at [237, 86] on input "text" at bounding box center [263, 85] width 68 height 5
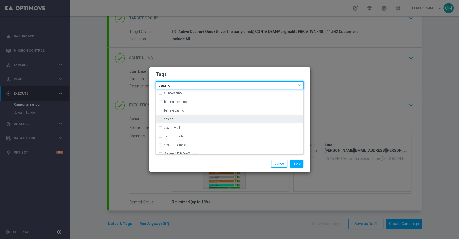
click at [201, 117] on div "casino" at bounding box center [232, 118] width 137 height 3
type input "casino"
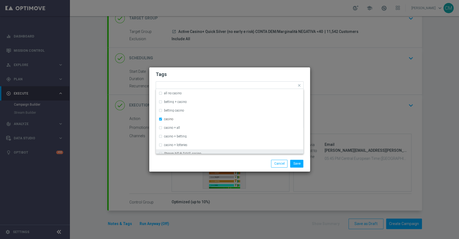
click at [216, 158] on div "Save Cancel" at bounding box center [229, 163] width 161 height 16
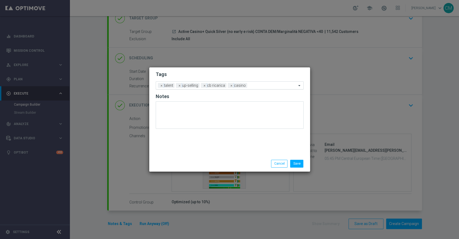
click at [254, 88] on div at bounding box center [273, 85] width 48 height 5
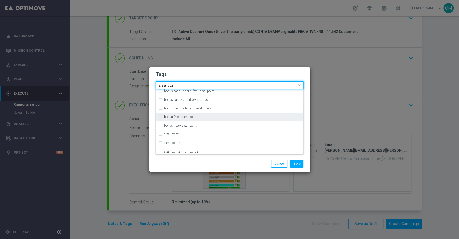
scroll to position [57, 0]
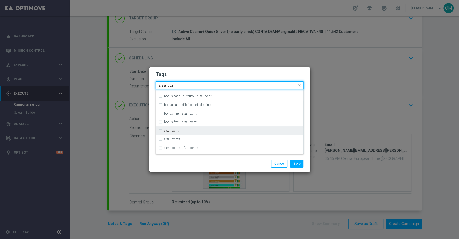
click at [213, 129] on div "sisal point" at bounding box center [232, 130] width 137 height 3
type input "sisal poi"
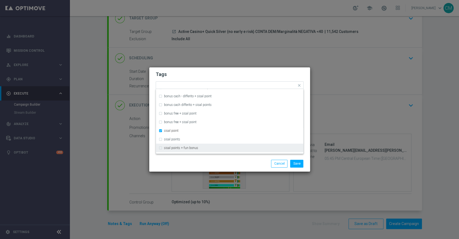
click at [215, 160] on div "Save Cancel" at bounding box center [256, 164] width 104 height 8
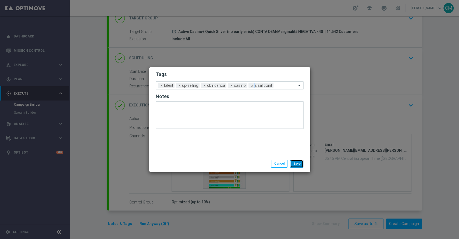
click at [302, 162] on button "Save" at bounding box center [296, 164] width 13 height 8
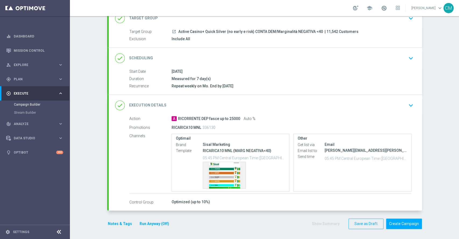
click at [151, 223] on button "Run Anyway (Off)" at bounding box center [154, 223] width 31 height 7
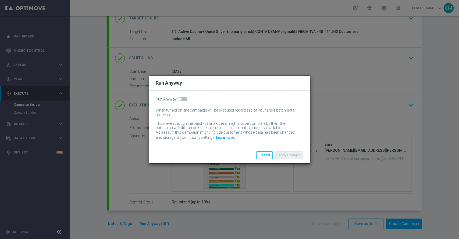
click at [182, 96] on div "Run Anyway When turned on, the campaign will be executed regardless of your sit…" at bounding box center [229, 118] width 161 height 56
click at [182, 97] on div "Run Anyway When turned on, the campaign will be executed regardless of your sit…" at bounding box center [229, 118] width 161 height 56
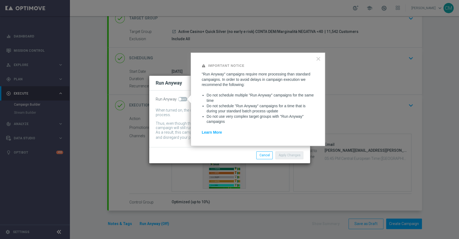
click at [182, 99] on span at bounding box center [182, 99] width 9 height 4
click at [182, 99] on input "checkbox" at bounding box center [182, 99] width 9 height 4
checkbox input "true"
click at [291, 158] on button "Apply Changes" at bounding box center [289, 155] width 28 height 8
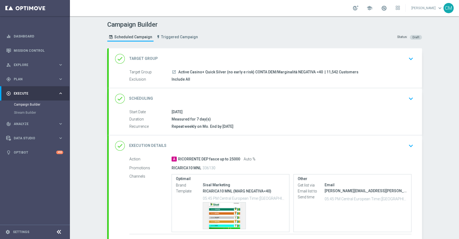
scroll to position [40, 0]
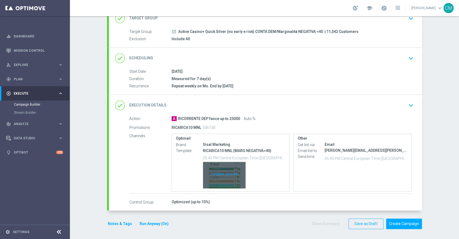
click at [215, 170] on div "Template preview" at bounding box center [224, 175] width 43 height 26
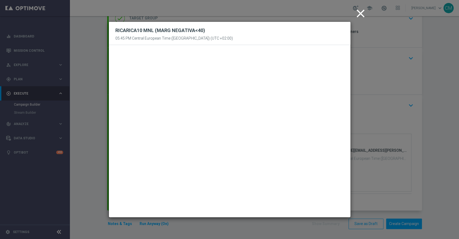
click at [355, 17] on icon "close" at bounding box center [360, 13] width 13 height 13
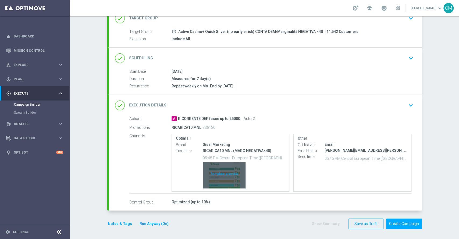
click at [217, 181] on div "Template preview" at bounding box center [224, 175] width 43 height 26
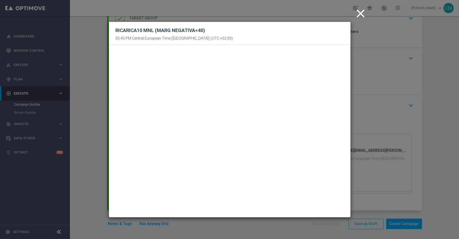
click at [367, 16] on icon "close" at bounding box center [360, 13] width 13 height 13
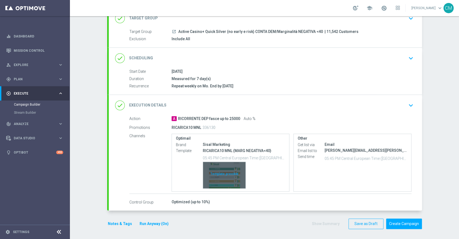
click at [219, 170] on div "Template preview" at bounding box center [224, 175] width 43 height 26
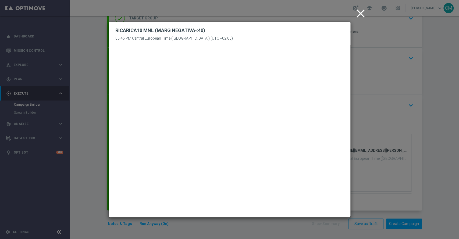
click at [355, 14] on icon "close" at bounding box center [360, 13] width 13 height 13
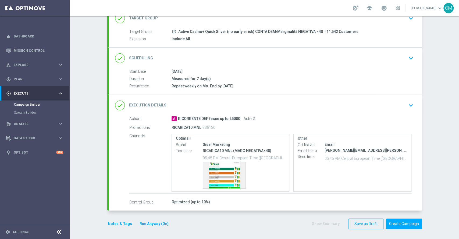
click at [145, 224] on button "Run Anyway (On)" at bounding box center [154, 223] width 30 height 7
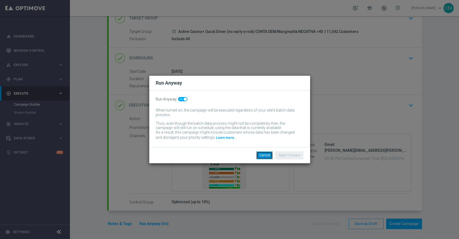
click at [269, 152] on button "Cancel" at bounding box center [264, 155] width 16 height 8
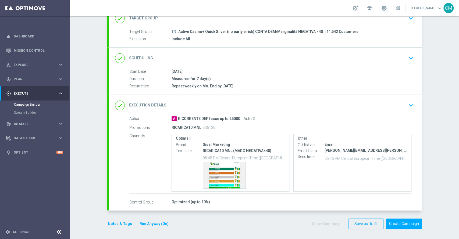
click at [123, 223] on button "Notes & Tags" at bounding box center [119, 223] width 25 height 7
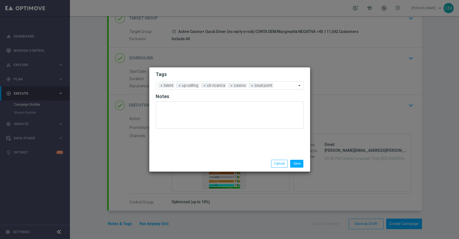
click at [123, 222] on modal-container "Tags Add a new tag × talent × up-selling × cb ricarica × casino × sisal point N…" at bounding box center [229, 119] width 459 height 239
click at [299, 163] on button "Save" at bounding box center [296, 164] width 13 height 8
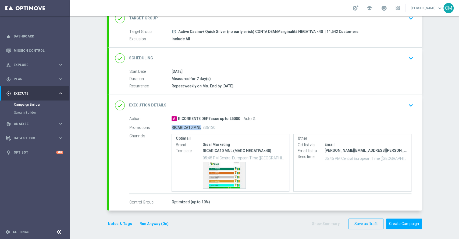
drag, startPoint x: 197, startPoint y: 127, endPoint x: 168, endPoint y: 126, distance: 29.3
click at [168, 126] on div "Promotions RICARICA10 MNL 336130" at bounding box center [270, 127] width 282 height 9
copy div "RICARICA10 MN"
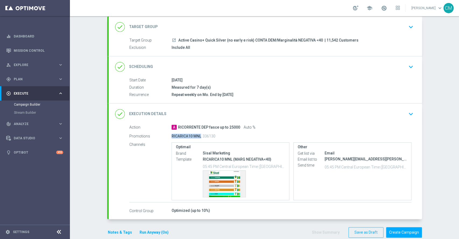
scroll to position [35, 0]
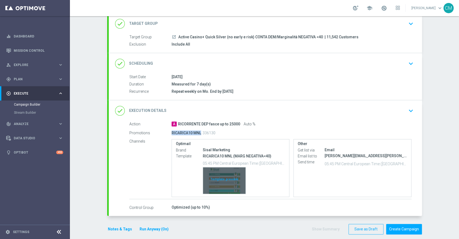
click at [223, 183] on div "Template preview" at bounding box center [224, 180] width 43 height 26
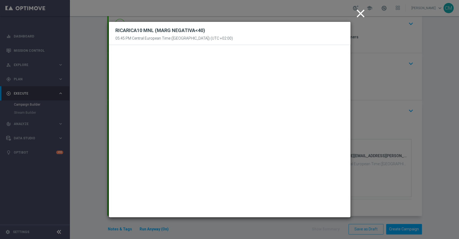
click at [363, 16] on icon "close" at bounding box center [360, 13] width 13 height 13
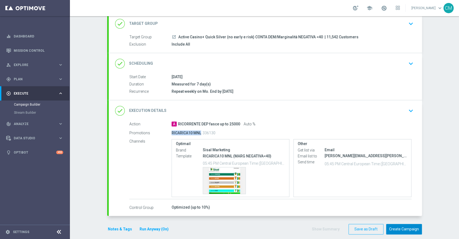
click at [400, 226] on button "Create Campaign" at bounding box center [404, 229] width 36 height 10
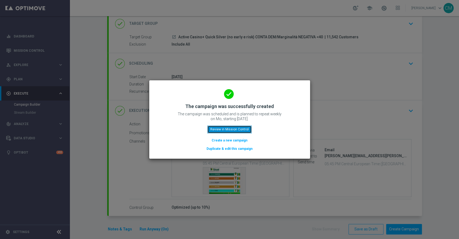
click at [219, 130] on button "Review in Mission Control" at bounding box center [229, 129] width 44 height 8
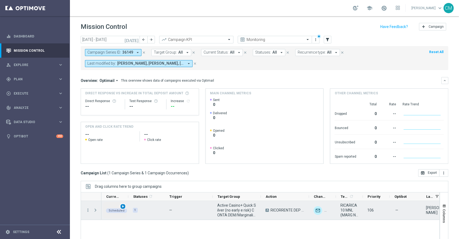
click at [122, 205] on span "play_arrow" at bounding box center [123, 206] width 4 height 4
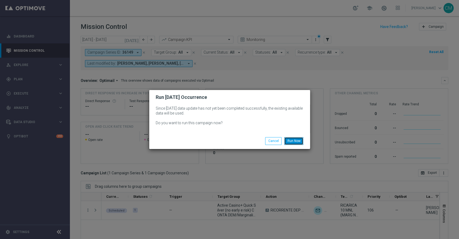
click at [290, 139] on button "Run Now" at bounding box center [293, 141] width 19 height 8
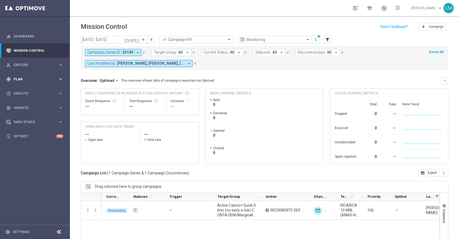
click at [32, 83] on div "gps_fixed Plan keyboard_arrow_right" at bounding box center [34, 79] width 69 height 14
click at [29, 137] on div "play_circle_outline Execute keyboard_arrow_right" at bounding box center [34, 133] width 69 height 14
click at [32, 104] on link "Campaign Builder" at bounding box center [35, 104] width 42 height 4
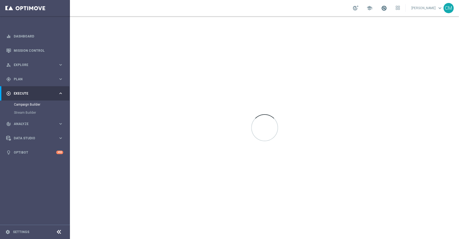
click at [387, 6] on span at bounding box center [384, 8] width 6 height 6
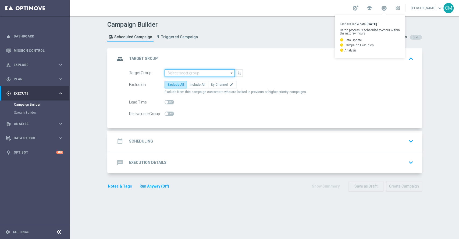
click at [182, 72] on input at bounding box center [200, 73] width 70 height 8
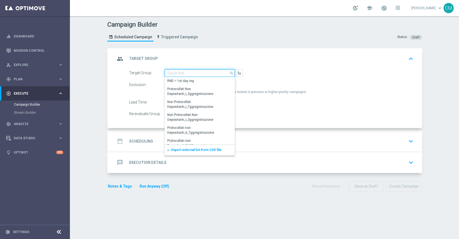
paste input "Non aderenti Active Casinò Promozioni SETTEMBRE 25 SILVER"
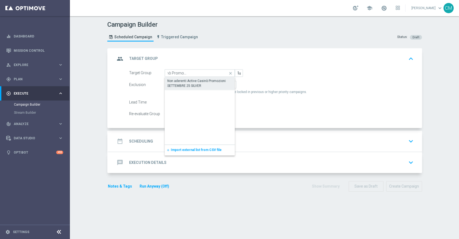
click at [189, 82] on div "Non aderenti Active Casinò Promozioni SETTEMBRE 25 SILVER" at bounding box center [199, 83] width 65 height 10
type input "Non aderenti Active Casinò Promozioni SETTEMBRE 25 SILVER"
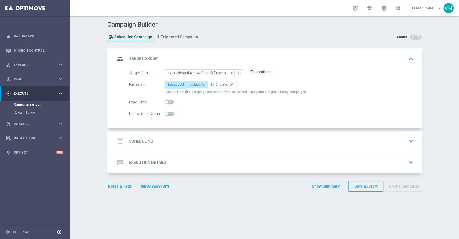
click at [194, 86] on label "Include All" at bounding box center [198, 85] width 22 height 8
click at [193, 86] on input "Include All" at bounding box center [191, 85] width 3 height 3
radio input "true"
click at [193, 135] on div "date_range Scheduling keyboard_arrow_down" at bounding box center [265, 140] width 313 height 21
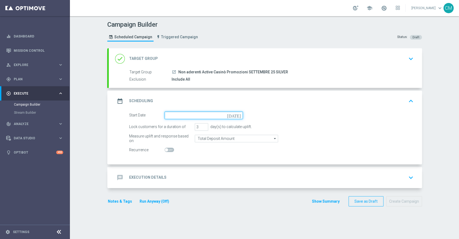
click at [167, 116] on input at bounding box center [204, 115] width 78 height 8
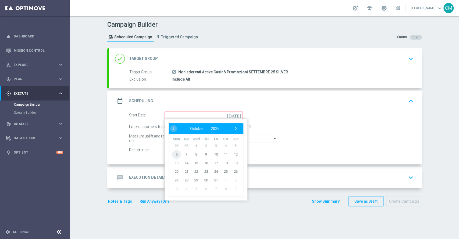
click at [176, 153] on span "6" at bounding box center [176, 154] width 9 height 9
type input "[DATE]"
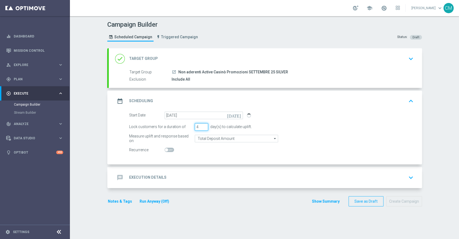
click at [202, 125] on input "4" at bounding box center [201, 127] width 13 height 8
click at [202, 125] on input "5" at bounding box center [201, 127] width 13 height 8
click at [202, 125] on input "6" at bounding box center [201, 127] width 13 height 8
type input "7"
click at [202, 125] on input "7" at bounding box center [201, 127] width 13 height 8
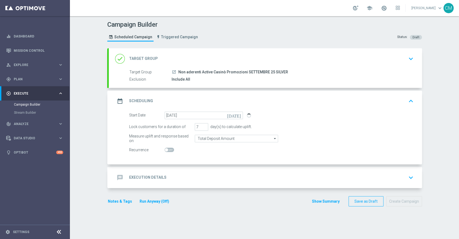
click at [197, 178] on div "message Execution Details keyboard_arrow_down" at bounding box center [265, 177] width 300 height 10
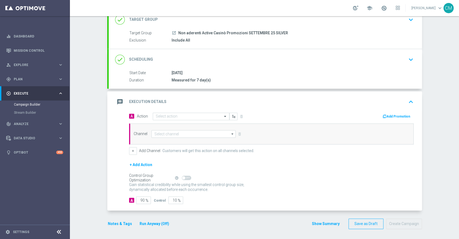
scroll to position [39, 0]
click at [172, 117] on input "text" at bounding box center [186, 116] width 60 height 5
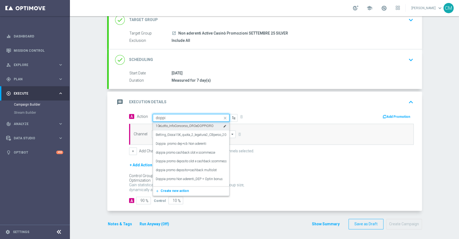
type input "doppio"
click at [190, 168] on label "DOPPIO BONUS DEP8000SP + OPTIN3€" at bounding box center [185, 170] width 58 height 5
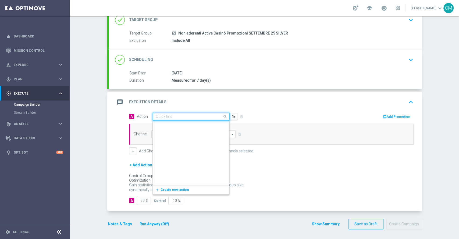
scroll to position [47632, 0]
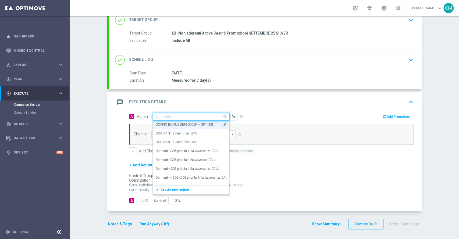
drag, startPoint x: 217, startPoint y: 115, endPoint x: 198, endPoint y: 118, distance: 19.3
click at [197, 117] on div at bounding box center [191, 116] width 76 height 5
drag, startPoint x: 210, startPoint y: 123, endPoint x: 177, endPoint y: 186, distance: 70.6
click at [177, 186] on ng-dropdown-panel "DOPPIO BONUS DEP1000SP + OPTIN1€ edit DOPPIO BONUS DEP1000SP + OPTIN1€ * OUTBOU…" at bounding box center [191, 157] width 77 height 74
click at [177, 187] on span "Create new action" at bounding box center [175, 189] width 28 height 4
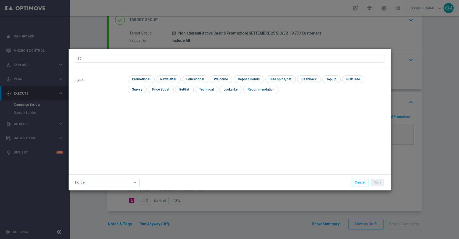
type input "d"
type input "DOPPIO BONUS DEP FASCE UP TO 8000 SP + 10 FUNBONUS"
click at [139, 77] on input "checkbox" at bounding box center [141, 78] width 26 height 7
checkbox input "true"
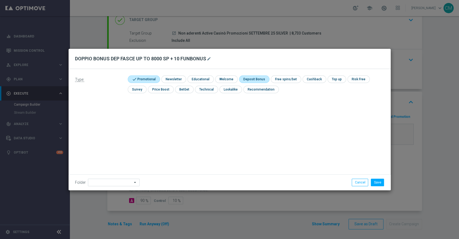
click at [259, 77] on input "checkbox" at bounding box center [253, 78] width 29 height 7
checkbox input "true"
click at [285, 79] on input "checkbox" at bounding box center [290, 78] width 29 height 7
checkbox input "true"
click at [379, 178] on button "Save" at bounding box center [377, 182] width 13 height 8
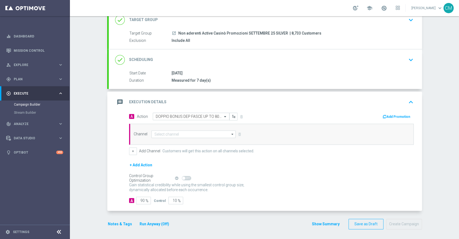
click at [400, 117] on button "Add Promotion" at bounding box center [397, 117] width 30 height 6
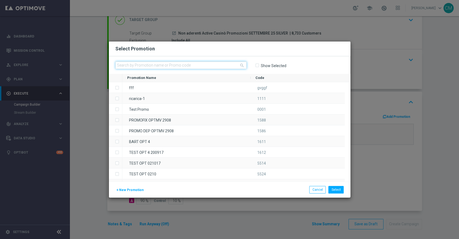
click at [184, 63] on input "text" at bounding box center [180, 65] width 131 height 8
paste input "610 DOPPIOBONUS F"
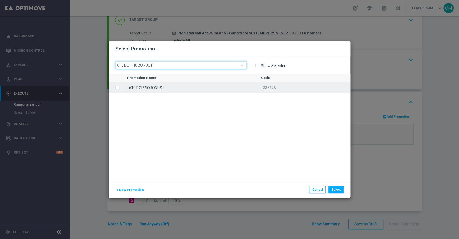
type input "610 DOPPIOBONUS F"
click at [181, 88] on div "610 DOPPIOBONUS F" at bounding box center [189, 87] width 134 height 10
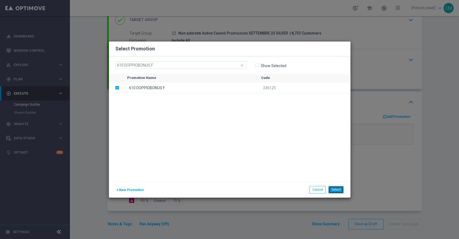
click at [338, 188] on button "Select" at bounding box center [335, 190] width 15 height 8
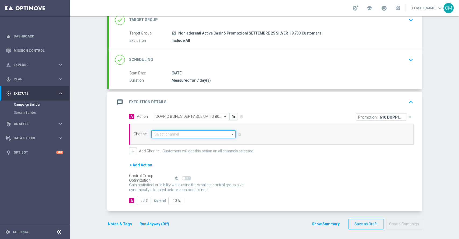
click at [173, 133] on input at bounding box center [193, 134] width 84 height 8
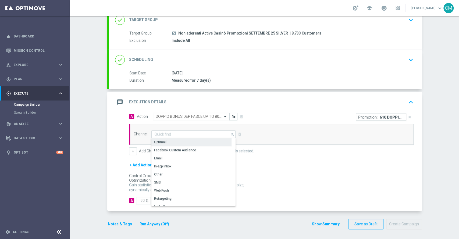
click at [171, 139] on div "Optimail" at bounding box center [191, 142] width 80 height 8
type input "Optimail"
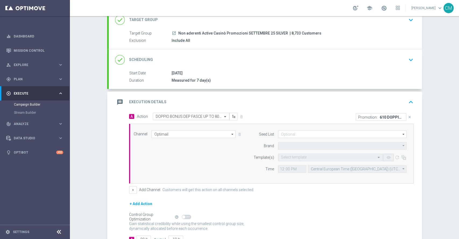
type input "Sisal Marketing"
click at [307, 158] on input "text" at bounding box center [325, 157] width 88 height 5
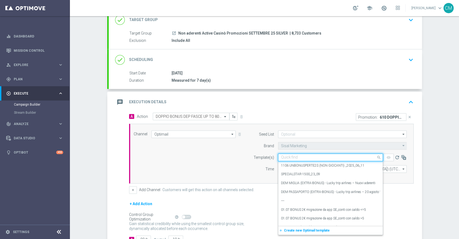
paste input "610 DOPPIOBONUS F"
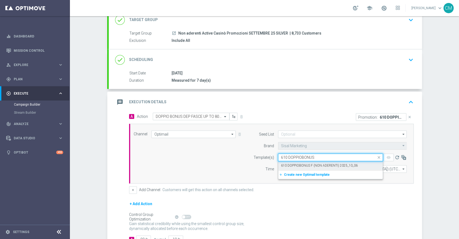
click at [312, 163] on label "610 DOPPIOBONUS F (NON ADERENTI) 2025_10_06" at bounding box center [319, 165] width 77 height 5
type input "610 DOPPIOBONUS"
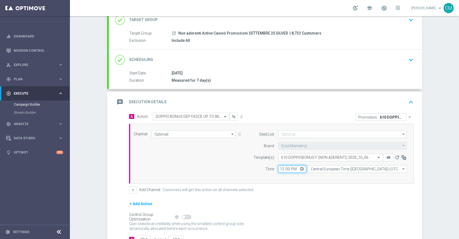
click at [278, 168] on input "12:00" at bounding box center [292, 169] width 28 height 8
type input "18:30"
click at [321, 167] on input "Central European Time (Berlin) (UTC +02:00)" at bounding box center [357, 169] width 99 height 8
click at [326, 173] on div "Central European Time ([GEOGRAPHIC_DATA]) (UTC +02:00)" at bounding box center [357, 177] width 99 height 8
type input "Central European Time ([GEOGRAPHIC_DATA]) (UTC +02:00)"
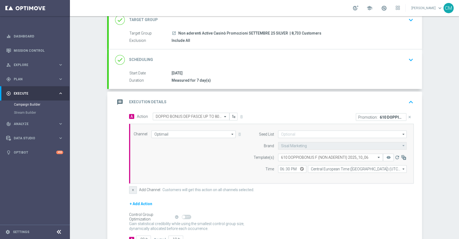
click at [131, 190] on button "+" at bounding box center [133, 190] width 8 height 8
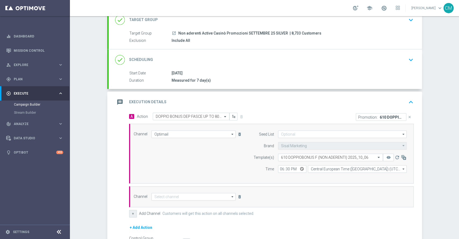
scroll to position [101, 0]
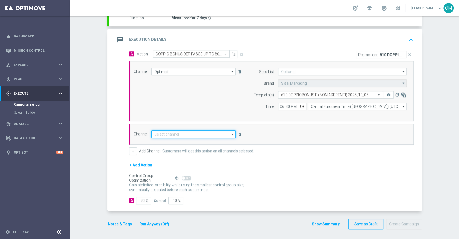
click at [181, 132] on input at bounding box center [193, 134] width 84 height 8
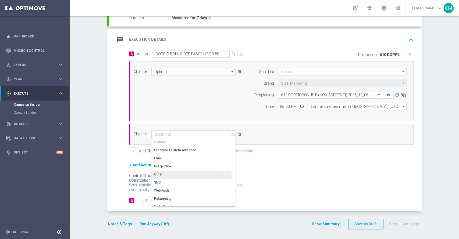
click at [175, 173] on div "Other" at bounding box center [191, 174] width 80 height 8
type input "Other"
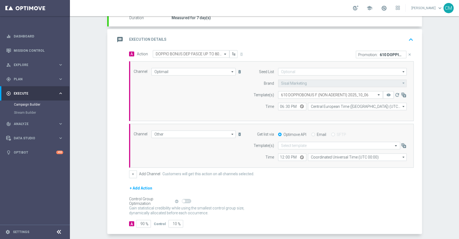
click at [311, 134] on input "Email" at bounding box center [312, 134] width 3 height 3
radio input "true"
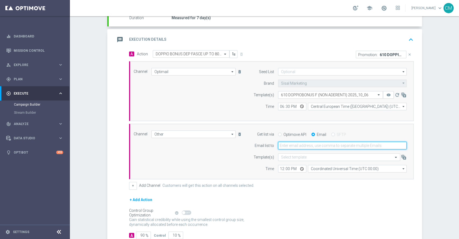
click at [295, 147] on input "email" at bounding box center [342, 145] width 129 height 8
type input "[PERSON_NAME][EMAIL_ADDRESS][PERSON_NAME][DOMAIN_NAME]"
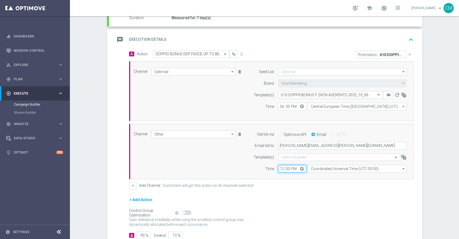
click at [278, 169] on input "12:00" at bounding box center [292, 169] width 28 height 8
type input "18:30"
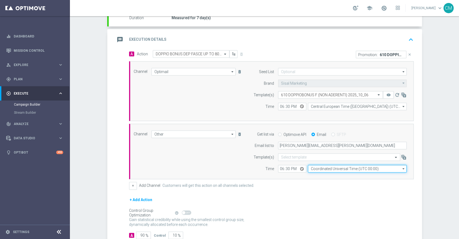
click at [324, 171] on input "Coordinated Universal Time (UTC 00:00)" at bounding box center [357, 169] width 99 height 8
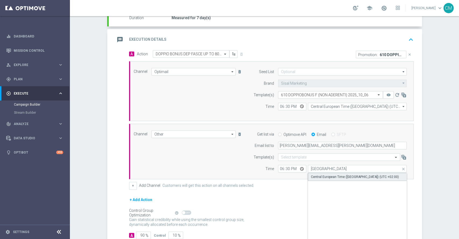
click at [327, 175] on div "Central European Time ([GEOGRAPHIC_DATA]) (UTC +02:00)" at bounding box center [355, 176] width 88 height 5
type input "Central European Time ([GEOGRAPHIC_DATA]) (UTC +02:00)"
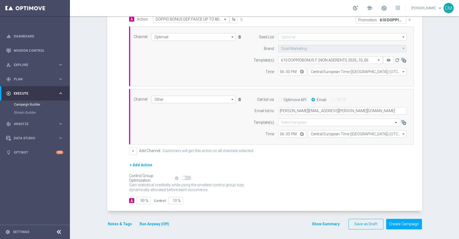
click at [326, 218] on div "Show Summary Save as Draft Create Campaign" at bounding box center [367, 223] width 110 height 10
click at [326, 221] on button "Show Summary" at bounding box center [326, 224] width 28 height 6
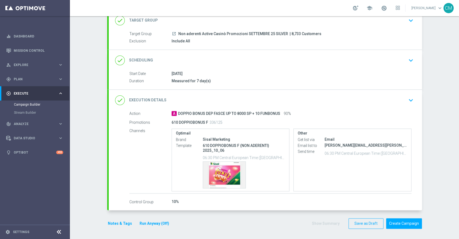
scroll to position [38, 0]
click at [158, 223] on button "Run Anyway (Off)" at bounding box center [154, 223] width 31 height 7
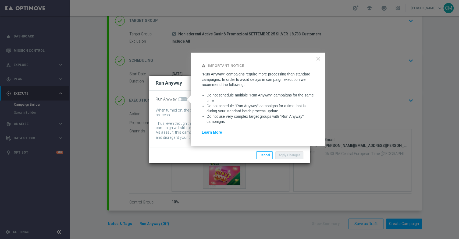
click at [182, 97] on div "Run Anyway When turned on, the campaign will be executed regardless of your sit…" at bounding box center [229, 118] width 161 height 56
click at [183, 100] on span at bounding box center [182, 99] width 9 height 4
click at [183, 100] on input "checkbox" at bounding box center [182, 99] width 9 height 4
checkbox input "true"
click at [297, 157] on button "Apply Changes" at bounding box center [289, 155] width 28 height 8
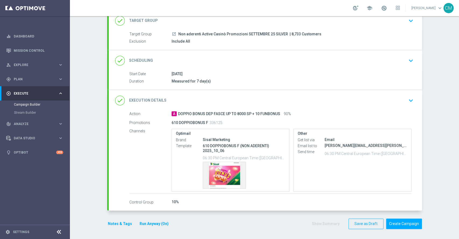
click at [123, 221] on button "Notes & Tags" at bounding box center [119, 223] width 25 height 7
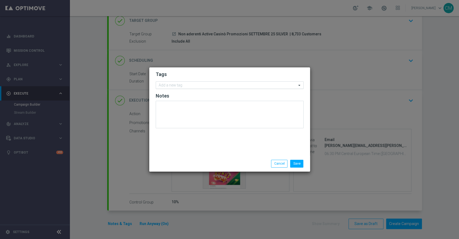
click at [172, 83] on input "text" at bounding box center [228, 85] width 138 height 5
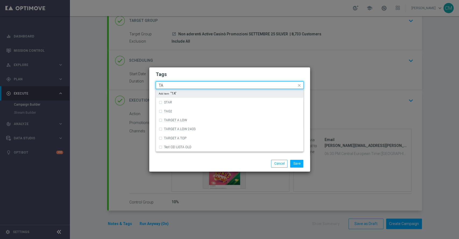
type input "T"
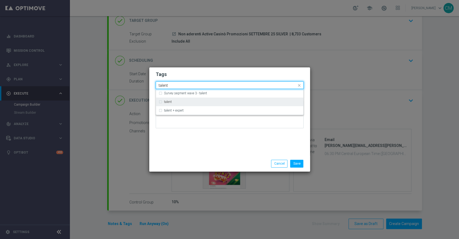
click at [180, 101] on div "talent" at bounding box center [232, 101] width 137 height 3
type input "talent"
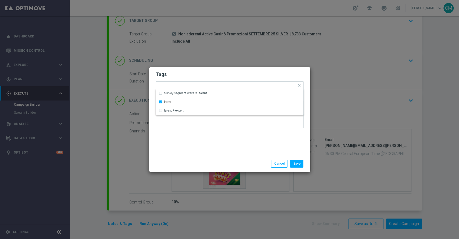
click at [194, 135] on div "Tags Quick find × talent Survey segment wave 3 - talent talent talent + expert …" at bounding box center [229, 111] width 161 height 88
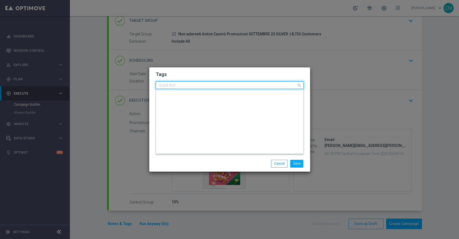
click at [195, 85] on input "text" at bounding box center [228, 85] width 138 height 5
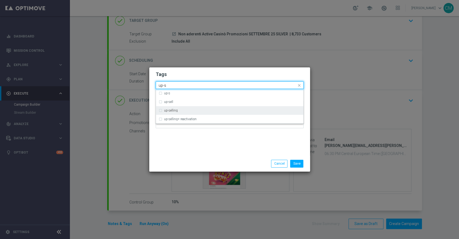
click at [187, 111] on div "up-selling" at bounding box center [232, 110] width 137 height 3
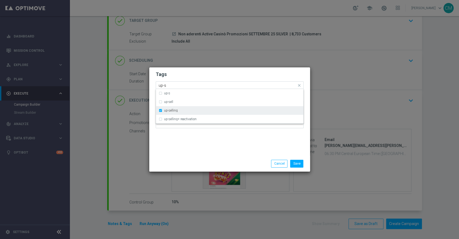
click at [184, 110] on div "up-selling" at bounding box center [232, 110] width 137 height 3
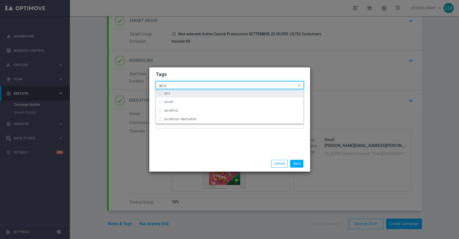
click at [174, 84] on input "up-s" at bounding box center [228, 85] width 138 height 5
type input "u"
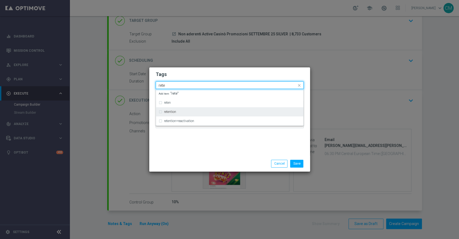
click at [182, 109] on div "retention" at bounding box center [230, 111] width 142 height 9
type input "rete"
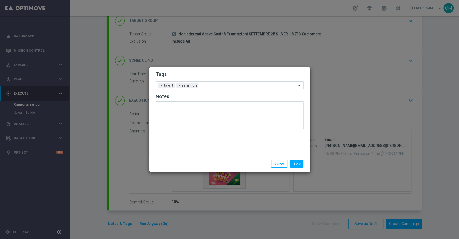
click at [191, 144] on div "Tags Add a new tag × talent × retention Notes" at bounding box center [229, 111] width 161 height 88
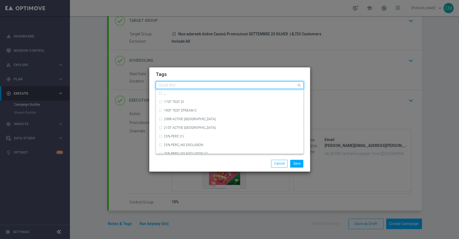
click at [205, 88] on div at bounding box center [227, 85] width 139 height 5
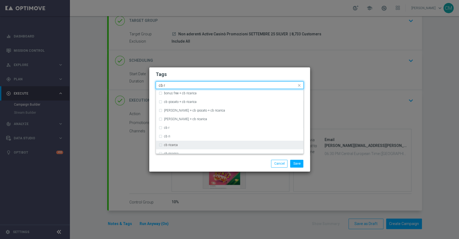
click at [177, 149] on div "cb ricarca" at bounding box center [230, 144] width 142 height 9
type input "cb r"
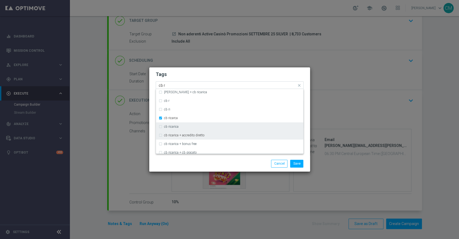
scroll to position [27, 0]
click at [185, 127] on div "cb ricarica" at bounding box center [232, 126] width 137 height 3
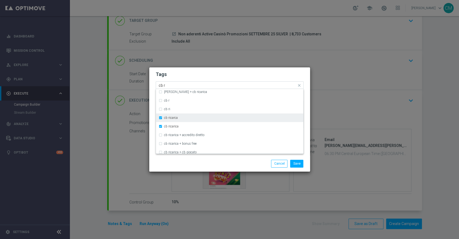
click at [178, 117] on div "cb ricarca" at bounding box center [232, 117] width 137 height 3
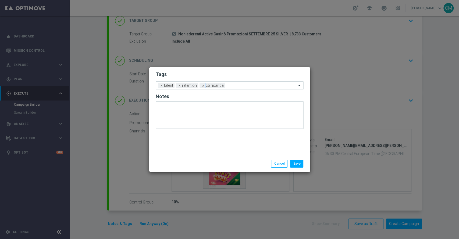
click at [209, 161] on div "Save Cancel" at bounding box center [256, 164] width 104 height 8
click at [234, 88] on div "Add a new tag × talent × retention × cb ricarica" at bounding box center [230, 85] width 148 height 8
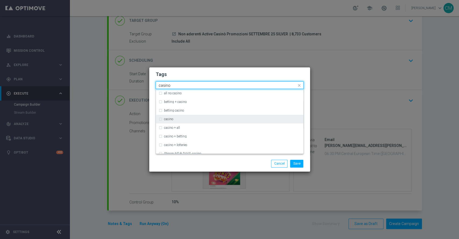
click at [211, 119] on div "casino" at bounding box center [232, 118] width 137 height 3
type input "casino"
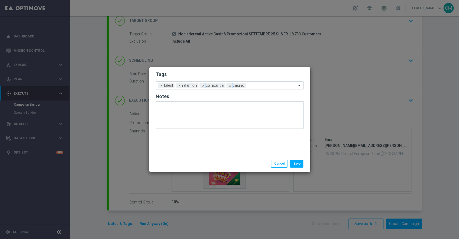
click at [234, 162] on div "Save Cancel" at bounding box center [256, 164] width 104 height 8
click at [257, 82] on div "Add a new tag × talent × retention × cb ricarica × casino" at bounding box center [226, 86] width 141 height 8
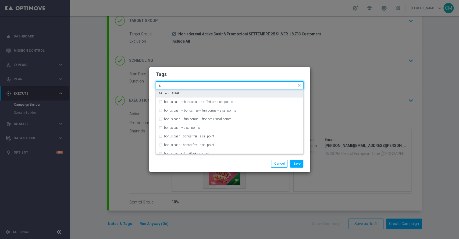
type input "s"
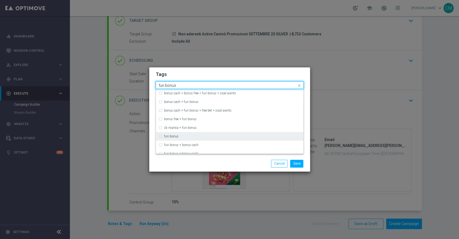
click at [192, 136] on div "fun bonus" at bounding box center [232, 135] width 137 height 3
type input "fun bonus"
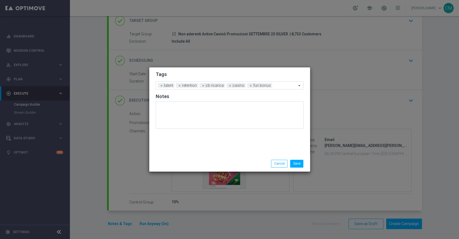
click at [209, 172] on modal-container "Tags Add a new tag × talent × retention × cb ricarica × casino × fun bonus Note…" at bounding box center [229, 119] width 459 height 239
click at [298, 161] on button "Save" at bounding box center [296, 164] width 13 height 8
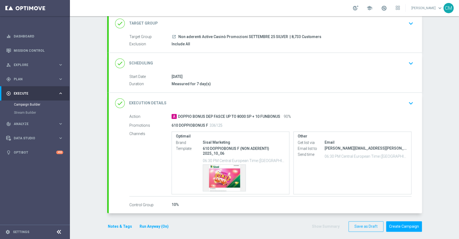
scroll to position [35, 0]
click at [220, 169] on div "Template preview" at bounding box center [224, 177] width 43 height 26
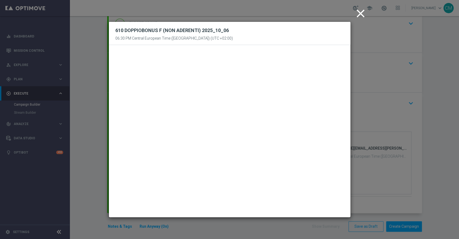
click at [359, 13] on icon "close" at bounding box center [360, 13] width 13 height 13
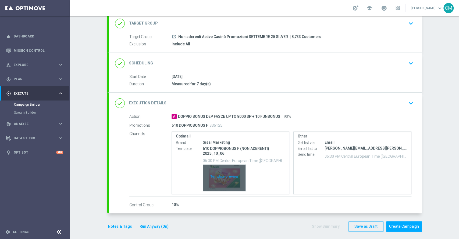
click at [214, 185] on div "Template preview" at bounding box center [224, 177] width 43 height 26
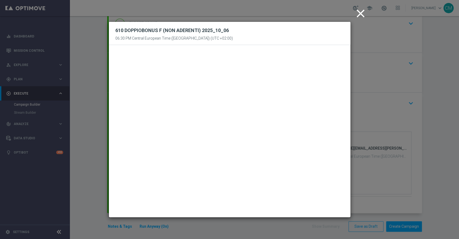
click at [357, 10] on icon "close" at bounding box center [360, 13] width 13 height 13
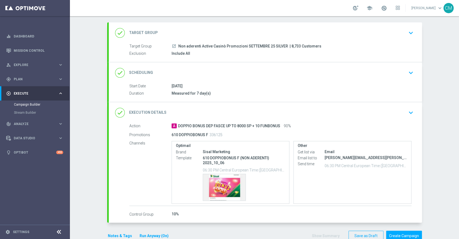
scroll to position [38, 0]
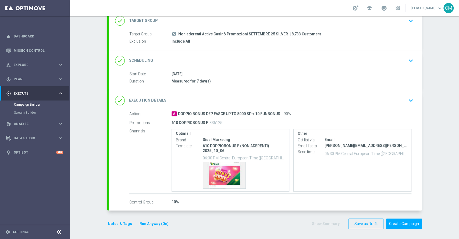
click at [155, 223] on button "Run Anyway (On)" at bounding box center [154, 223] width 30 height 7
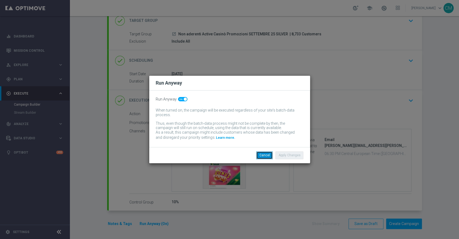
click at [266, 154] on button "Cancel" at bounding box center [264, 155] width 16 height 8
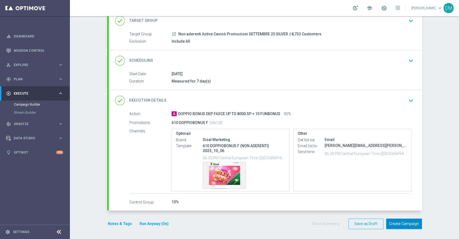
click at [410, 221] on button "Create Campaign" at bounding box center [404, 223] width 36 height 10
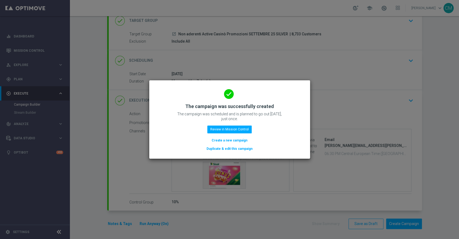
click at [390, 9] on modal-container "done The campaign was successfully created The campaign was scheduled and is pl…" at bounding box center [229, 119] width 459 height 239
click at [239, 129] on button "Review in Mission Control" at bounding box center [229, 129] width 44 height 8
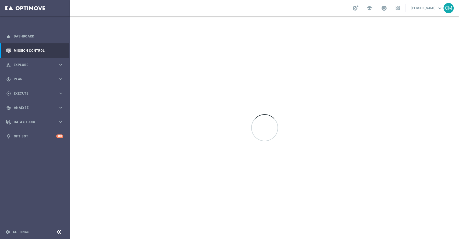
click at [390, 10] on div "school" at bounding box center [376, 7] width 47 height 9
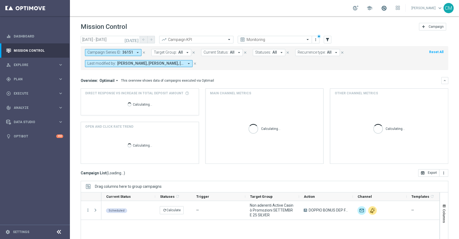
click at [385, 9] on span at bounding box center [384, 8] width 6 height 6
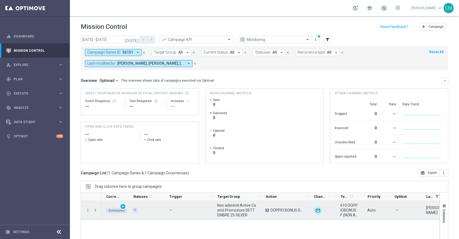
click at [122, 209] on span "Scheduled" at bounding box center [117, 209] width 16 height 3
click at [122, 206] on span "play_arrow" at bounding box center [123, 206] width 4 height 4
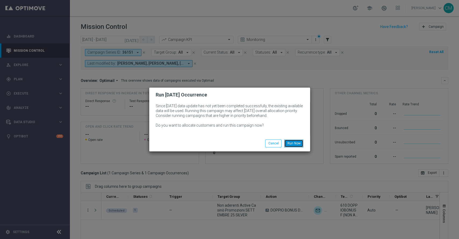
click at [291, 141] on button "Run Now" at bounding box center [293, 143] width 19 height 8
